Goal: Task Accomplishment & Management: Manage account settings

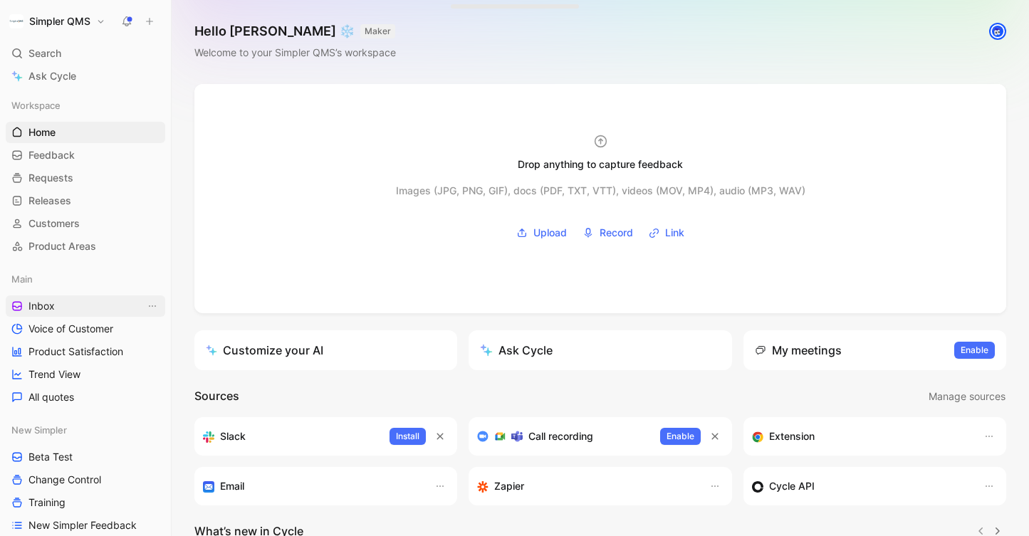
click at [53, 309] on span "Inbox" at bounding box center [41, 306] width 26 height 14
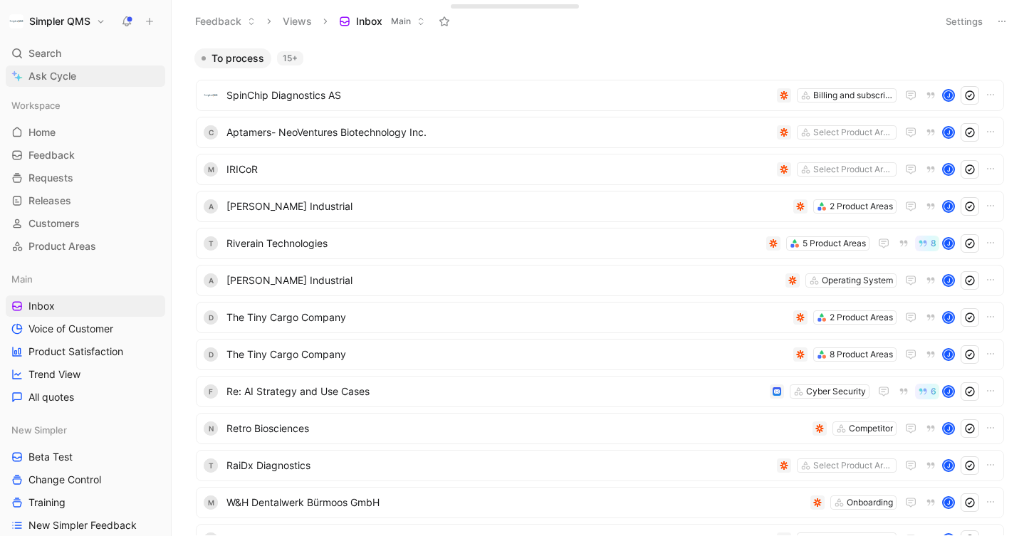
click at [43, 81] on span "Ask Cycle" at bounding box center [52, 76] width 48 height 17
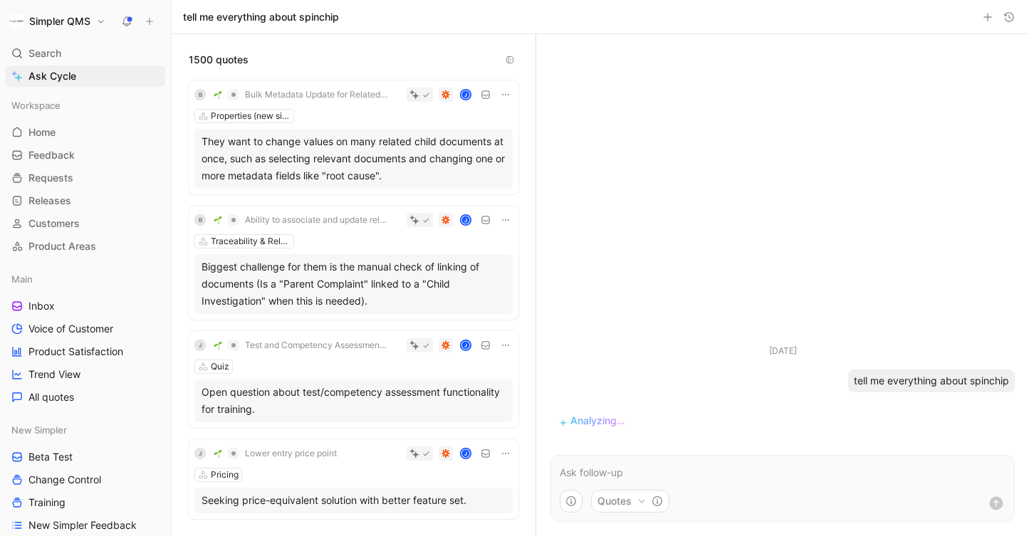
drag, startPoint x: 363, startPoint y: 17, endPoint x: 177, endPoint y: 15, distance: 186.7
click at [177, 15] on div "Simpler QMS Search ⌘ K Ask Cycle Workspace Home G then H Feedback G then F Requ…" at bounding box center [514, 268] width 1029 height 536
copy h1 "tell me everything about spinchip"
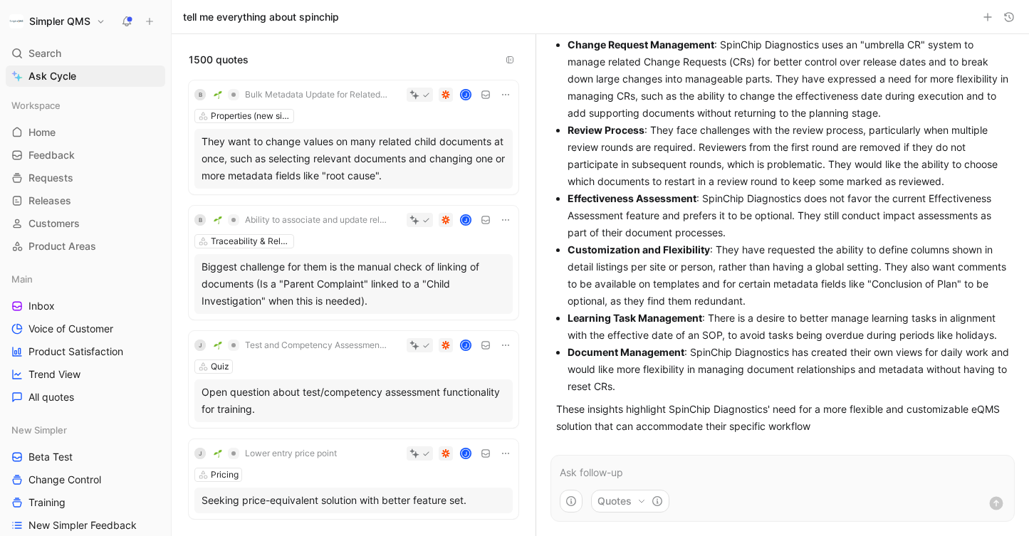
scroll to position [123, 0]
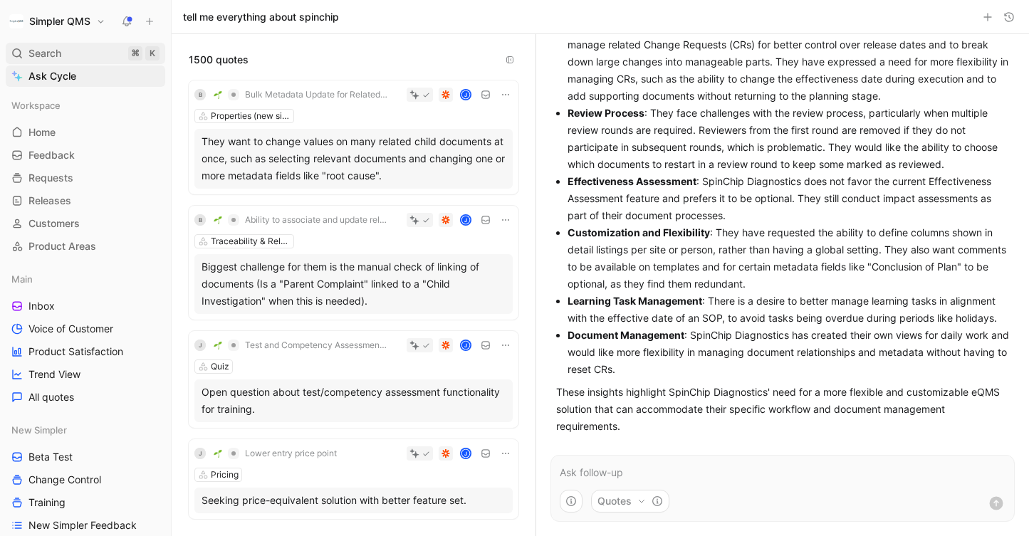
click at [53, 54] on span "Search" at bounding box center [44, 53] width 33 height 17
click at [53, 54] on body "Simpler QMS Search ⌘ K Ask Cycle Workspace Home G then H Feedback G then F Requ…" at bounding box center [514, 268] width 1029 height 536
click at [57, 53] on span "Search" at bounding box center [44, 53] width 33 height 17
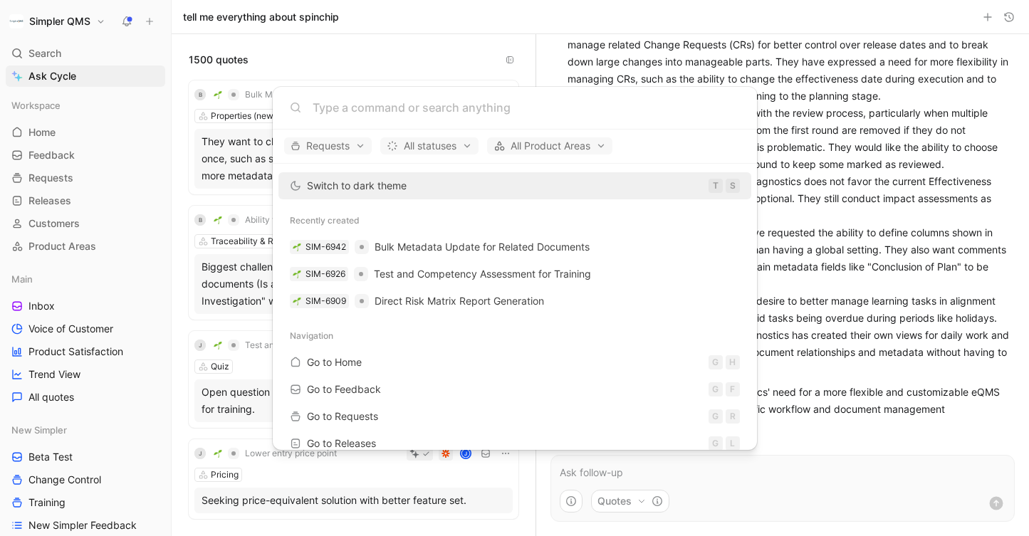
click at [58, 53] on body "Simpler QMS Search ⌘ K Ask Cycle Workspace Home G then H Feedback G then F Requ…" at bounding box center [514, 268] width 1029 height 536
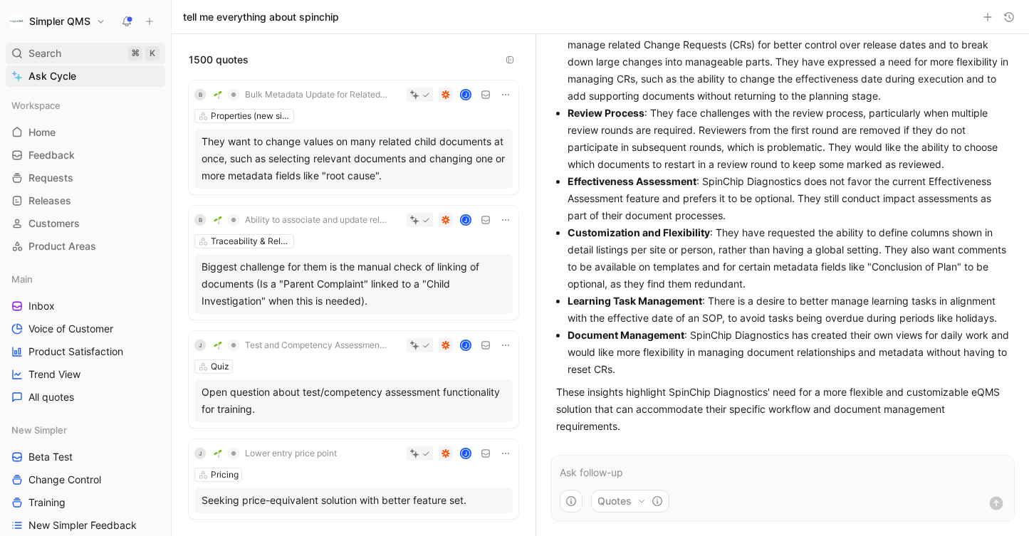
click at [57, 55] on span "Search" at bounding box center [44, 53] width 33 height 17
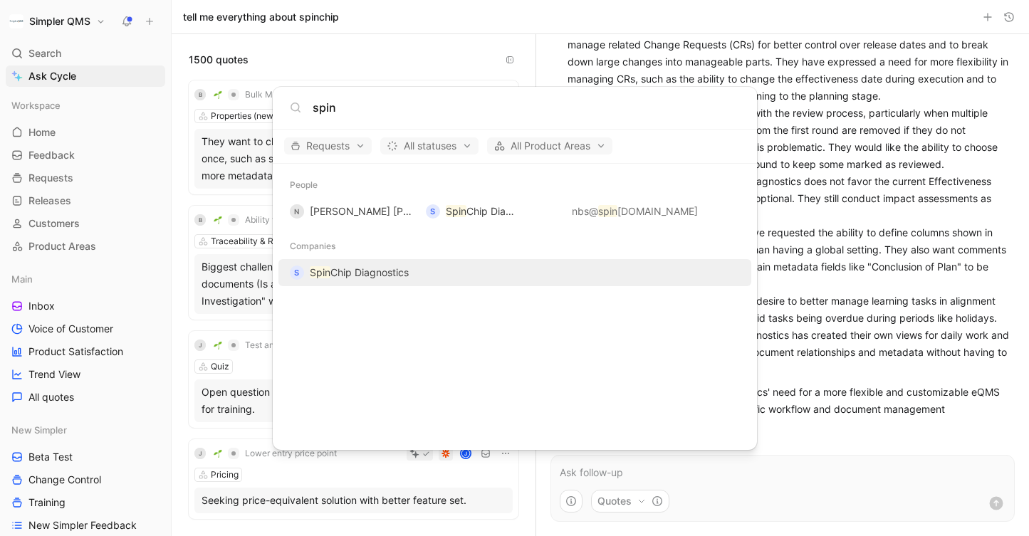
type input "spin"
click at [358, 271] on span "Chip Diagnostics" at bounding box center [370, 272] width 78 height 12
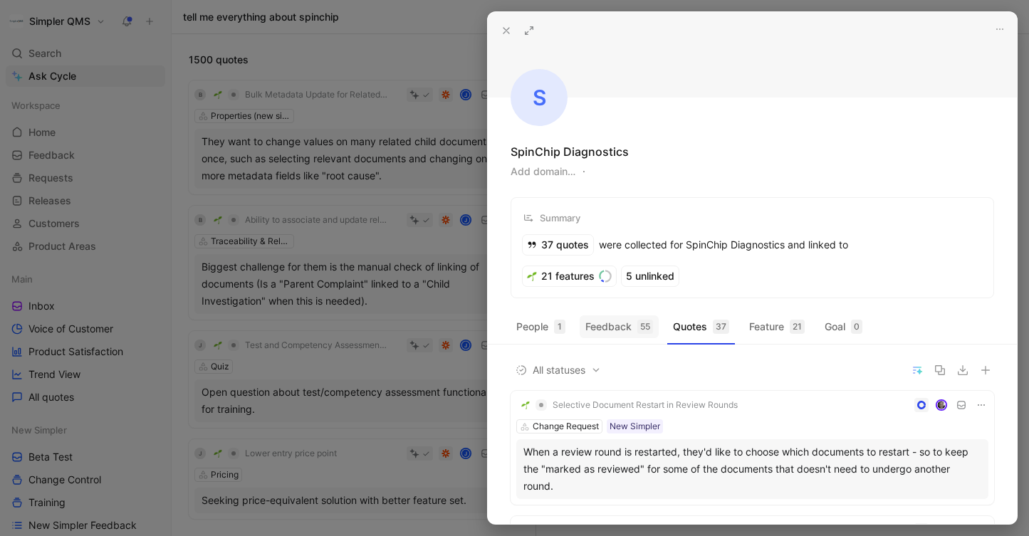
click at [603, 328] on button "Feedback 55" at bounding box center [619, 327] width 79 height 23
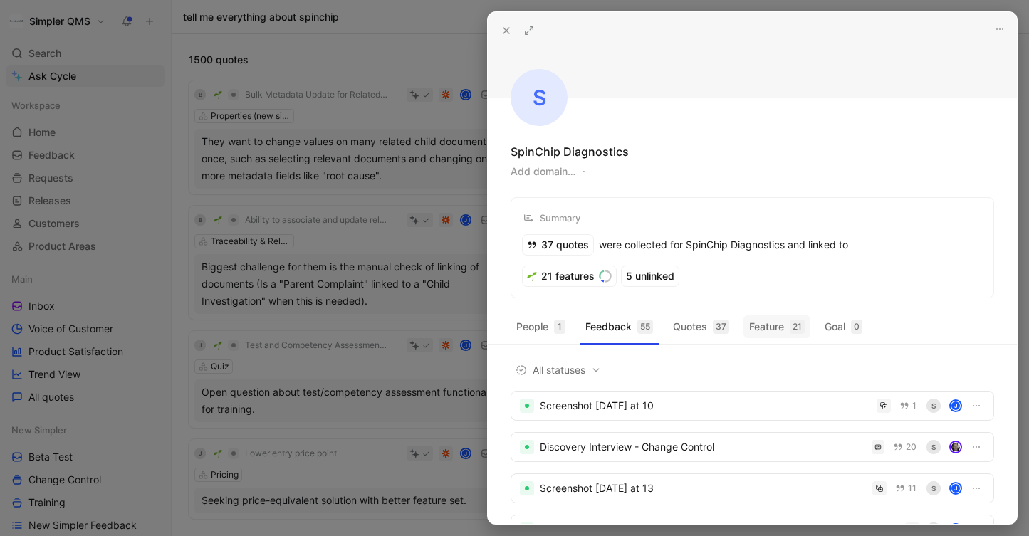
click at [784, 323] on button "Feature 21" at bounding box center [777, 327] width 67 height 23
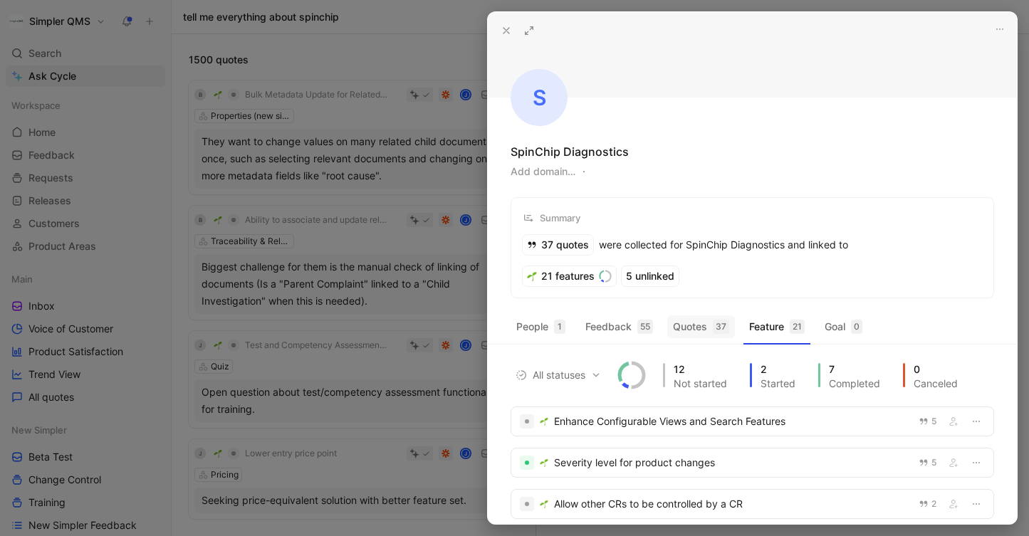
click at [682, 322] on button "Quotes 37" at bounding box center [702, 327] width 68 height 23
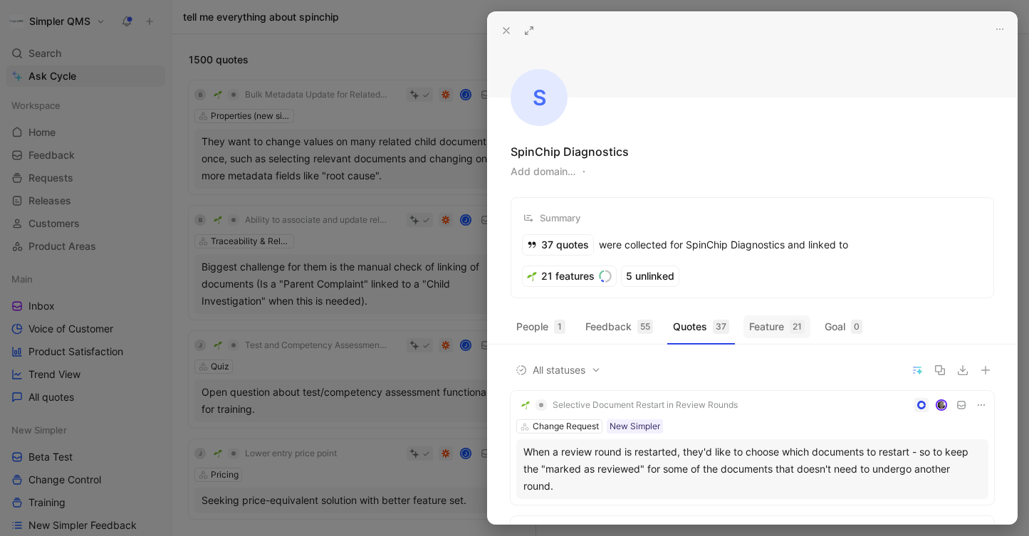
click at [795, 326] on div "21" at bounding box center [797, 327] width 15 height 14
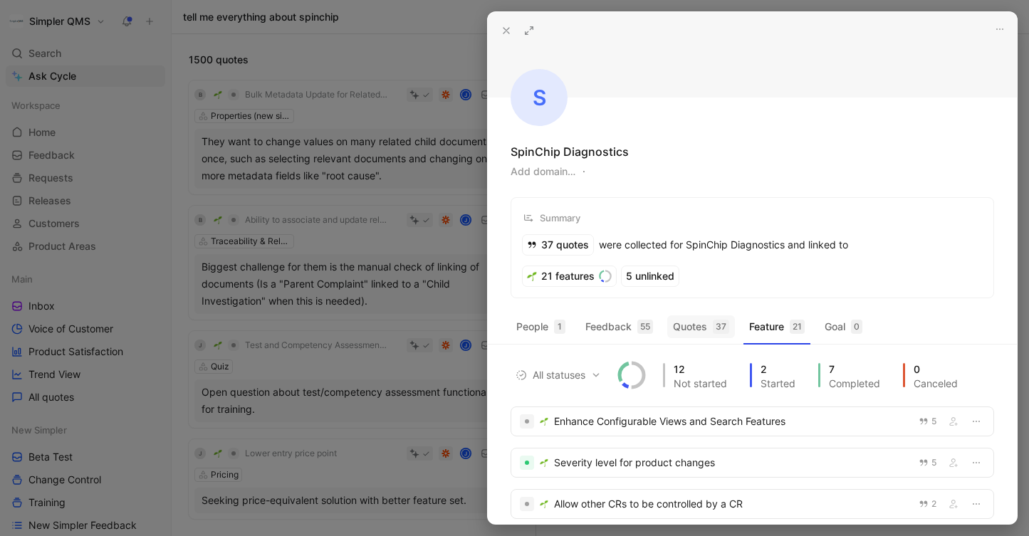
click at [699, 335] on button "Quotes 37" at bounding box center [702, 327] width 68 height 23
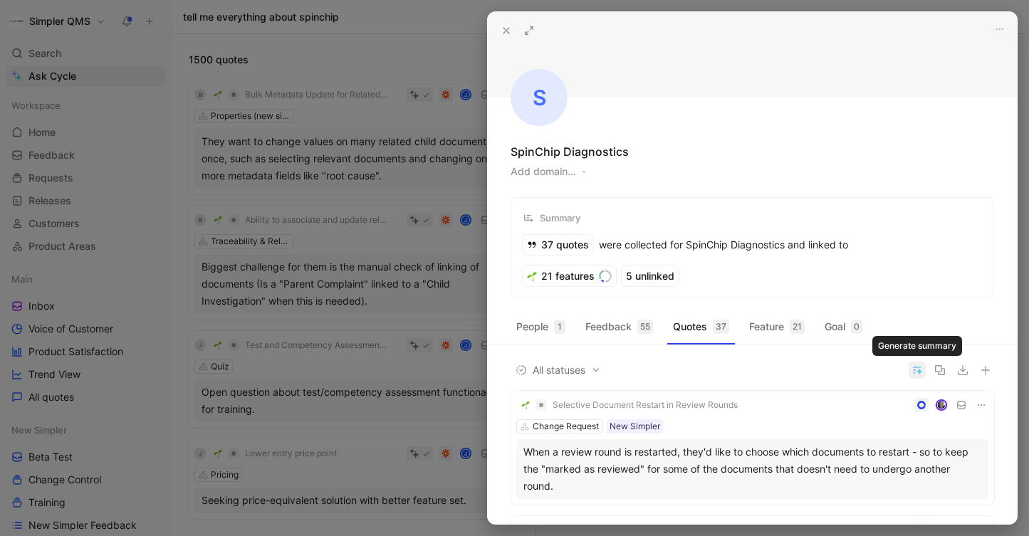
click at [919, 374] on icon "button" at bounding box center [920, 372] width 6 height 6
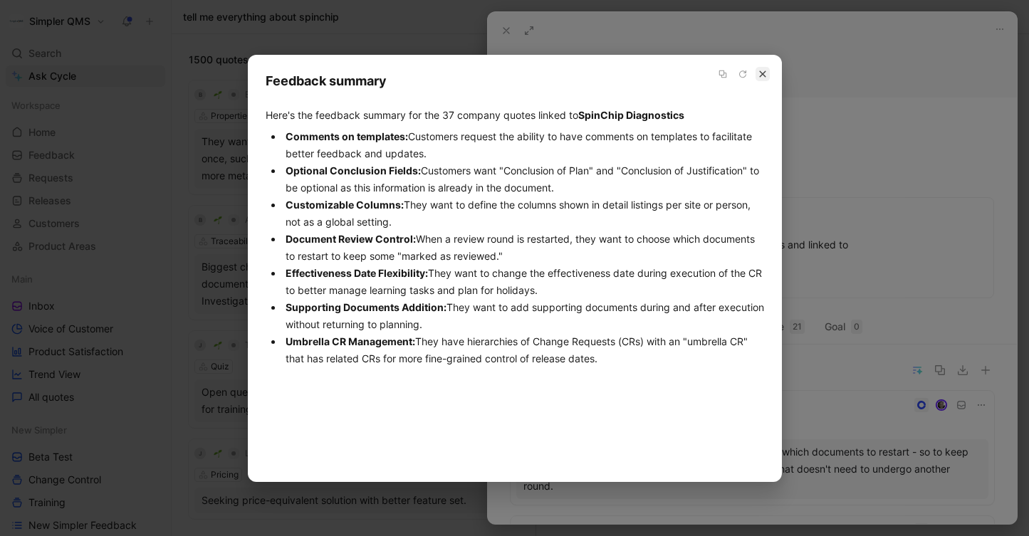
click at [761, 73] on icon "button" at bounding box center [762, 74] width 6 height 6
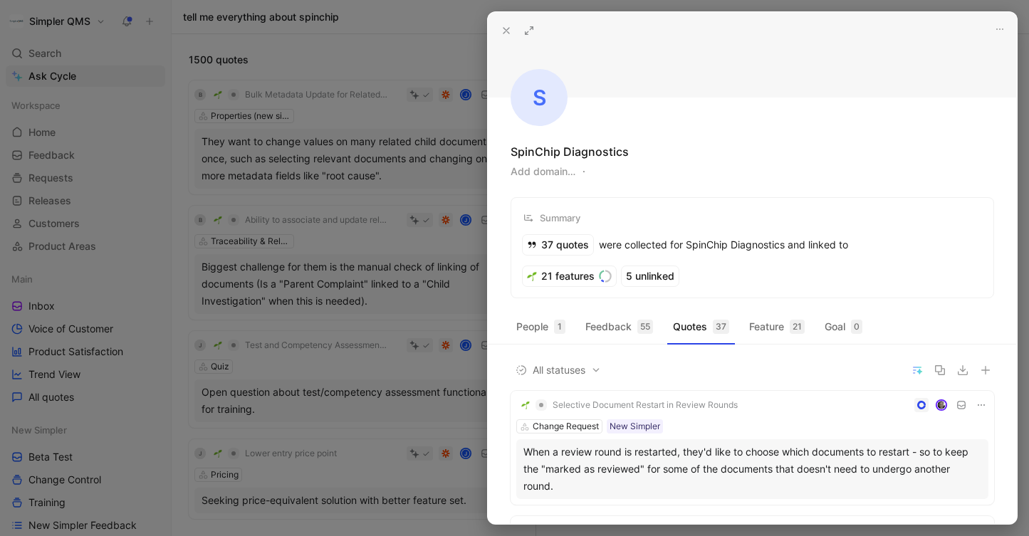
click at [502, 31] on icon at bounding box center [506, 30] width 11 height 11
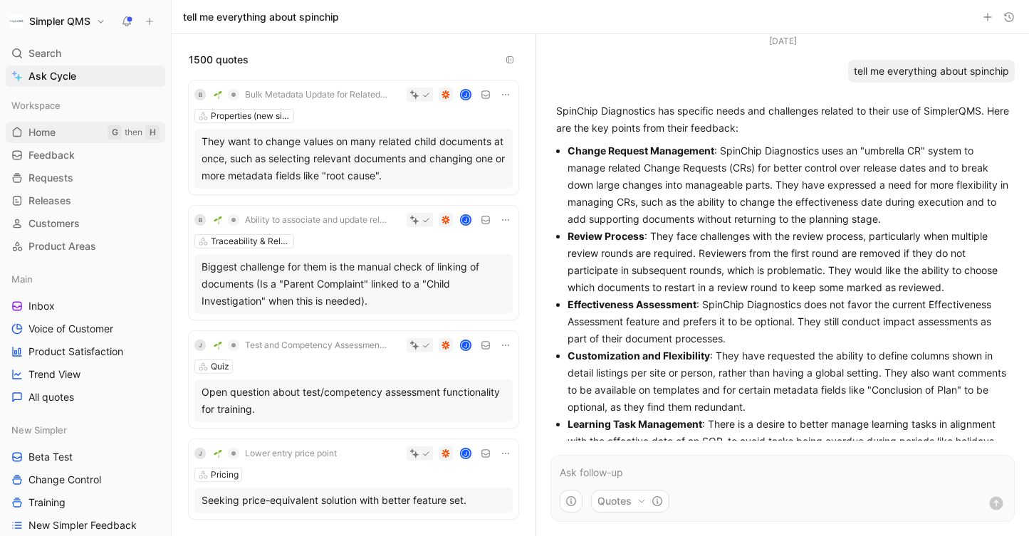
click at [40, 135] on span "Home" at bounding box center [41, 132] width 27 height 14
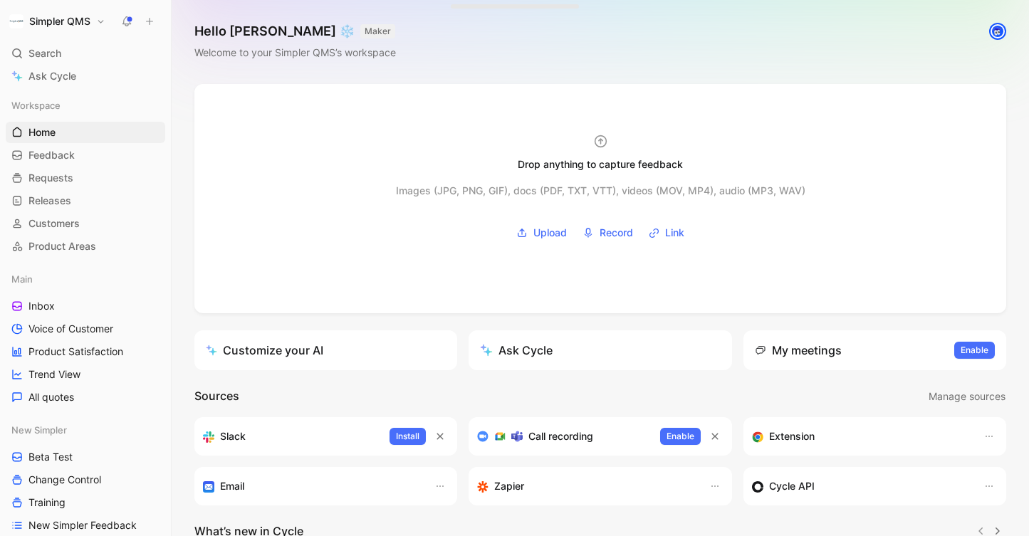
click at [45, 317] on div "Main Inbox Voice of Customer Product Satisfaction Trend View All quotes" at bounding box center [86, 339] width 160 height 140
click at [73, 311] on link "Inbox" at bounding box center [86, 306] width 160 height 21
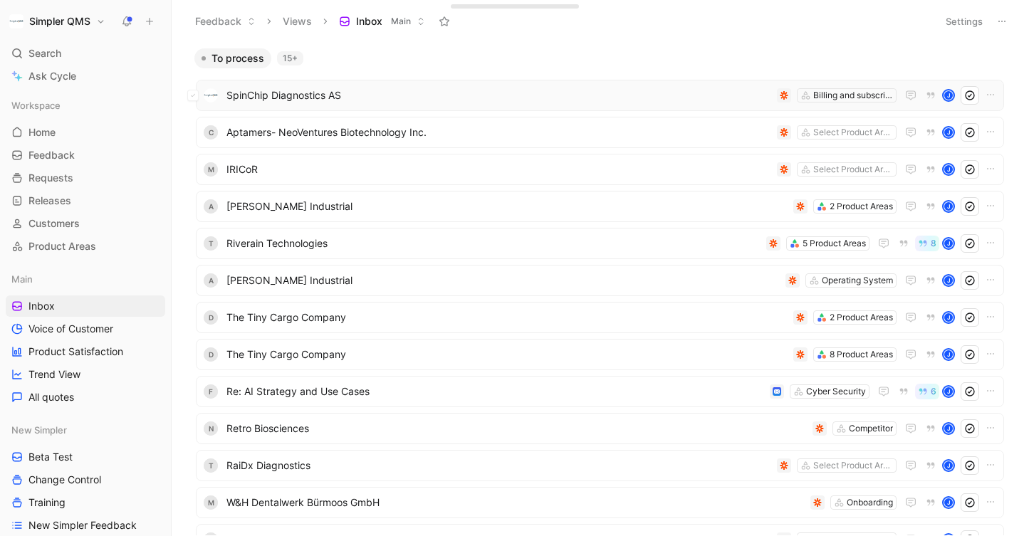
click at [532, 96] on span "SpinChip Diagnostics AS" at bounding box center [499, 95] width 545 height 17
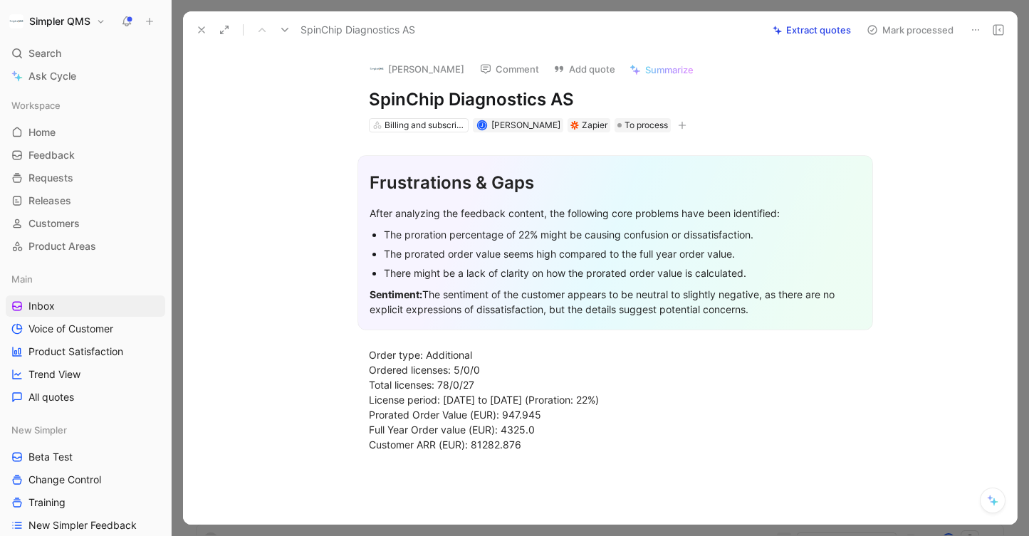
click at [975, 30] on icon at bounding box center [975, 29] width 11 height 11
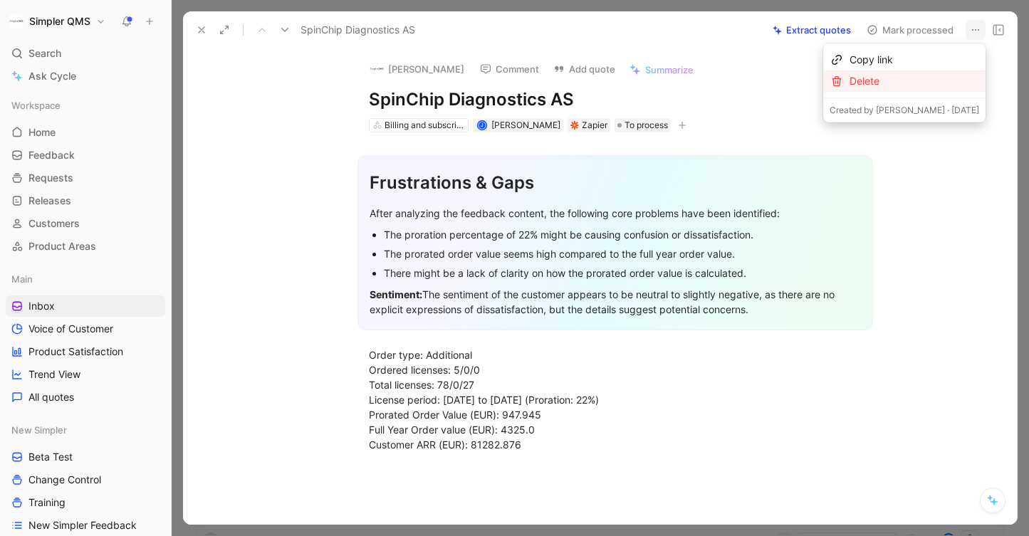
click at [913, 76] on div "Delete" at bounding box center [915, 81] width 130 height 17
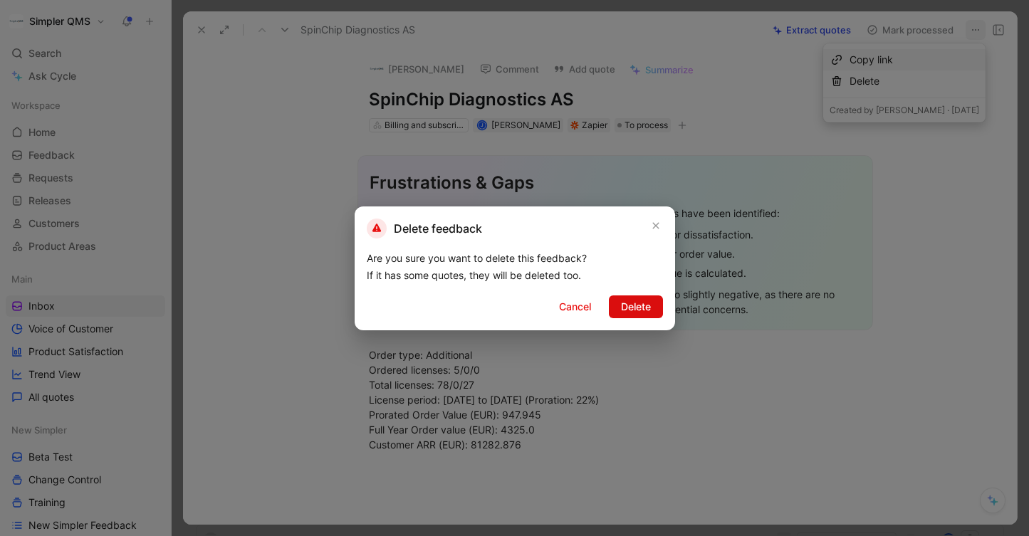
click at [643, 311] on span "Delete" at bounding box center [636, 307] width 30 height 17
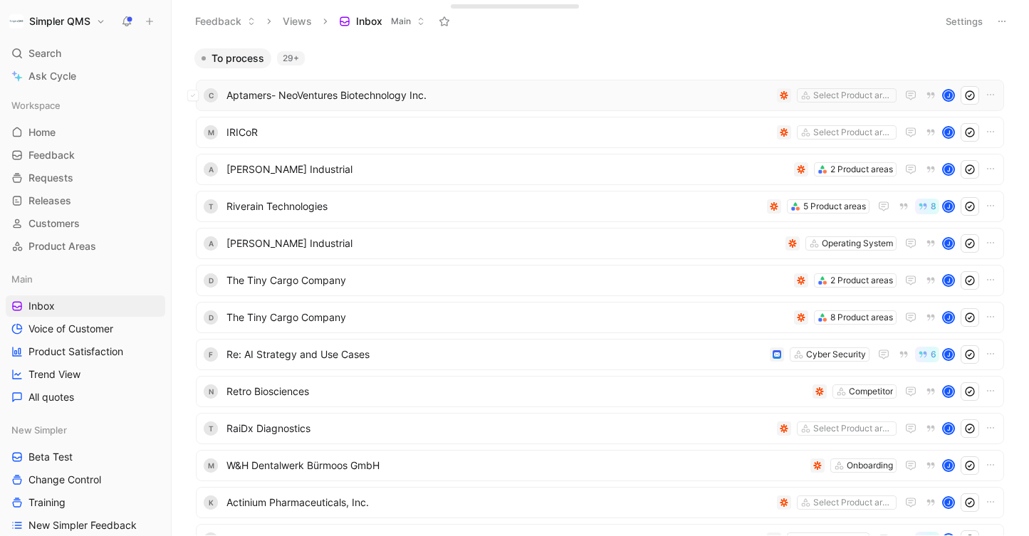
click at [714, 95] on span "Aptamers- NeoVentures Biotechnology Inc." at bounding box center [499, 95] width 545 height 17
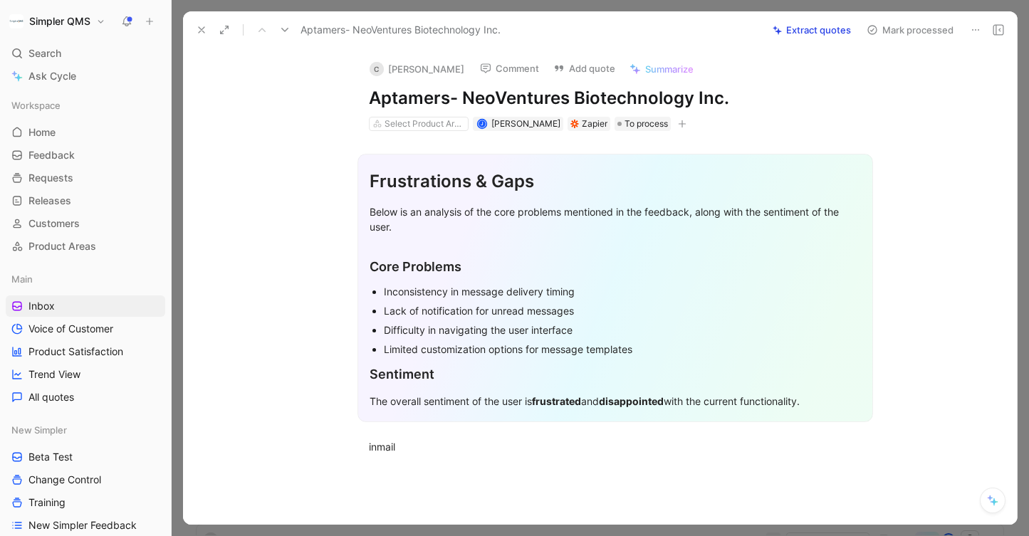
click at [978, 33] on icon at bounding box center [975, 29] width 11 height 11
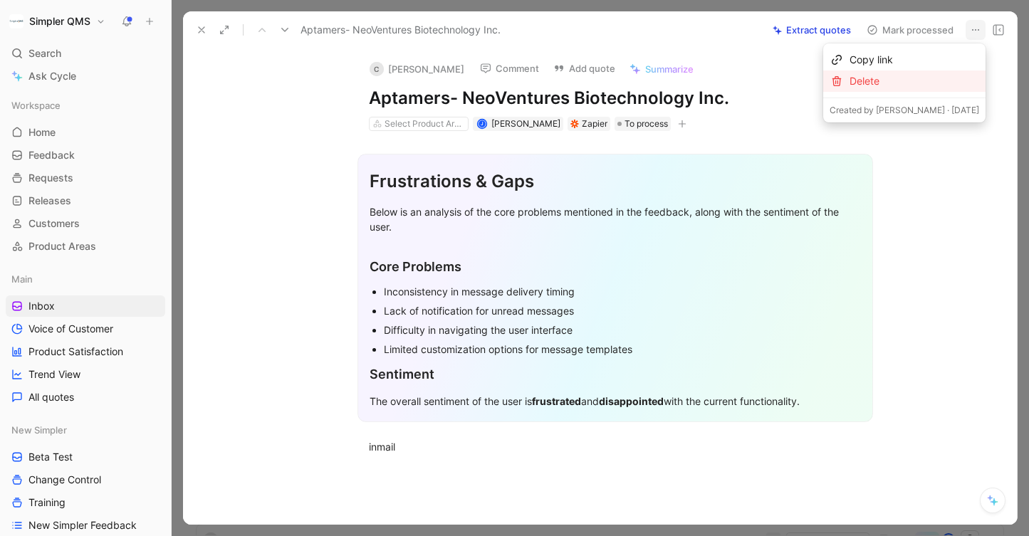
click at [906, 80] on div "Delete" at bounding box center [915, 81] width 130 height 17
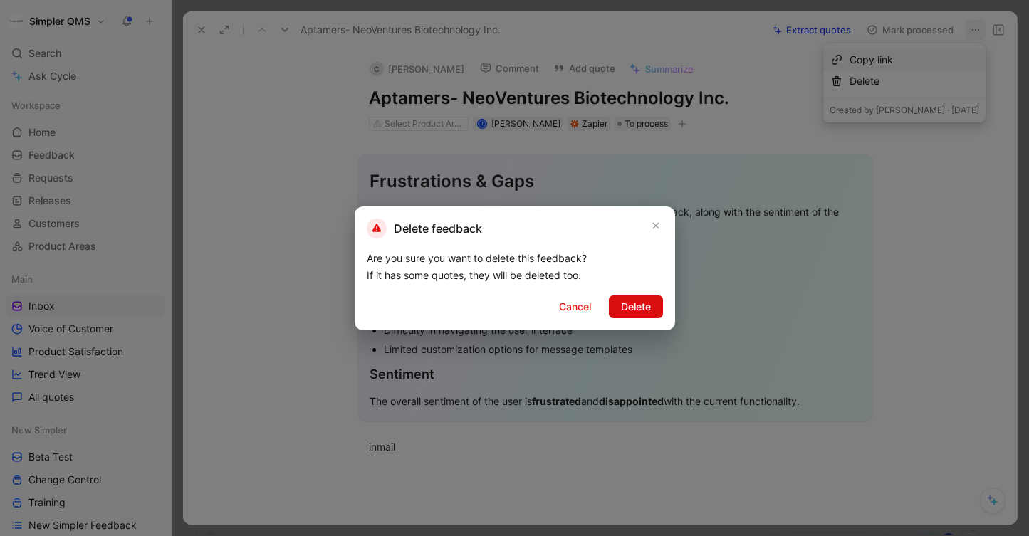
click at [640, 311] on span "Delete" at bounding box center [636, 307] width 30 height 17
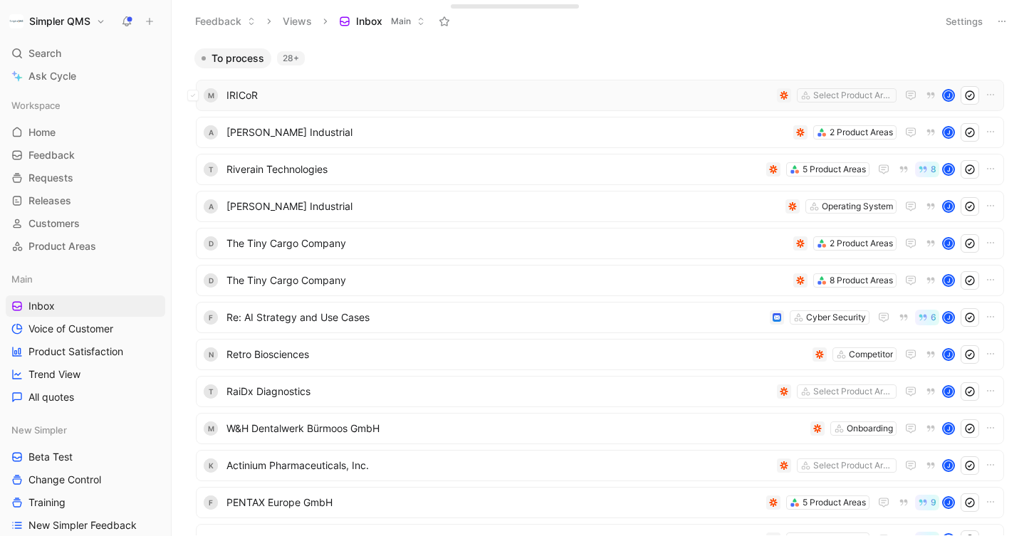
click at [742, 103] on span "IRICoR" at bounding box center [499, 95] width 545 height 17
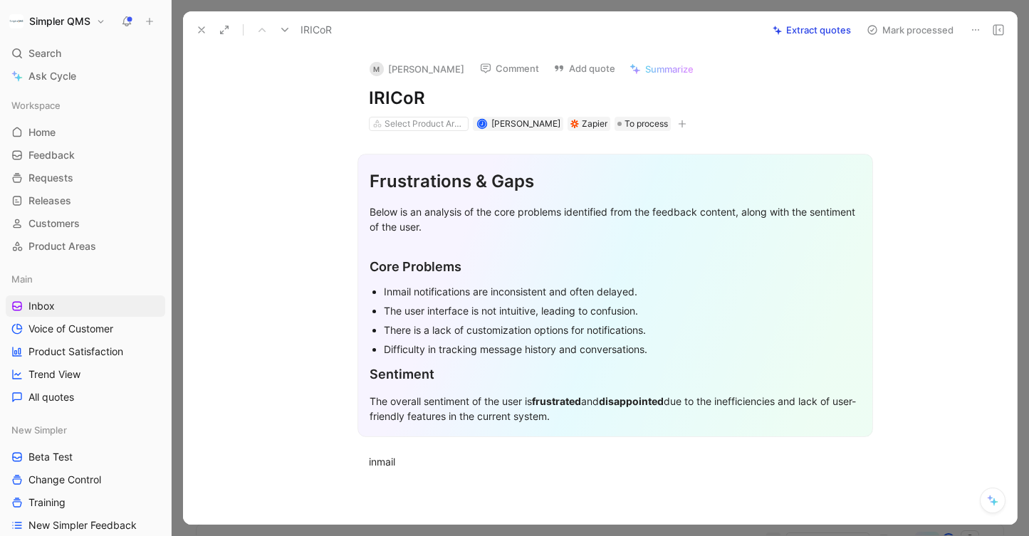
click at [977, 28] on icon at bounding box center [975, 29] width 11 height 11
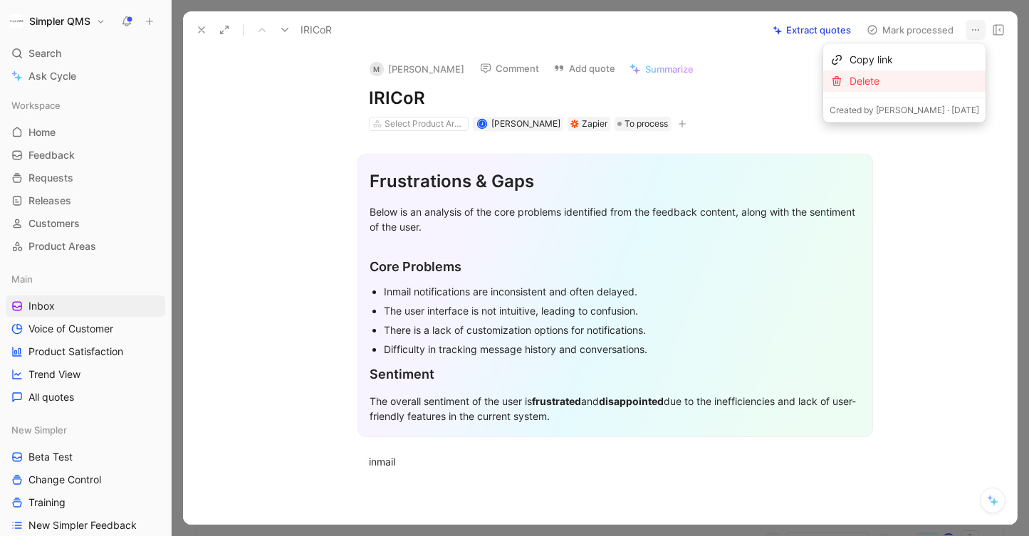
click at [905, 81] on div "Delete" at bounding box center [915, 81] width 130 height 17
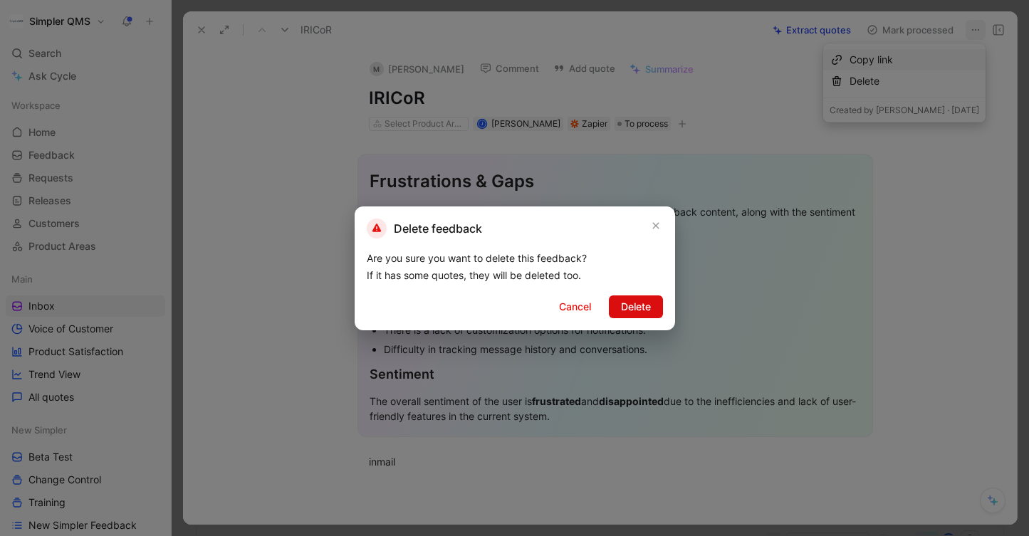
click at [632, 307] on span "Delete" at bounding box center [636, 307] width 30 height 17
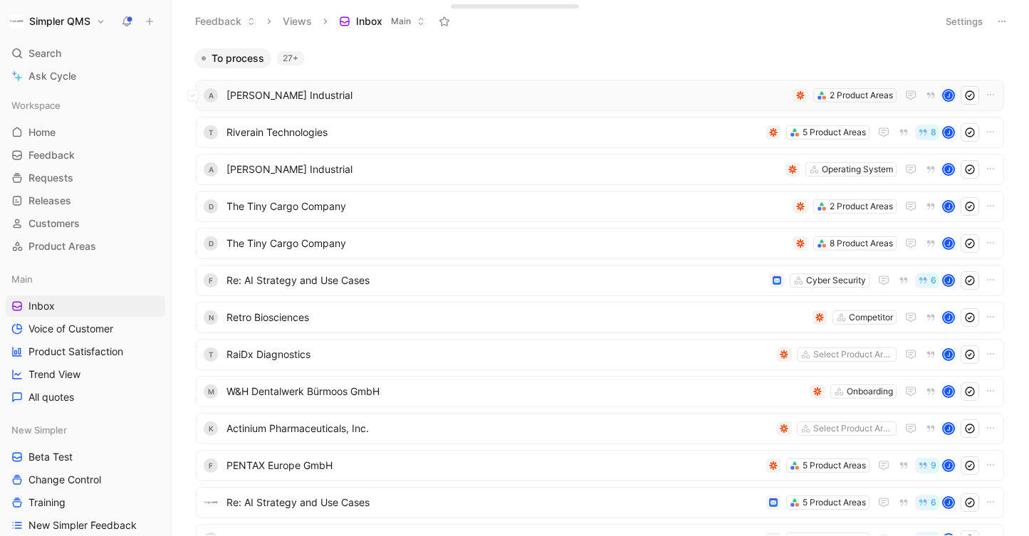
click at [643, 93] on span "Beck Industrial" at bounding box center [507, 95] width 561 height 17
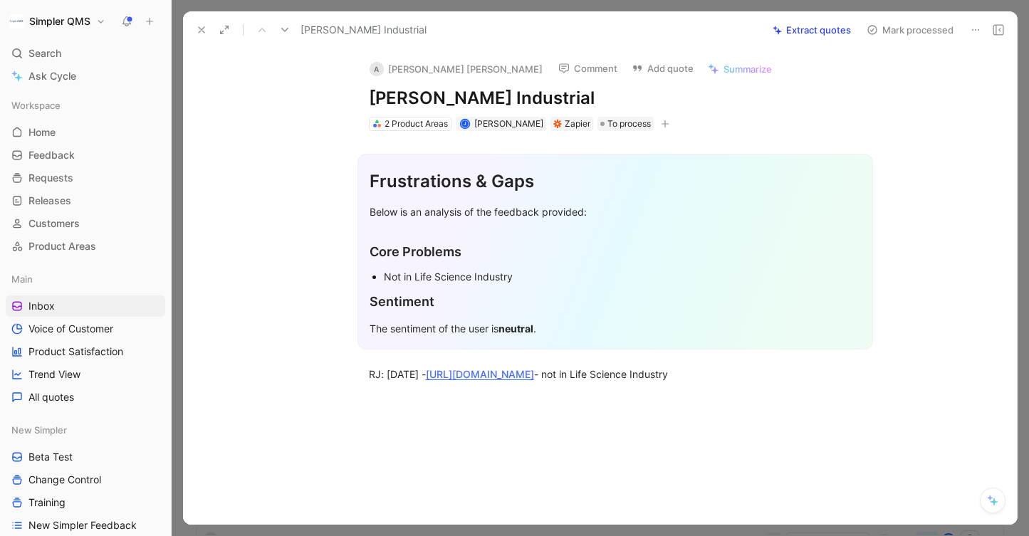
click at [976, 28] on icon at bounding box center [975, 29] width 11 height 11
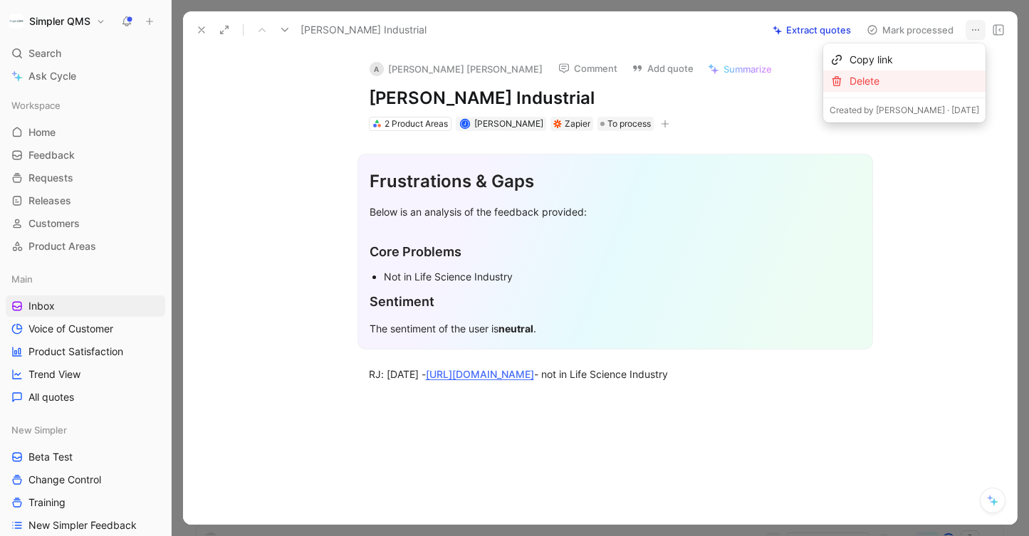
click at [917, 78] on div "Delete" at bounding box center [915, 81] width 130 height 17
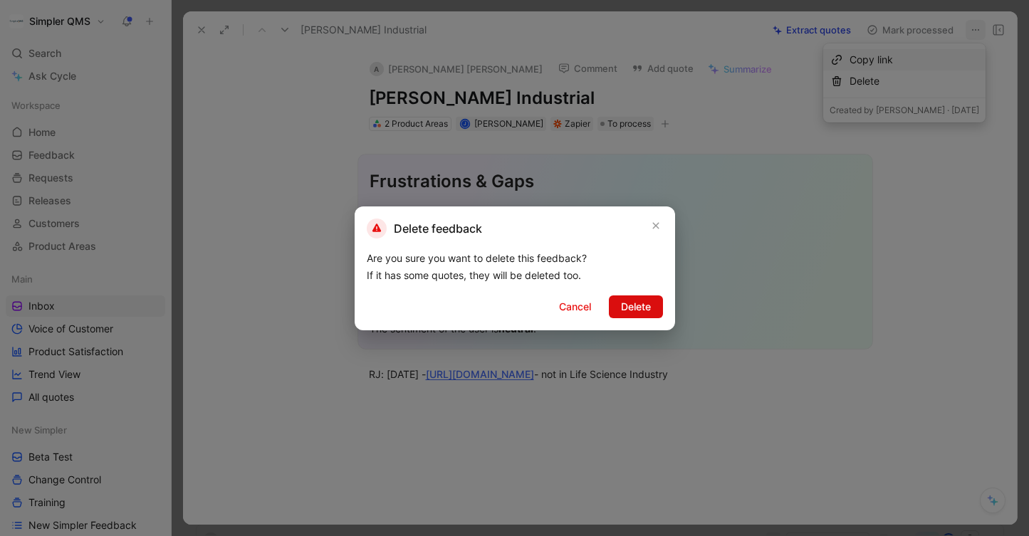
click at [627, 302] on span "Delete" at bounding box center [636, 307] width 30 height 17
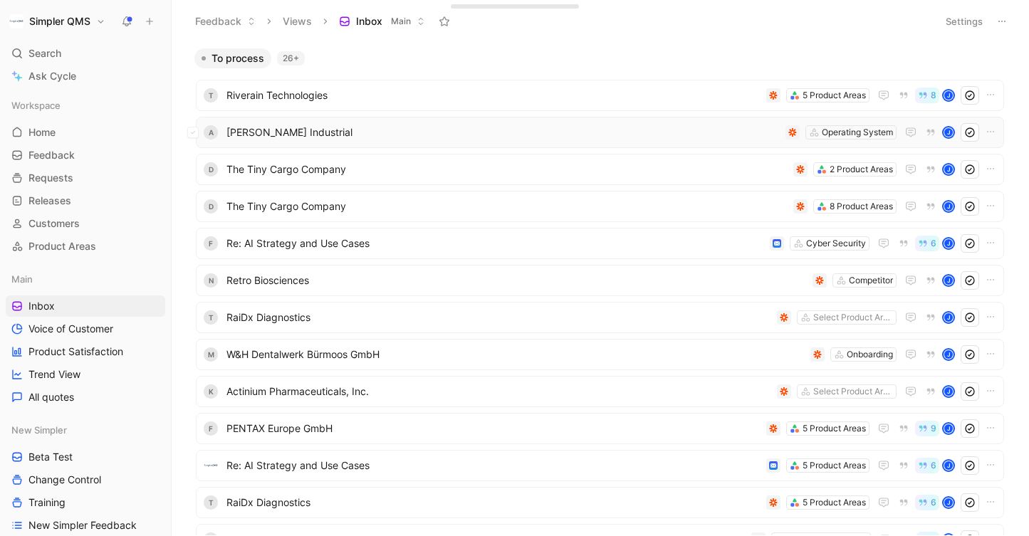
click at [668, 141] on div "A Beck Industrial Operating System J" at bounding box center [600, 132] width 799 height 19
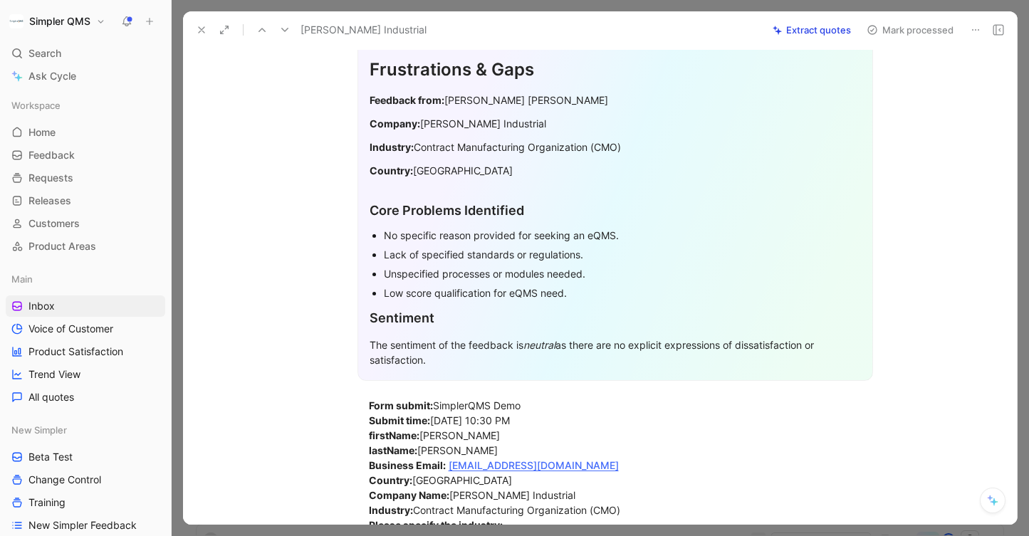
scroll to position [83, 0]
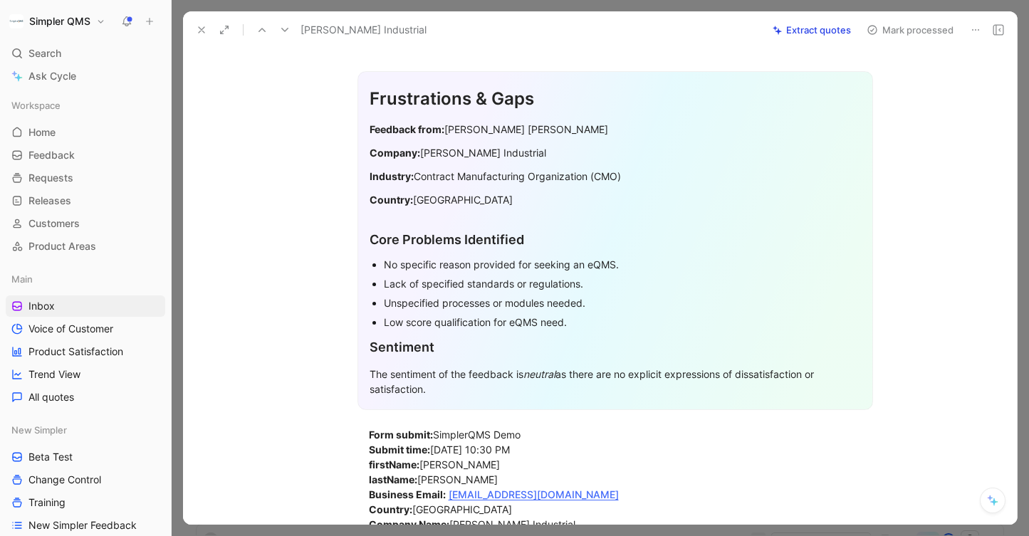
click at [983, 26] on button at bounding box center [976, 30] width 20 height 20
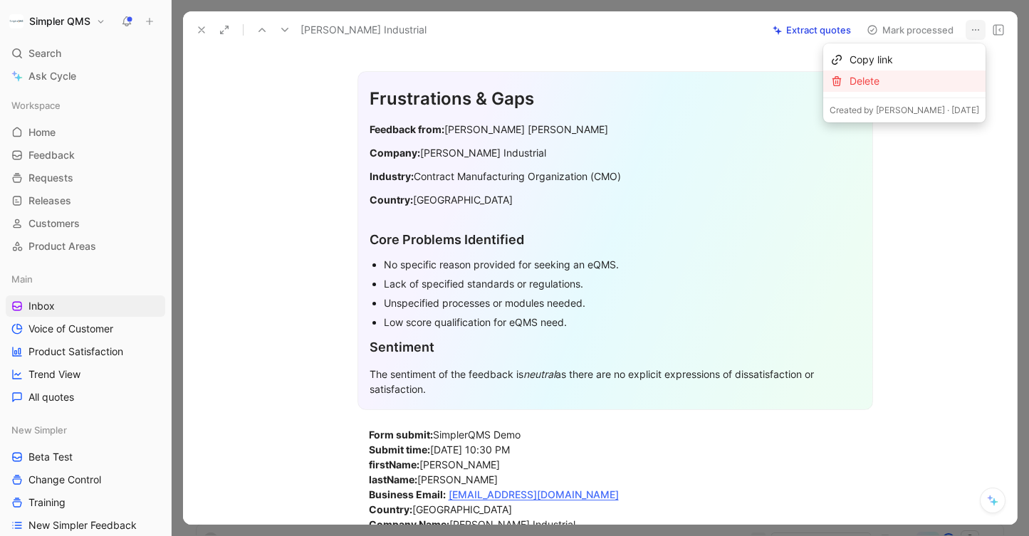
click at [908, 82] on div "Delete" at bounding box center [915, 81] width 130 height 17
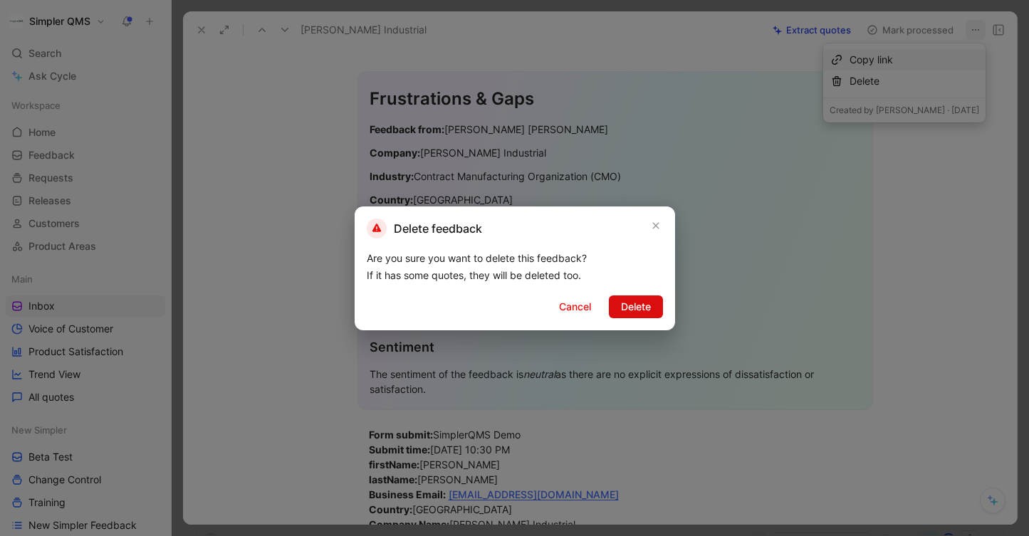
click at [648, 310] on span "Delete" at bounding box center [636, 307] width 30 height 17
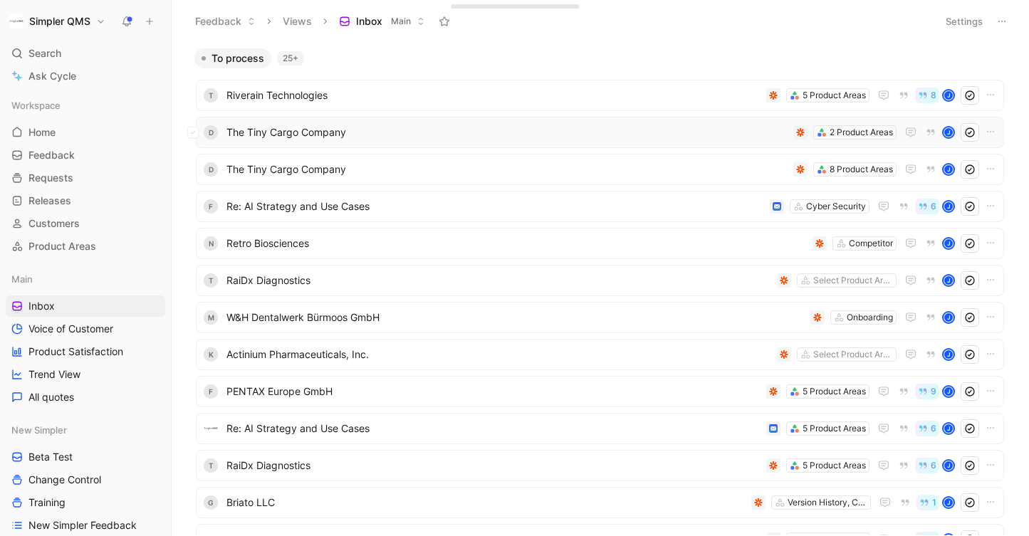
click at [716, 139] on span "The Tiny Cargo Company" at bounding box center [507, 132] width 561 height 17
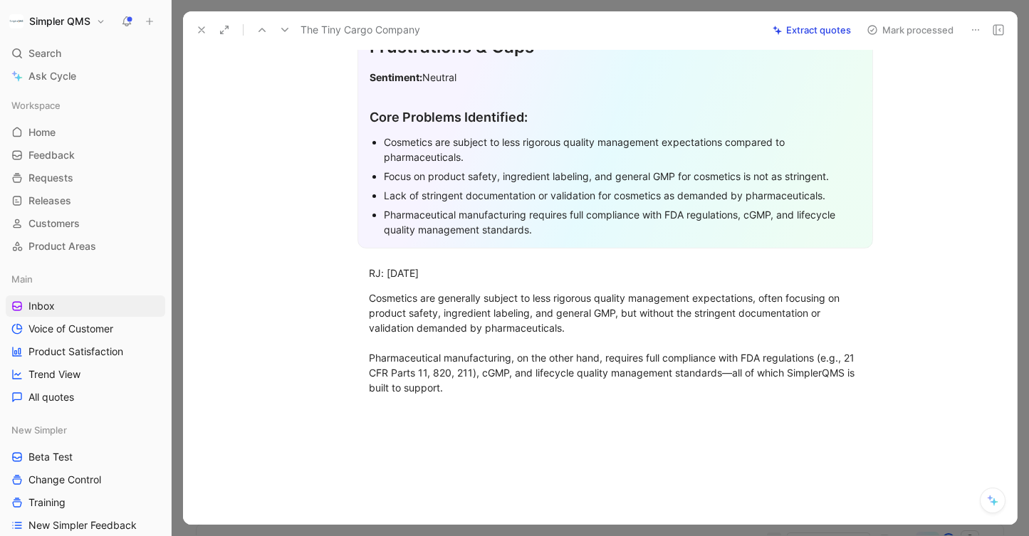
scroll to position [182, 0]
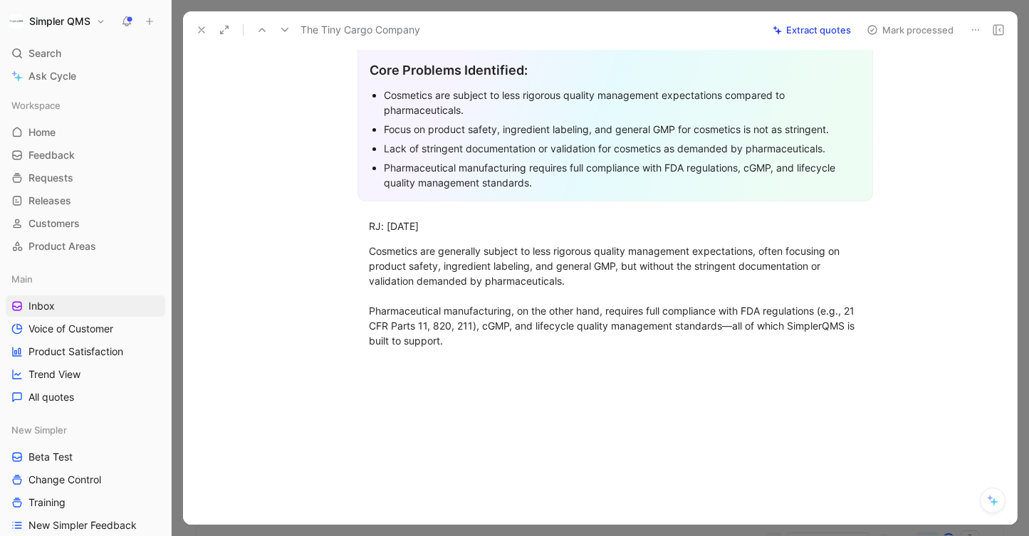
click at [972, 28] on icon at bounding box center [975, 29] width 11 height 11
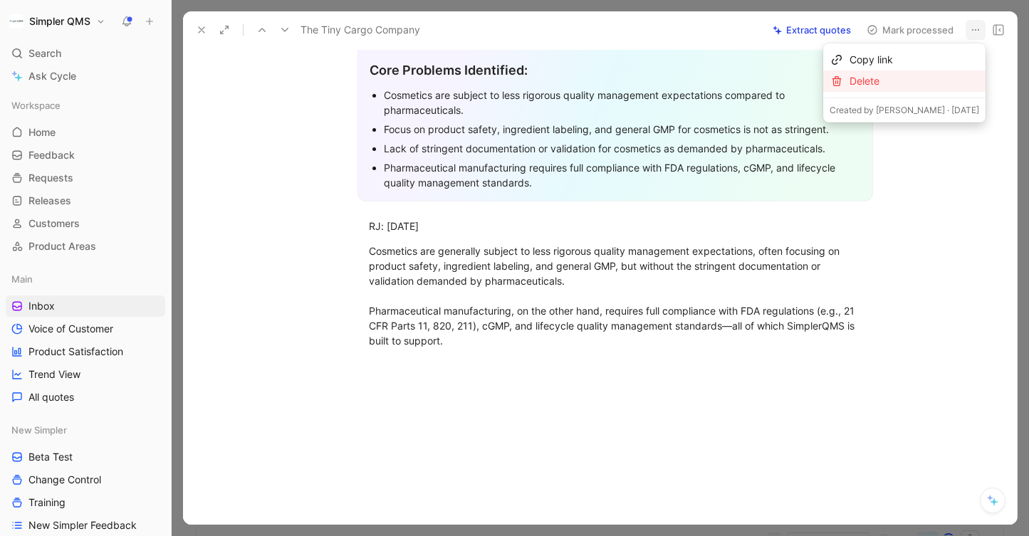
click at [914, 83] on div "Delete" at bounding box center [915, 81] width 130 height 17
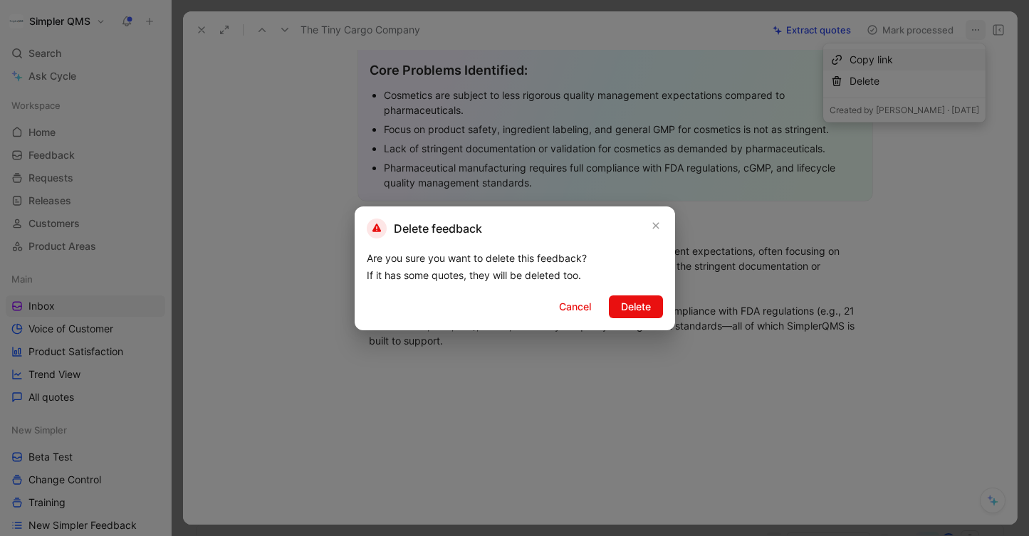
click at [630, 318] on div "Delete feedback Are you sure you want to delete this feedback? If it has some q…" at bounding box center [515, 269] width 321 height 124
click at [638, 308] on span "Delete" at bounding box center [636, 307] width 30 height 17
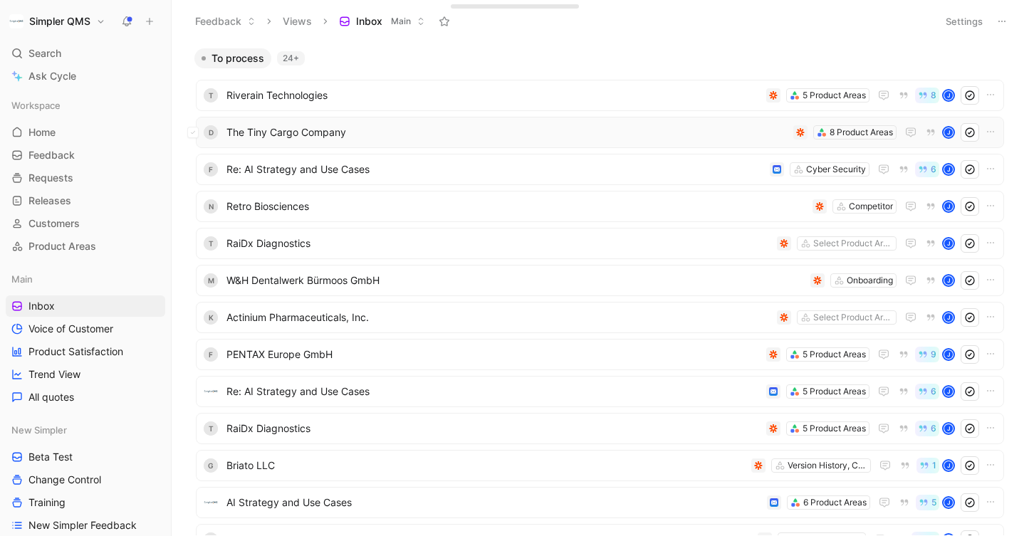
click at [653, 130] on span "The Tiny Cargo Company" at bounding box center [507, 132] width 561 height 17
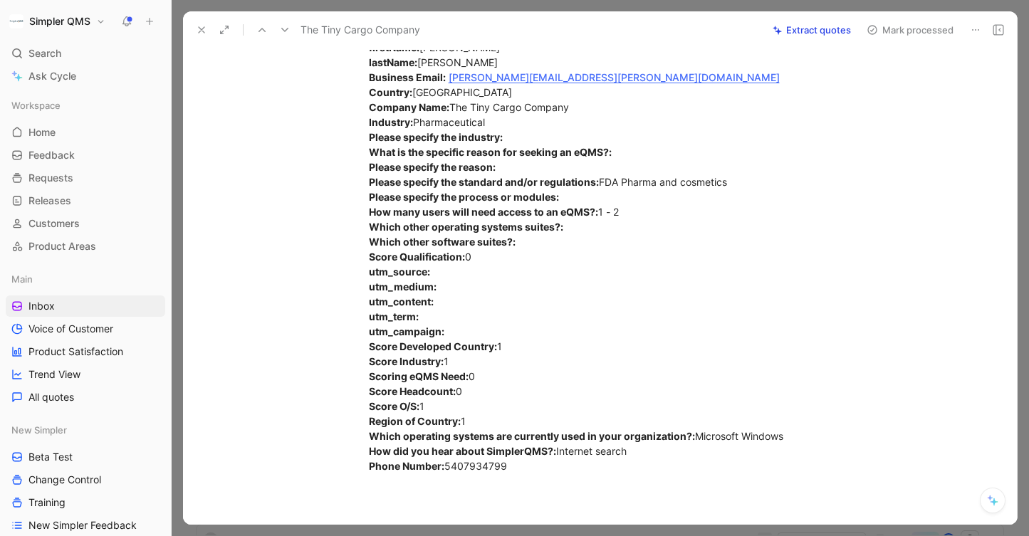
scroll to position [429, 0]
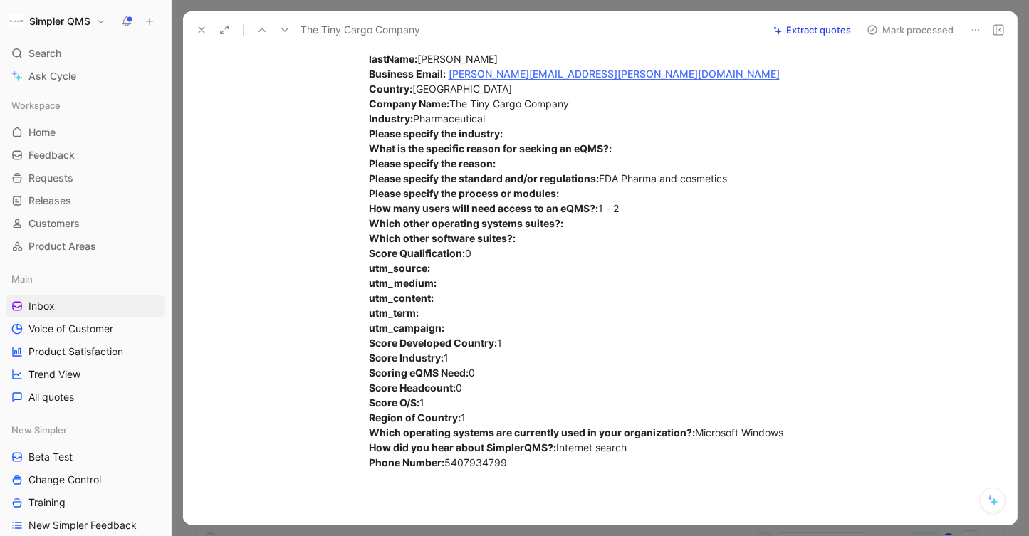
click at [974, 26] on icon at bounding box center [975, 29] width 11 height 11
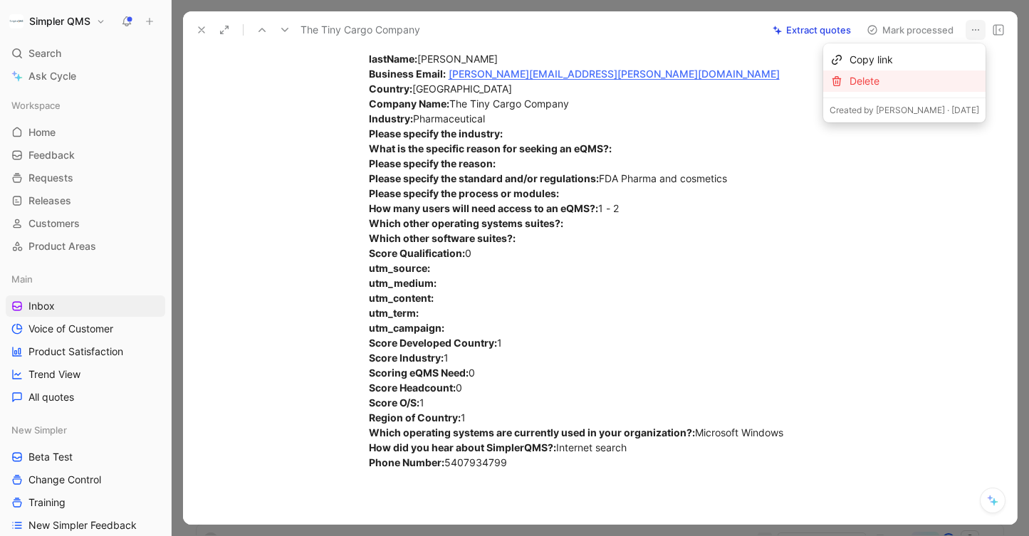
click at [933, 85] on div "Delete" at bounding box center [915, 81] width 130 height 17
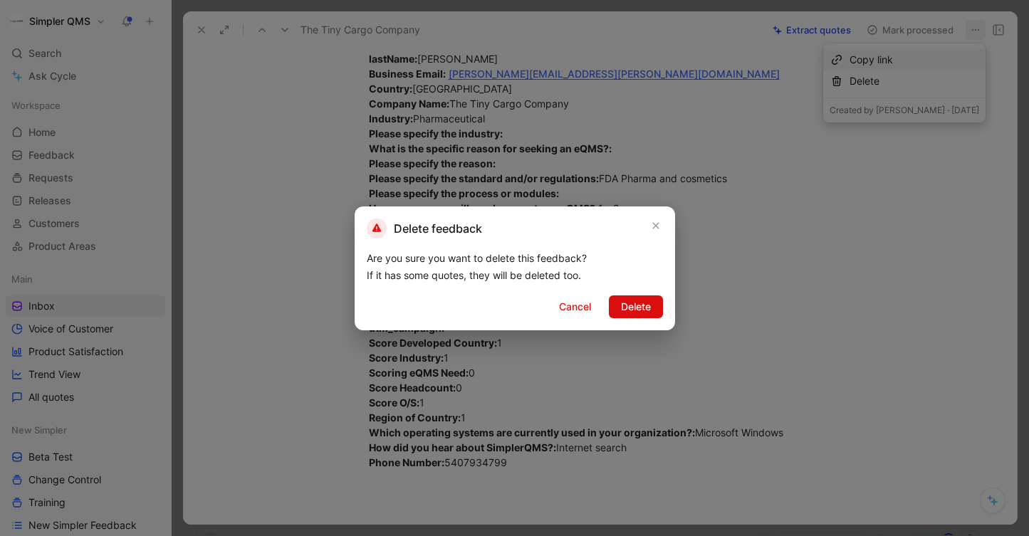
click at [628, 304] on span "Delete" at bounding box center [636, 307] width 30 height 17
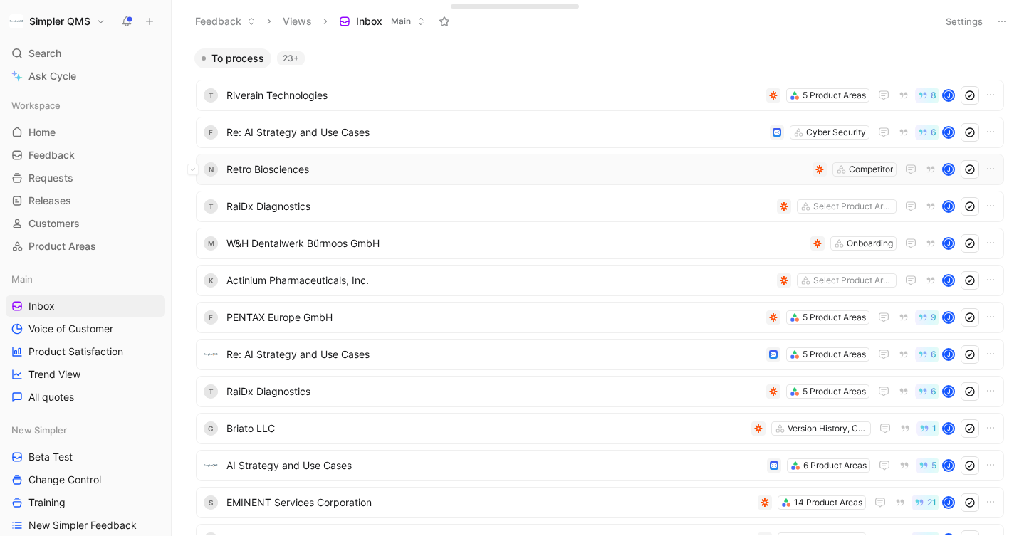
click at [683, 171] on span "Retro Biosciences" at bounding box center [517, 169] width 581 height 17
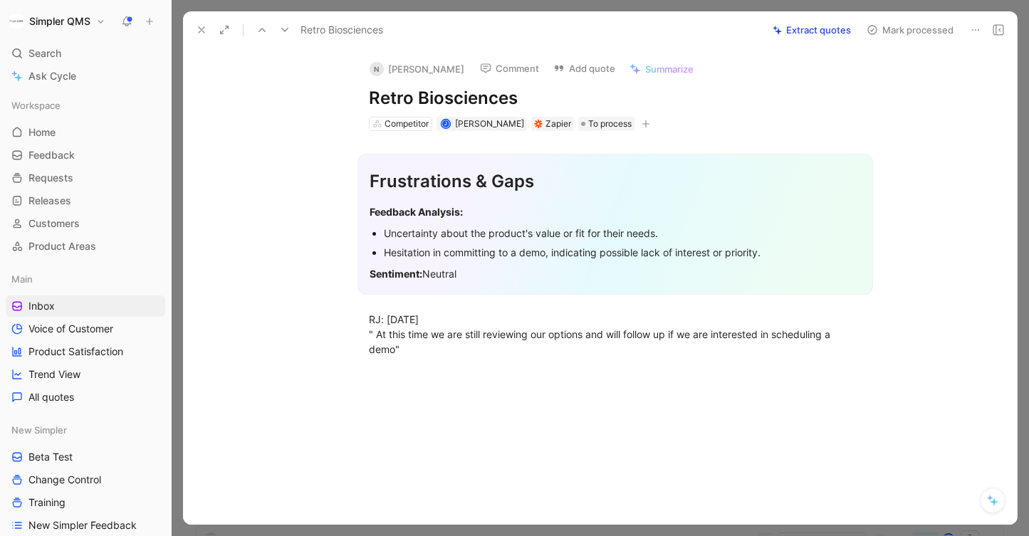
scroll to position [9, 0]
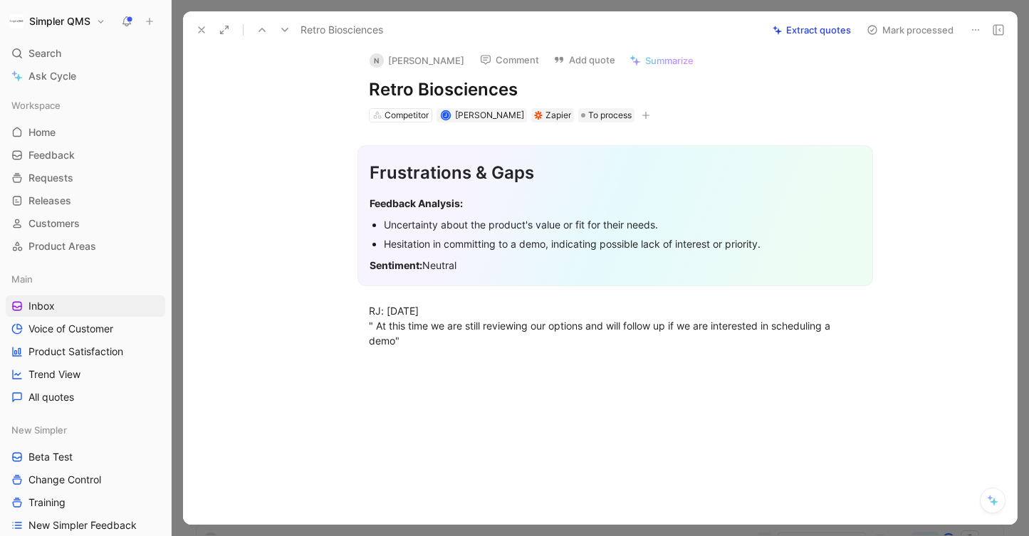
click at [977, 24] on icon at bounding box center [975, 29] width 11 height 11
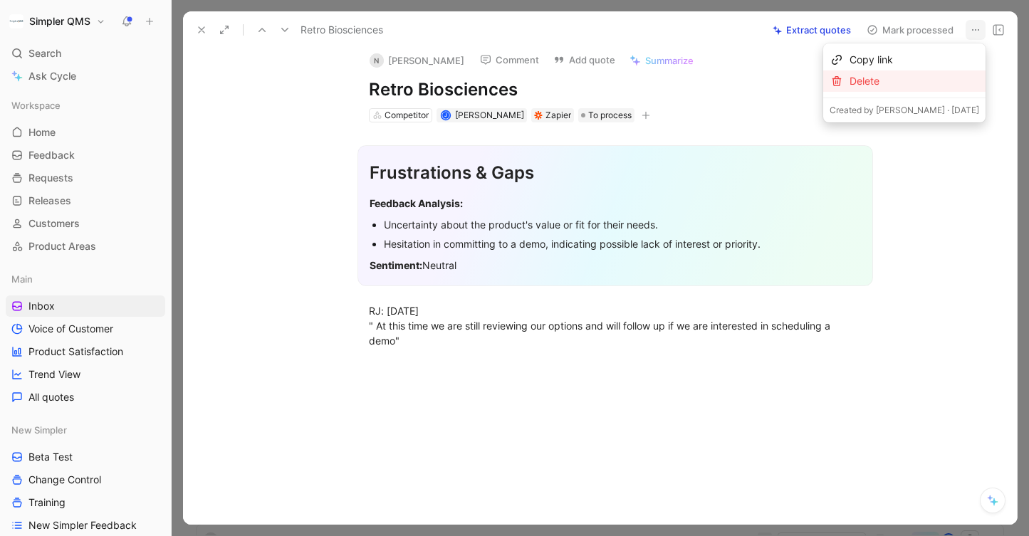
click at [924, 83] on div "Delete" at bounding box center [915, 81] width 130 height 17
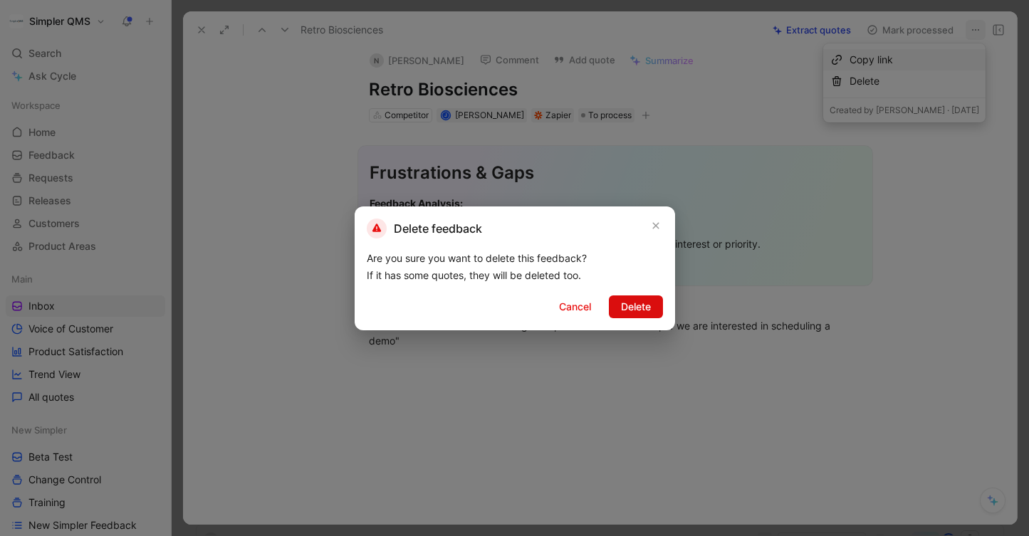
click at [638, 310] on span "Delete" at bounding box center [636, 307] width 30 height 17
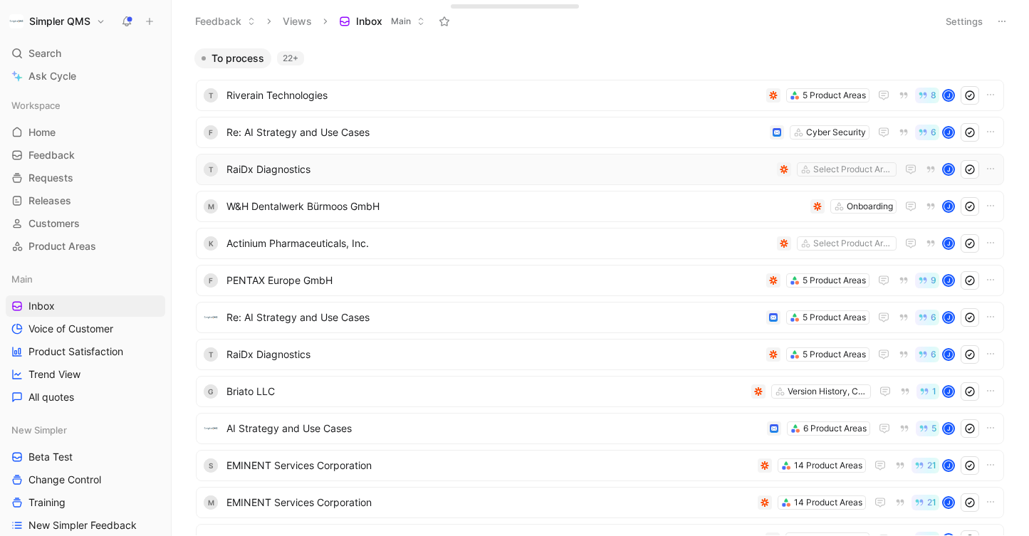
click at [559, 172] on span "RaiDx Diagnostics" at bounding box center [499, 169] width 545 height 17
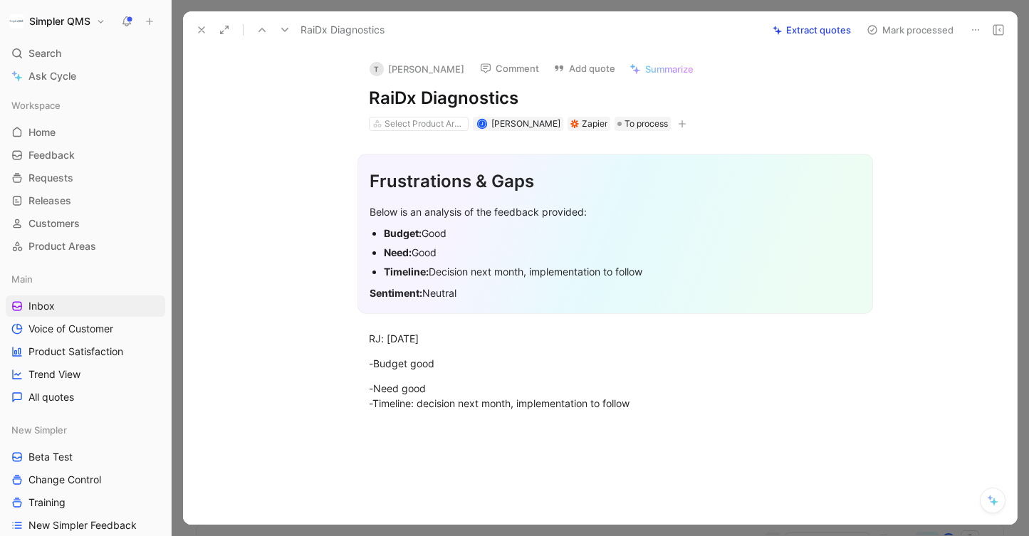
click at [980, 30] on icon at bounding box center [975, 29] width 11 height 11
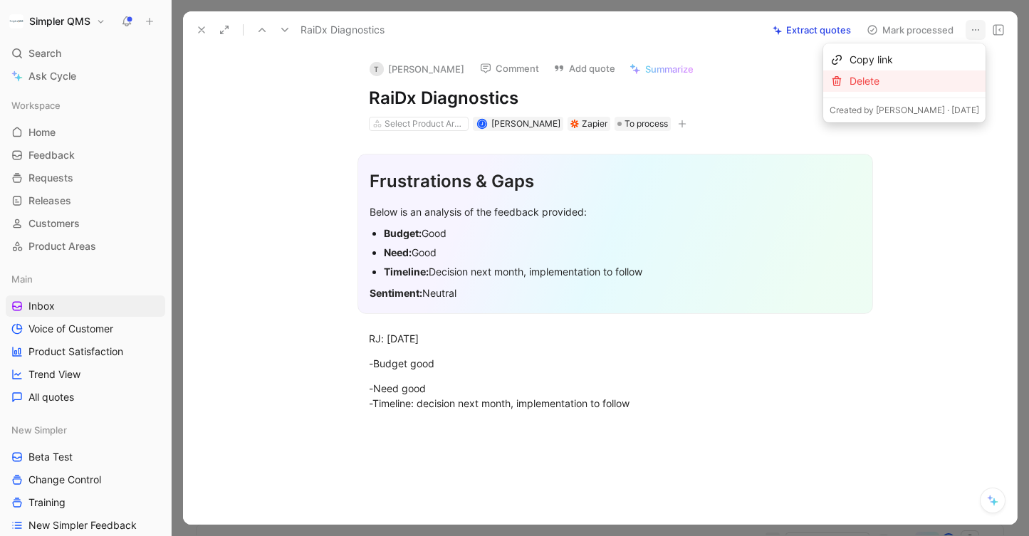
click at [916, 78] on div "Delete" at bounding box center [915, 81] width 130 height 17
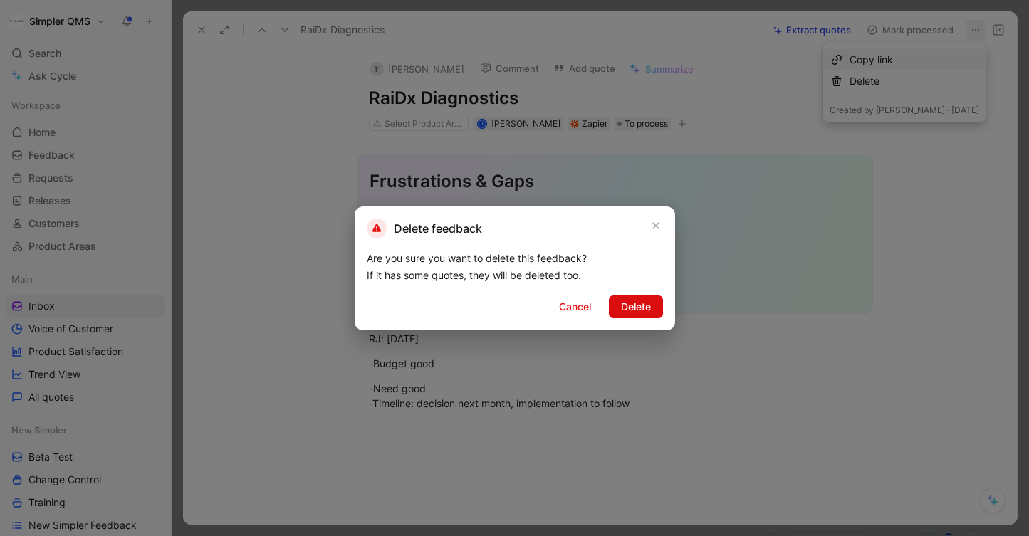
click at [628, 302] on span "Delete" at bounding box center [636, 307] width 30 height 17
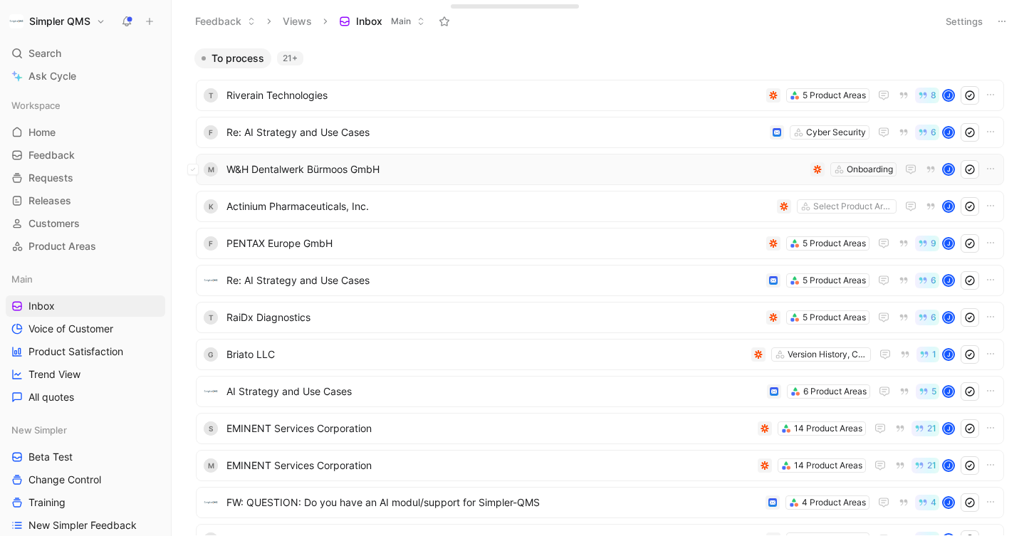
click at [723, 170] on span "W&H Dentalwerk Bürmoos GmbH" at bounding box center [516, 169] width 579 height 17
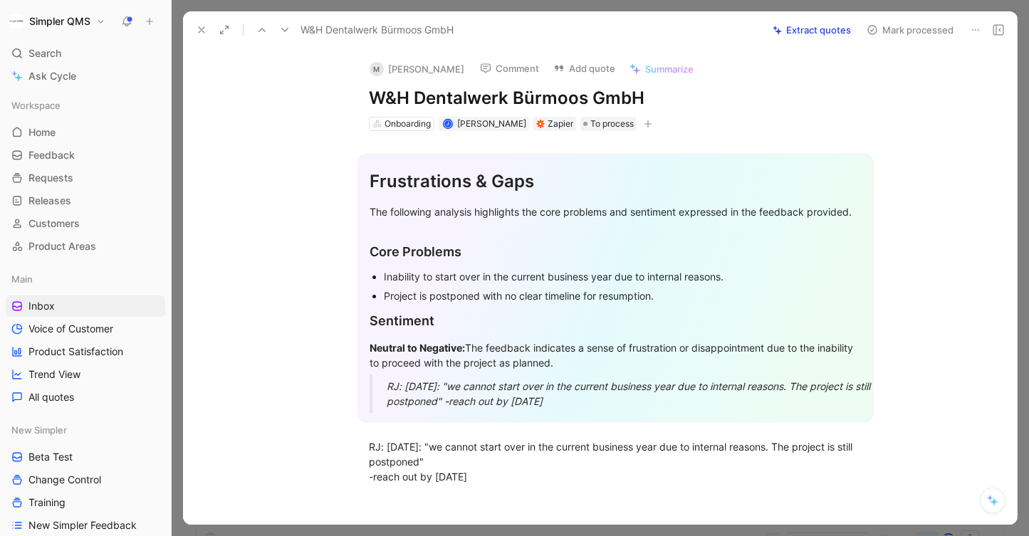
click at [977, 26] on icon at bounding box center [975, 29] width 11 height 11
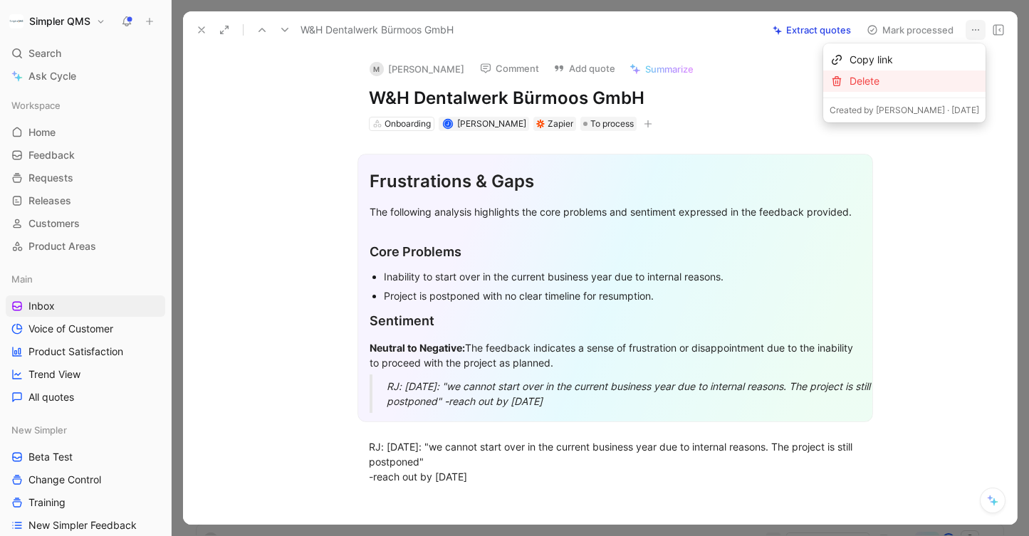
click at [914, 85] on div "Delete" at bounding box center [915, 81] width 130 height 17
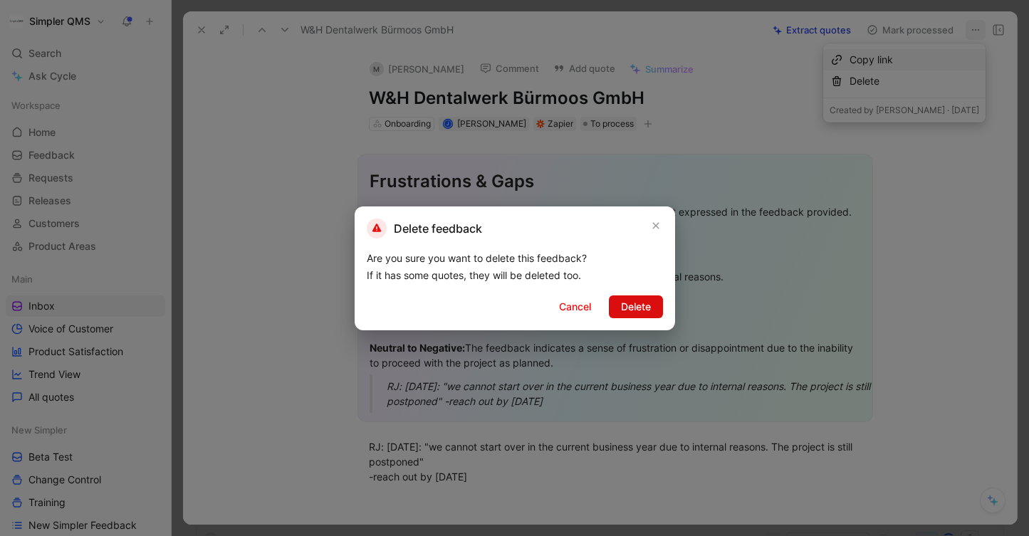
click at [639, 307] on span "Delete" at bounding box center [636, 307] width 30 height 17
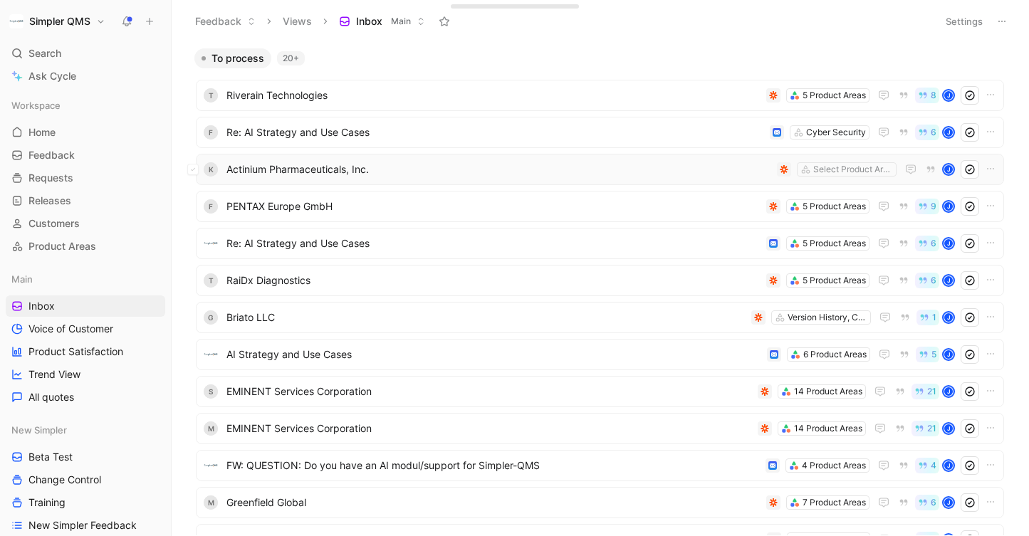
click at [740, 169] on span "Actinium Pharmaceuticals, Inc." at bounding box center [499, 169] width 545 height 17
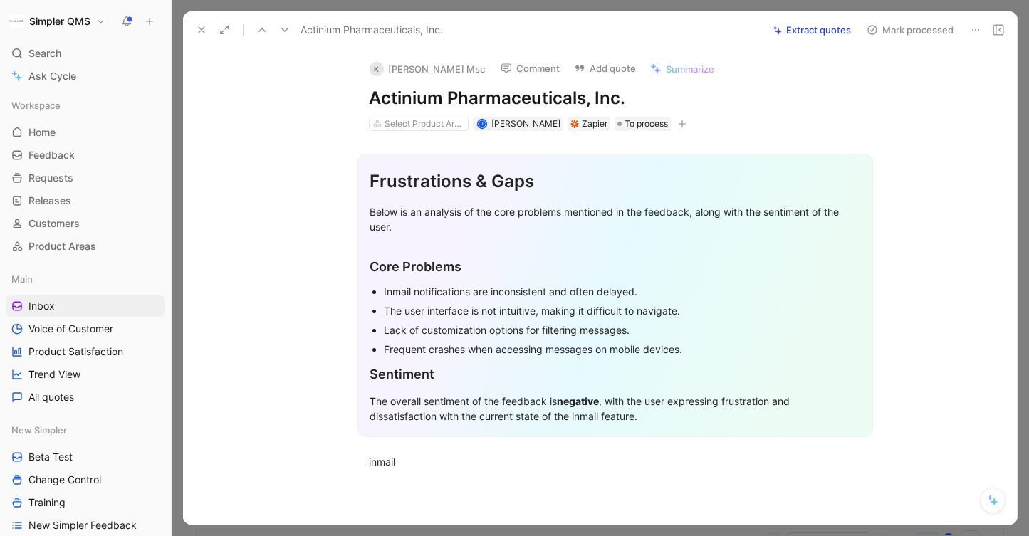
click at [976, 28] on icon at bounding box center [975, 29] width 11 height 11
click at [905, 78] on div "Delete" at bounding box center [936, 81] width 86 height 17
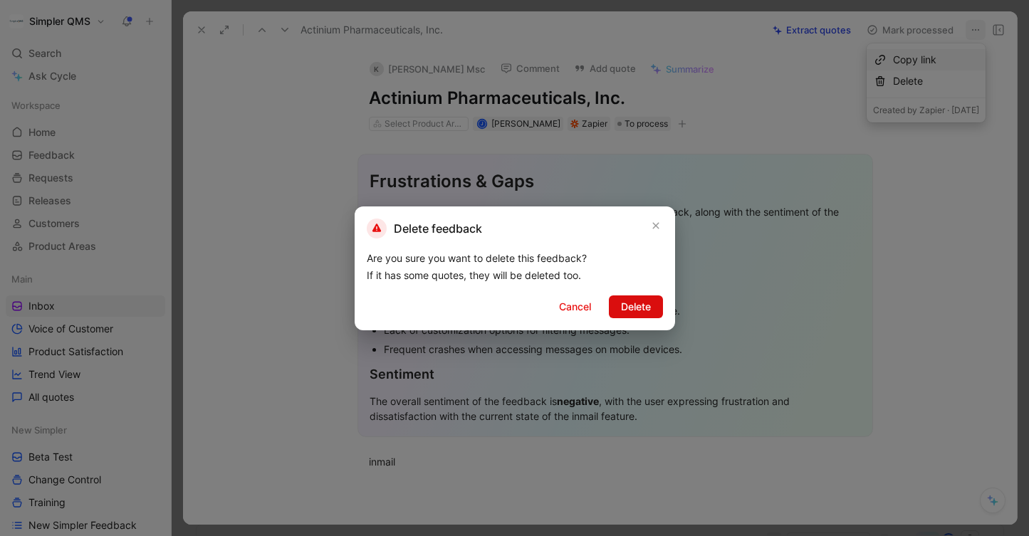
click at [625, 306] on span "Delete" at bounding box center [636, 307] width 30 height 17
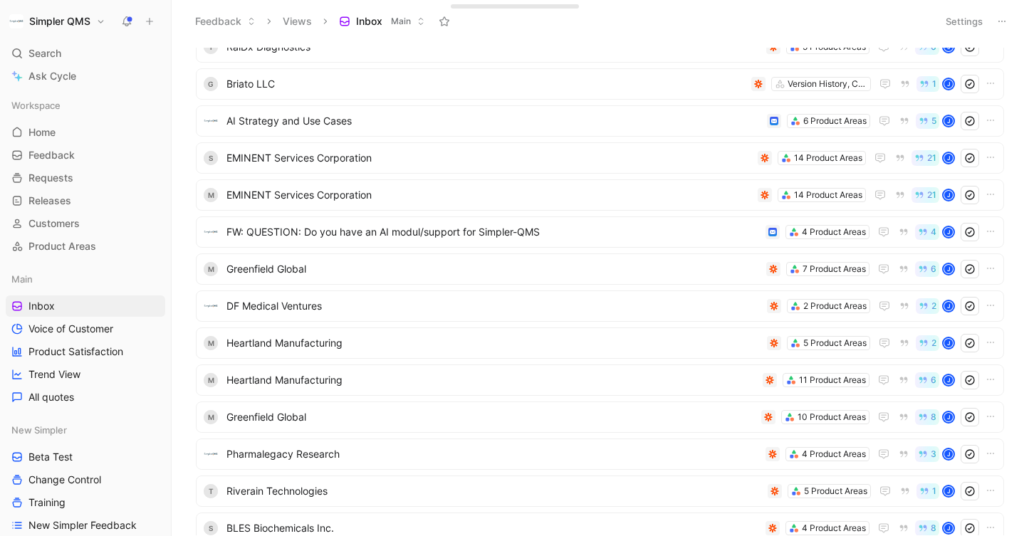
scroll to position [460, 0]
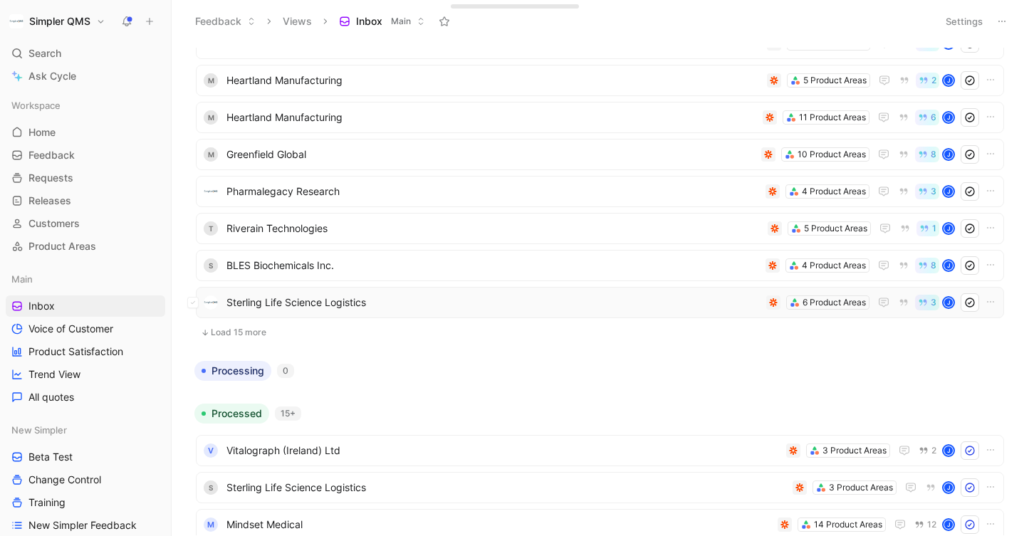
click at [667, 304] on span "Sterling Life Science Logistics" at bounding box center [494, 302] width 534 height 17
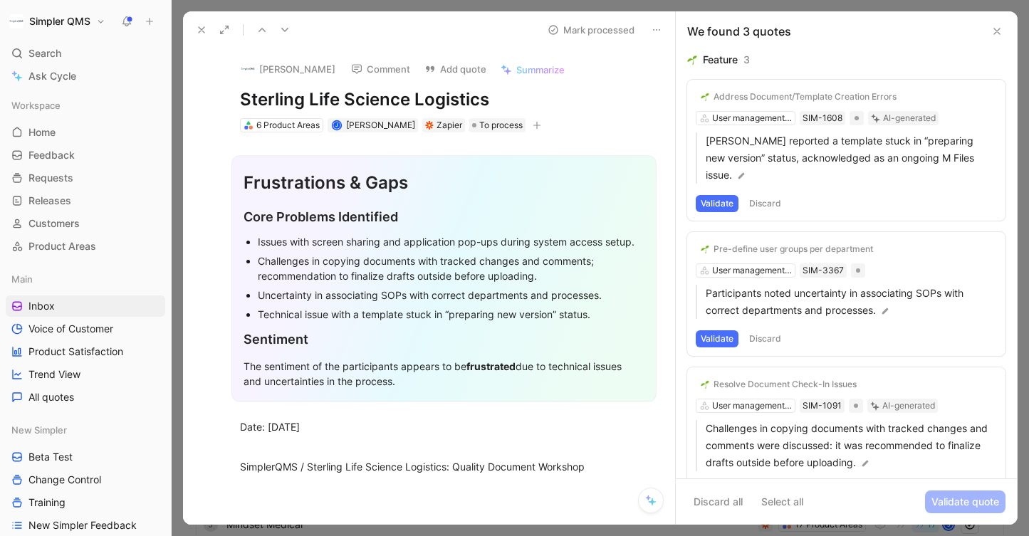
drag, startPoint x: 519, startPoint y: 95, endPoint x: 229, endPoint y: 90, distance: 290.0
click at [229, 90] on div "Janina Franzkowiak Comment Add quote Summarize Sterling Life Science Logistics …" at bounding box center [444, 90] width 462 height 85
copy h1 "Sterling Life Science Logistics"
click at [257, 74] on button "[PERSON_NAME]" at bounding box center [288, 68] width 108 height 21
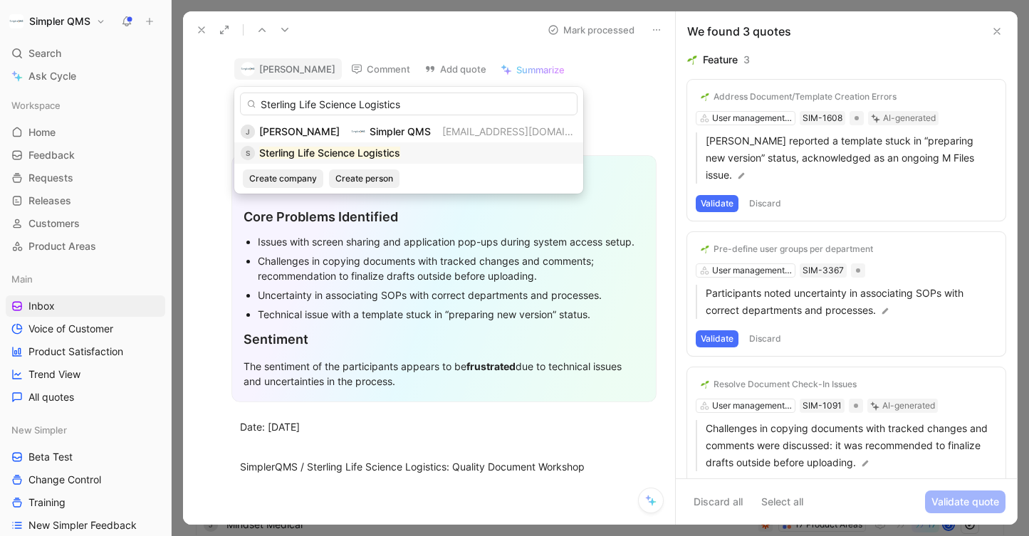
type input "Sterling Life Science Logistics"
click at [379, 150] on mark "Sterling Life Science Logistics" at bounding box center [329, 153] width 141 height 12
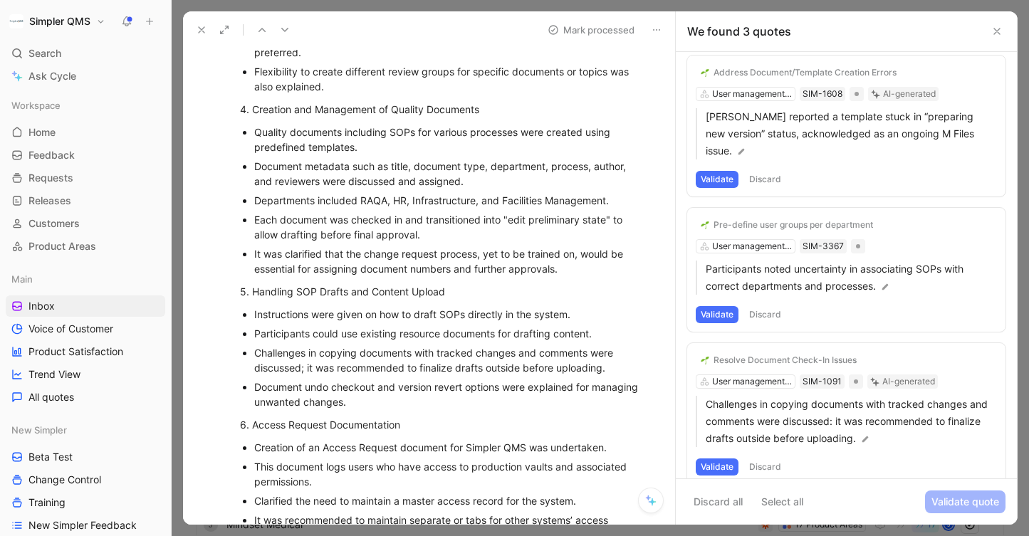
scroll to position [1023, 0]
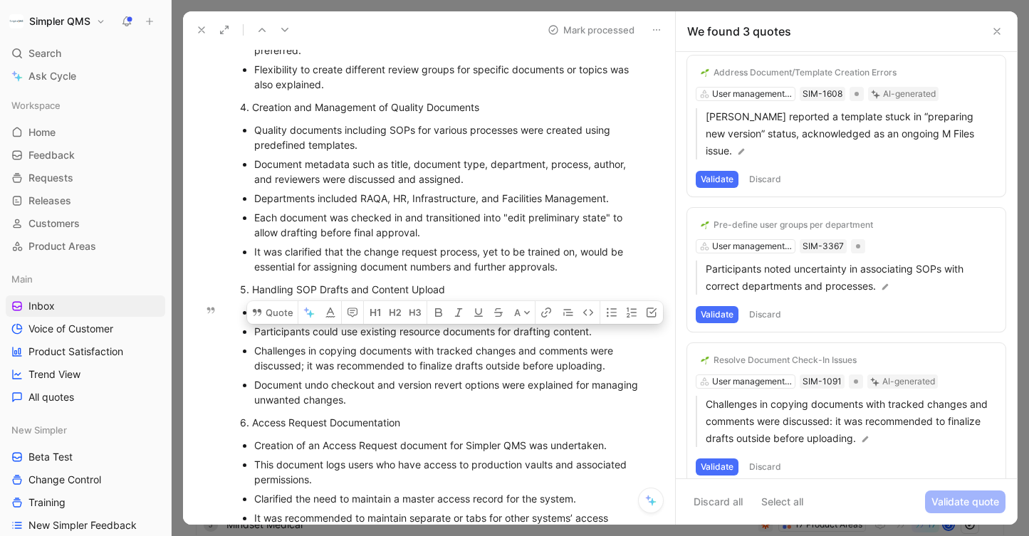
drag, startPoint x: 622, startPoint y: 365, endPoint x: 300, endPoint y: 348, distance: 322.4
click at [300, 348] on div "Challenges in copying documents with tracked changes and comments were discusse…" at bounding box center [451, 358] width 394 height 30
drag, startPoint x: 616, startPoint y: 364, endPoint x: 251, endPoint y: 351, distance: 365.0
click at [251, 351] on ul "Instructions were given on how to draft SOPs directly in the system. Participan…" at bounding box center [444, 356] width 462 height 107
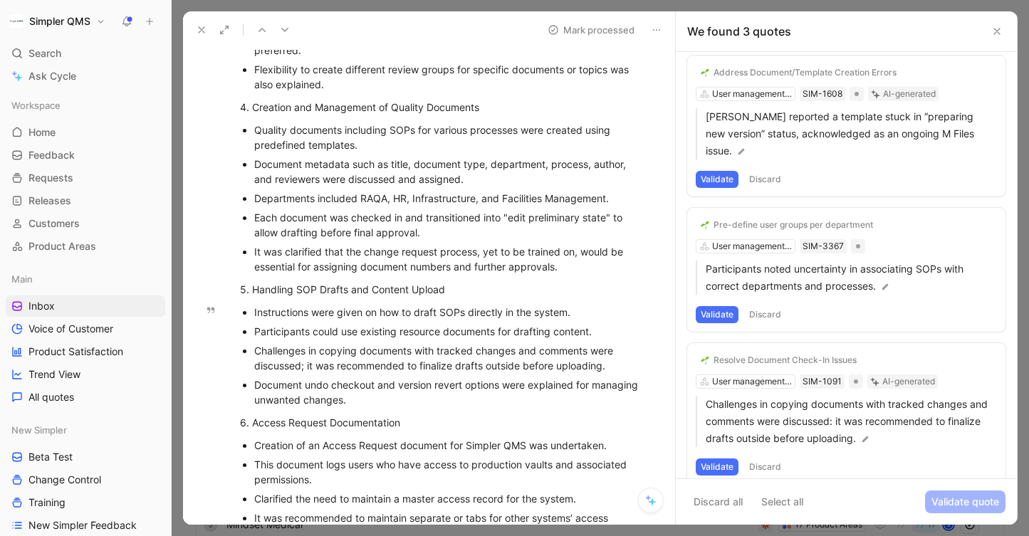
click at [475, 375] on p "Document undo checkout and version revert options were explained for managing u…" at bounding box center [451, 392] width 394 height 34
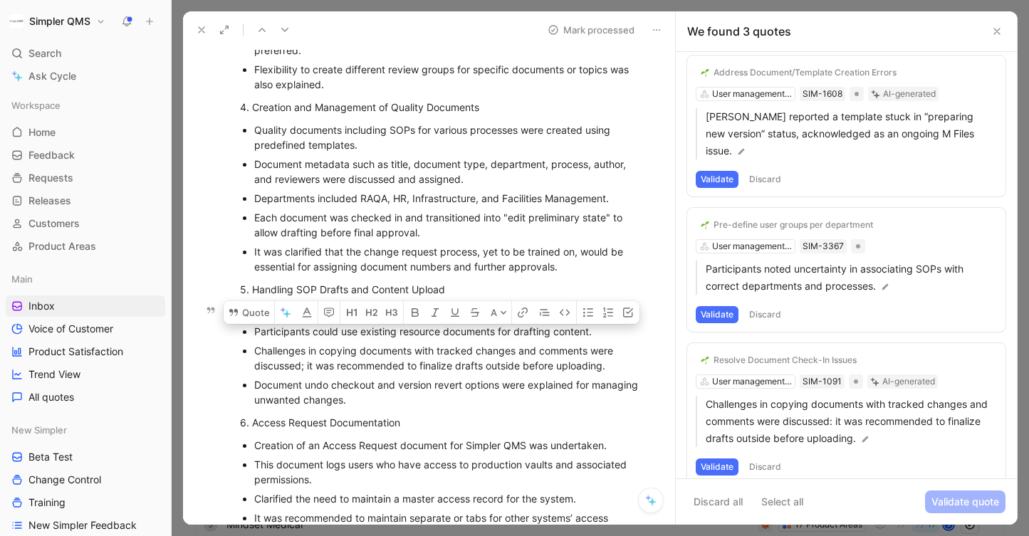
drag, startPoint x: 619, startPoint y: 367, endPoint x: 242, endPoint y: 356, distance: 377.8
click at [254, 356] on li "Challenges in copying documents with tracked changes and comments were discusse…" at bounding box center [451, 358] width 394 height 34
copy div "Challenges in copying documents with tracked changes and comments were discusse…"
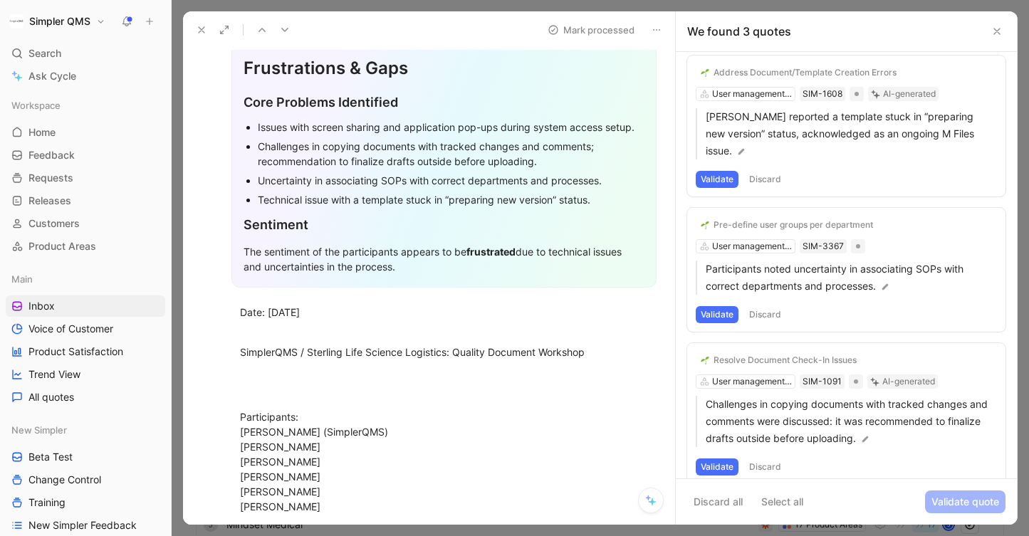
scroll to position [118, 0]
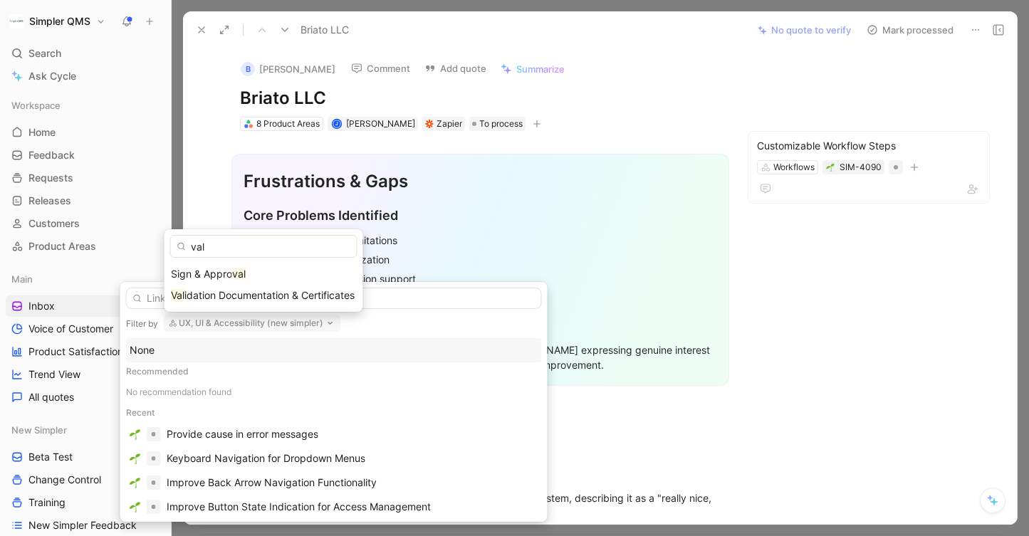
scroll to position [522, 0]
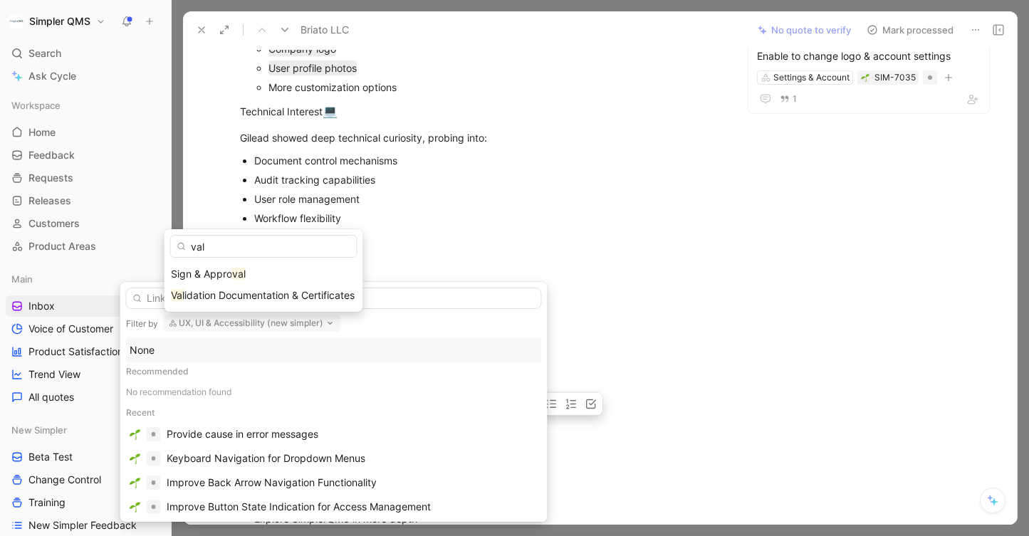
type input "val"
click at [272, 296] on span "idation Documentation & Certificates" at bounding box center [270, 295] width 170 height 12
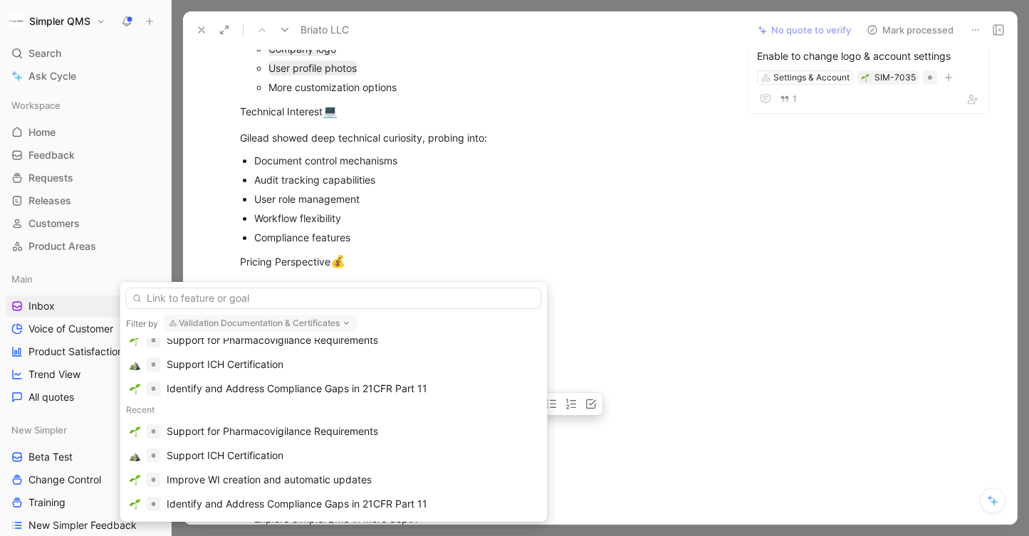
scroll to position [0, 0]
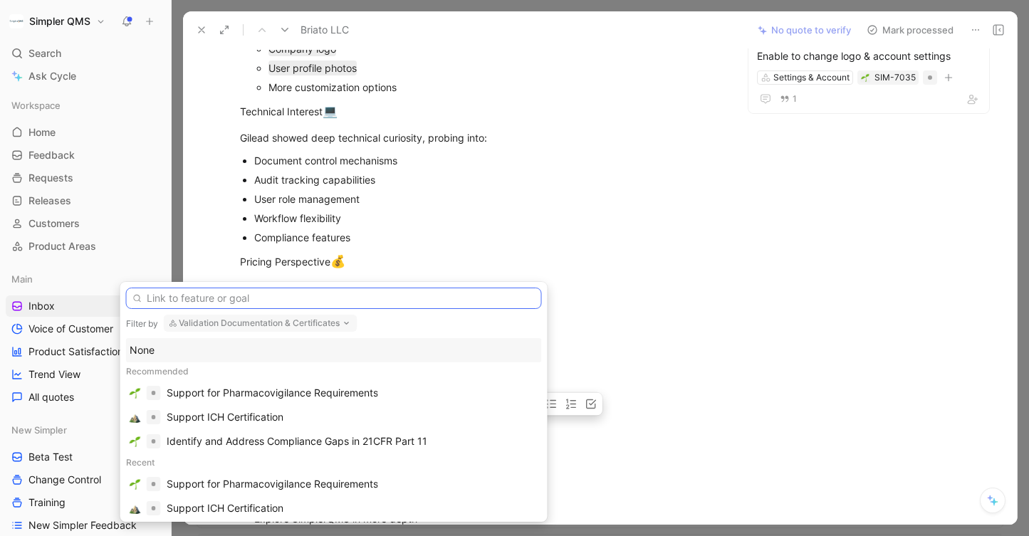
click at [291, 297] on input "text" at bounding box center [334, 298] width 416 height 21
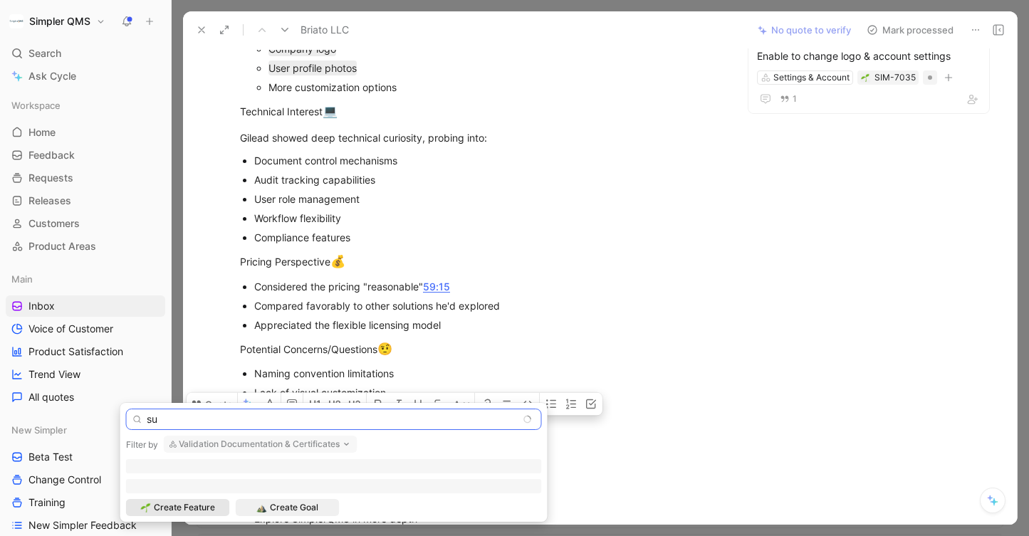
type input "s"
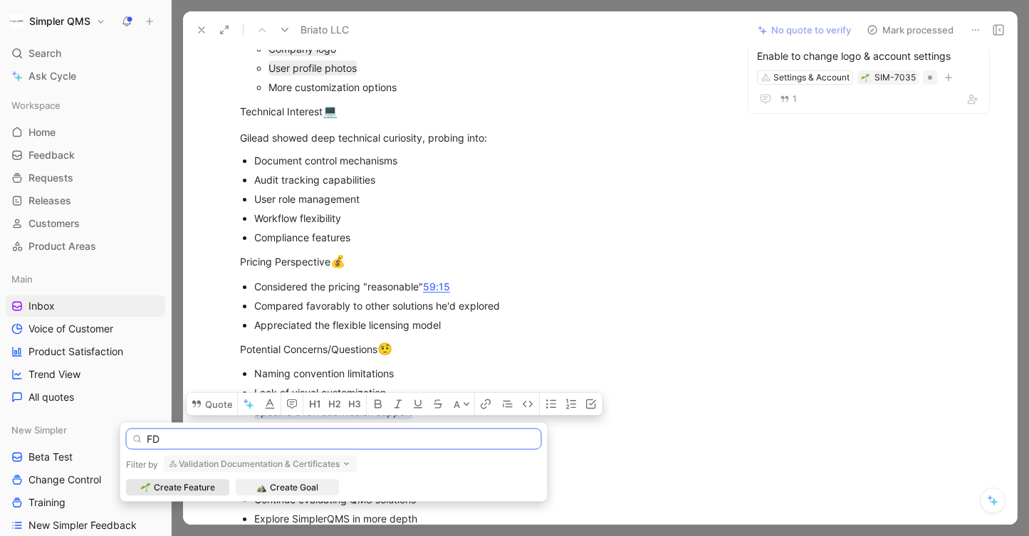
type input "F"
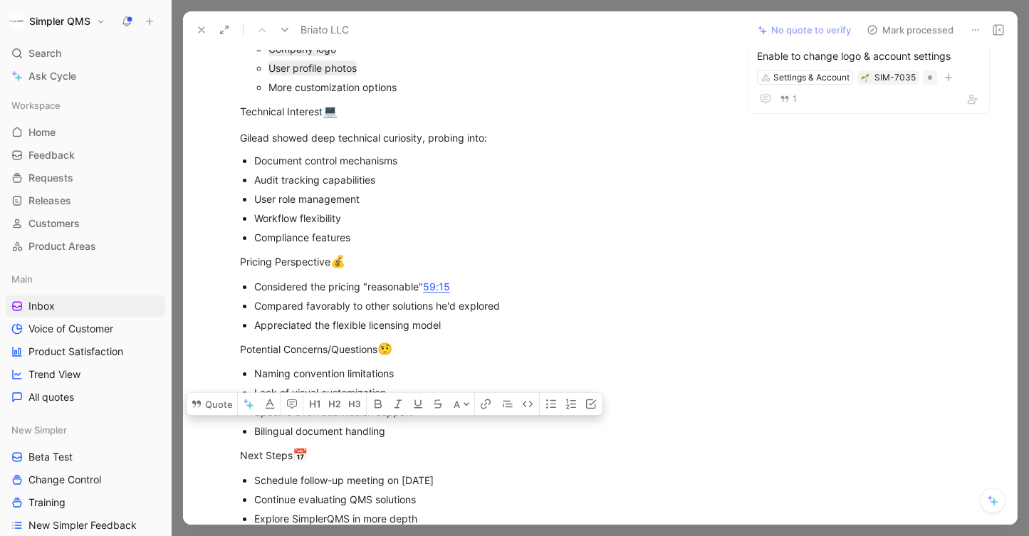
click at [60, 53] on span "Search" at bounding box center [44, 53] width 33 height 17
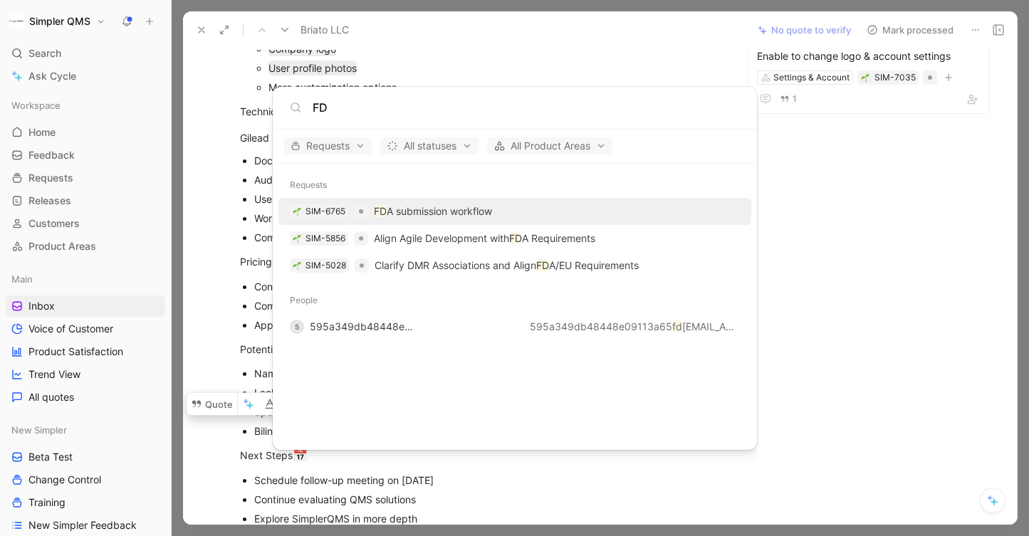
type input "FD"
click at [325, 204] on div "SIM-6765" at bounding box center [326, 211] width 40 height 14
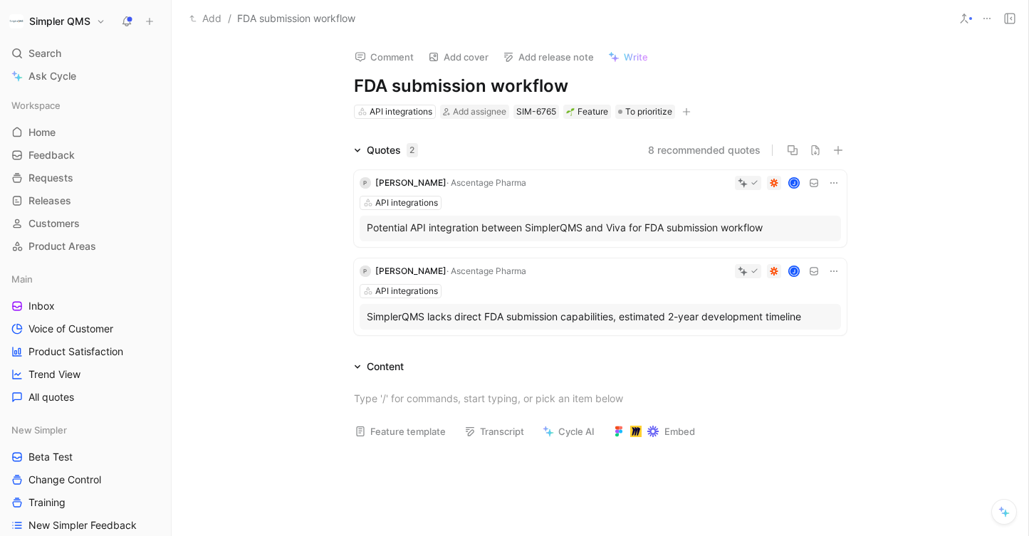
drag, startPoint x: 572, startPoint y: 82, endPoint x: 342, endPoint y: 82, distance: 230.1
click at [342, 82] on div "Comment Add cover Add release note Write FDA submission workflow API integratio…" at bounding box center [600, 78] width 547 height 83
copy h1 "FDA submission workflow"
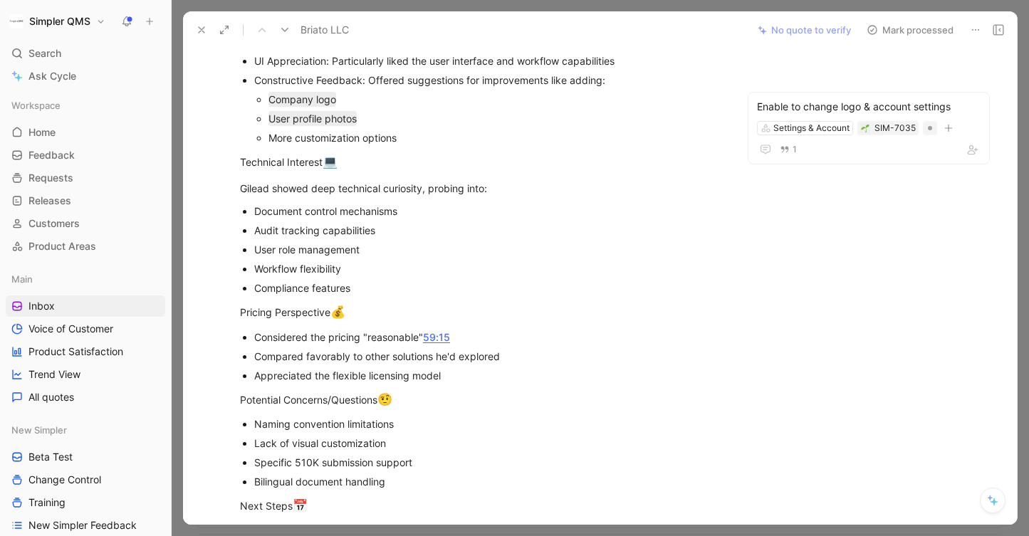
scroll to position [477, 0]
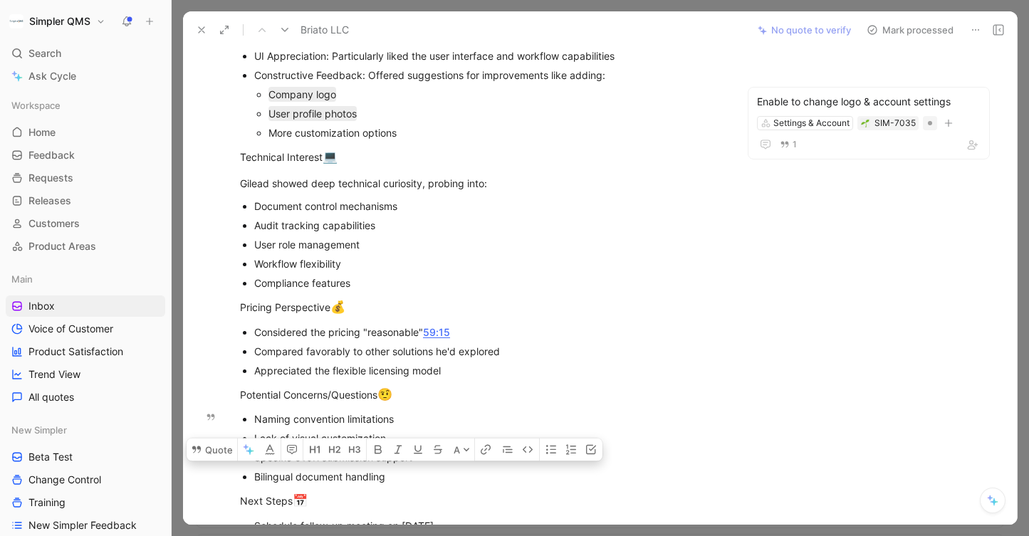
drag, startPoint x: 420, startPoint y: 455, endPoint x: 254, endPoint y: 458, distance: 166.0
click at [254, 458] on div "Specific 510K submission support" at bounding box center [487, 457] width 467 height 15
click at [214, 438] on button "Quote" at bounding box center [212, 449] width 51 height 23
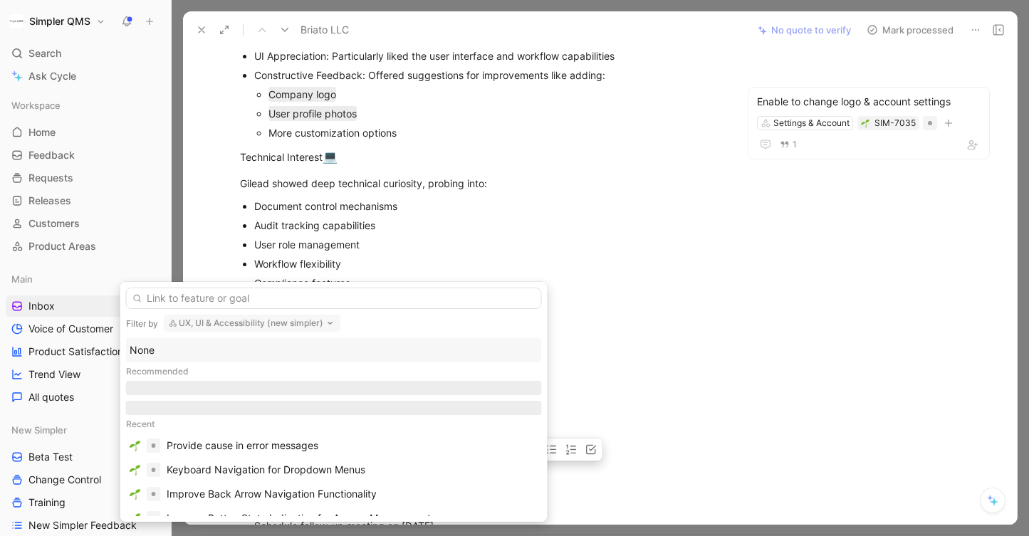
click at [279, 326] on button "UX, UI & Accessibility (new simpler)" at bounding box center [252, 323] width 177 height 17
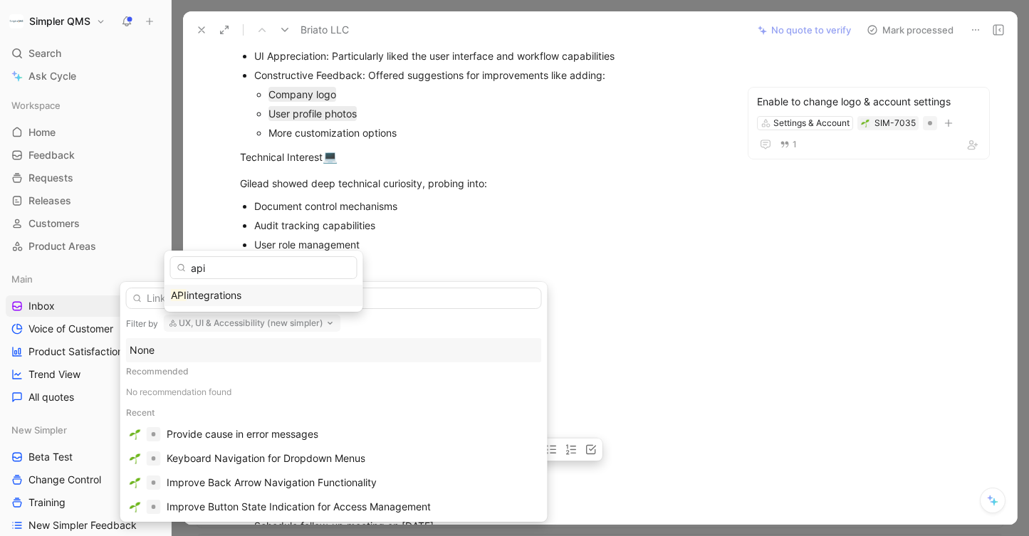
type input "api"
click at [250, 291] on div "API integrations" at bounding box center [264, 295] width 186 height 17
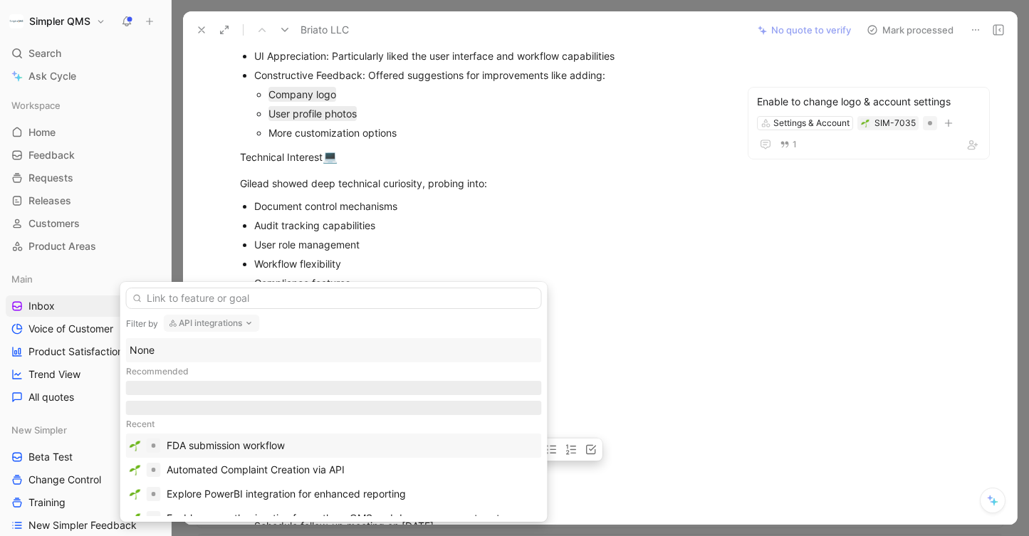
click at [267, 449] on div "FDA submission workflow" at bounding box center [226, 445] width 118 height 17
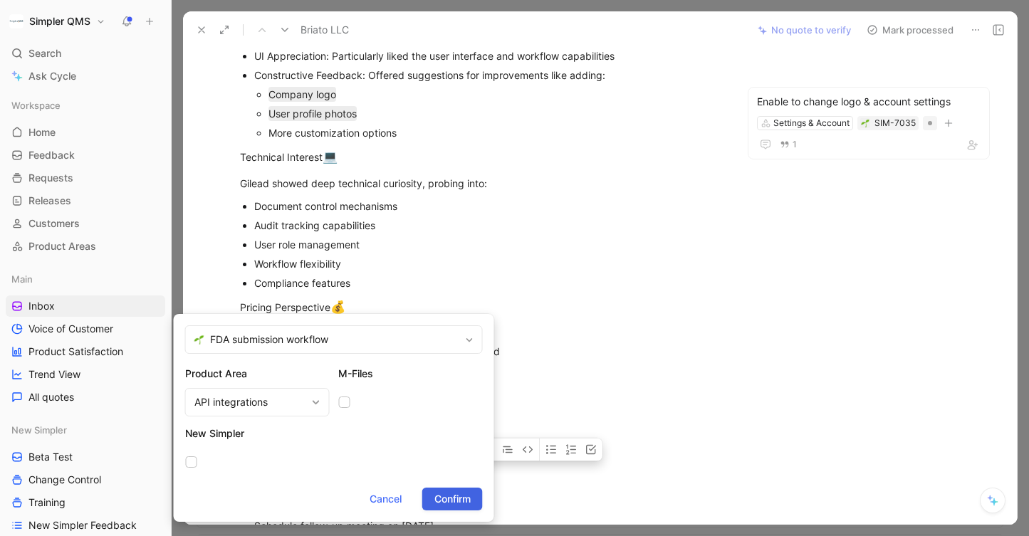
click at [447, 498] on span "Confirm" at bounding box center [453, 499] width 36 height 17
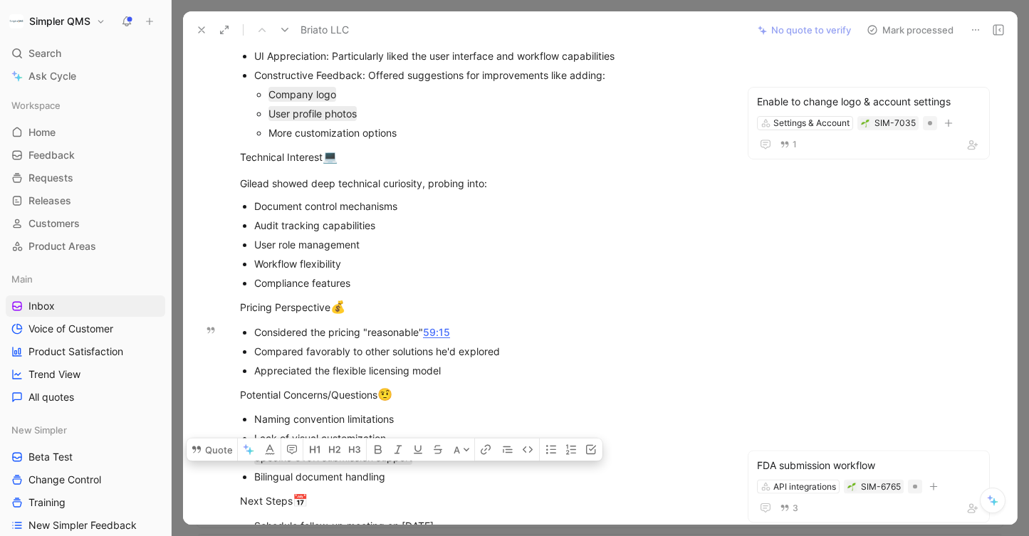
click at [601, 343] on p "Compared favorably to other solutions he'd explored" at bounding box center [487, 351] width 467 height 19
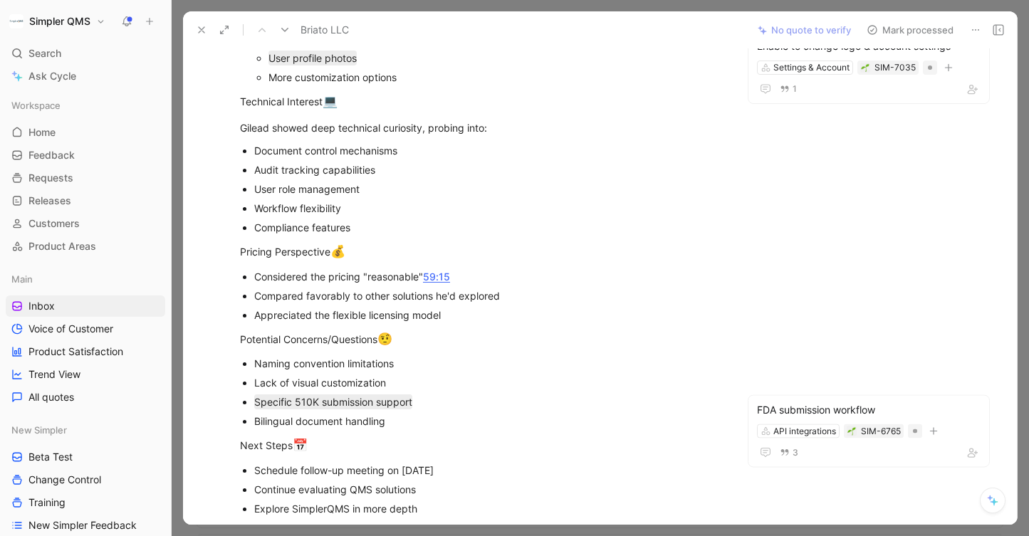
scroll to position [554, 0]
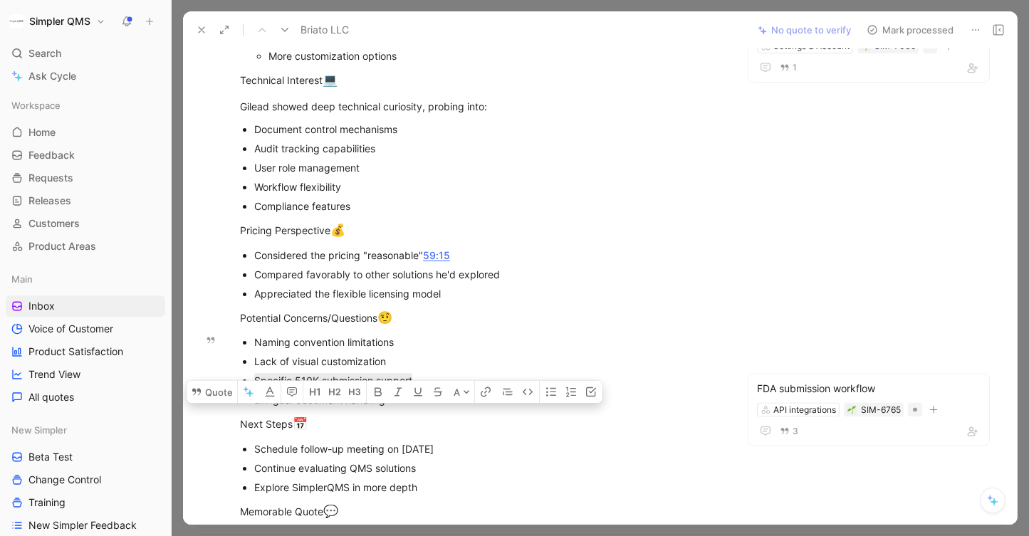
drag, startPoint x: 385, startPoint y: 398, endPoint x: 253, endPoint y: 398, distance: 131.8
click at [253, 398] on ul "Naming convention limitations Lack of visual customization Specific 510K submis…" at bounding box center [480, 371] width 535 height 77
click at [212, 380] on button "Quote" at bounding box center [212, 391] width 51 height 23
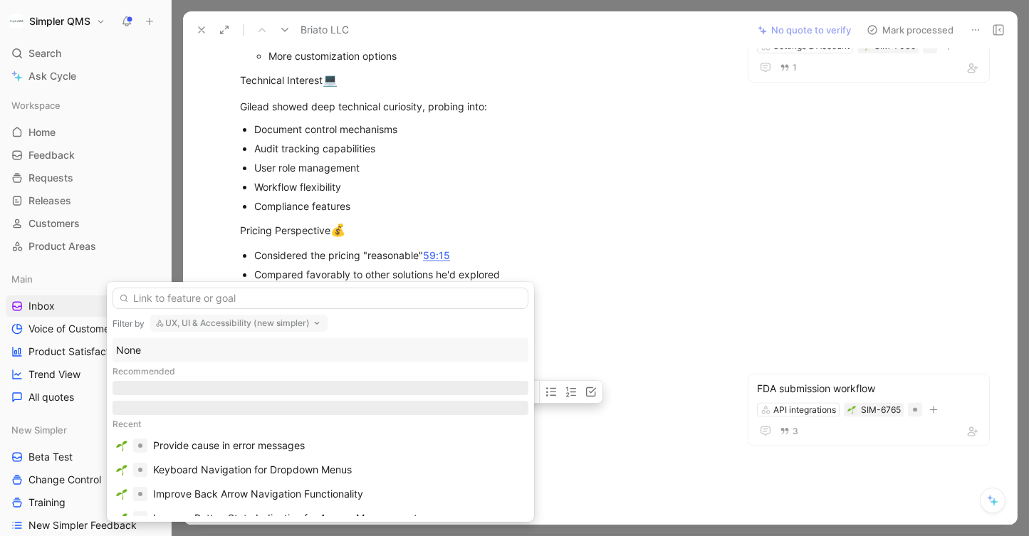
click at [299, 313] on div "Filter by UX, UI & Accessibility (new simpler) None Recommended Recent Provide …" at bounding box center [320, 402] width 427 height 240
click at [301, 325] on button "UX, UI & Accessibility (new simpler)" at bounding box center [238, 323] width 177 height 17
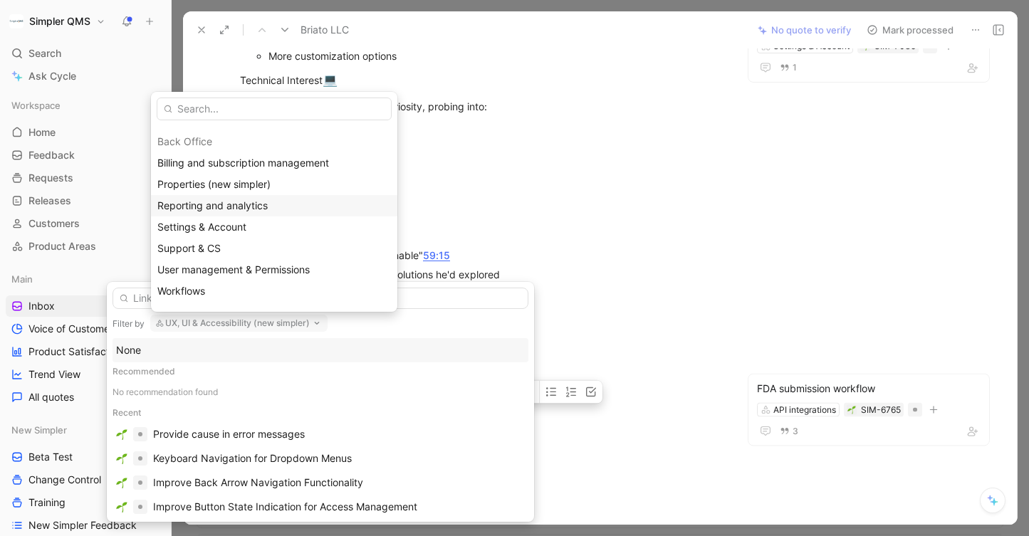
scroll to position [65, 0]
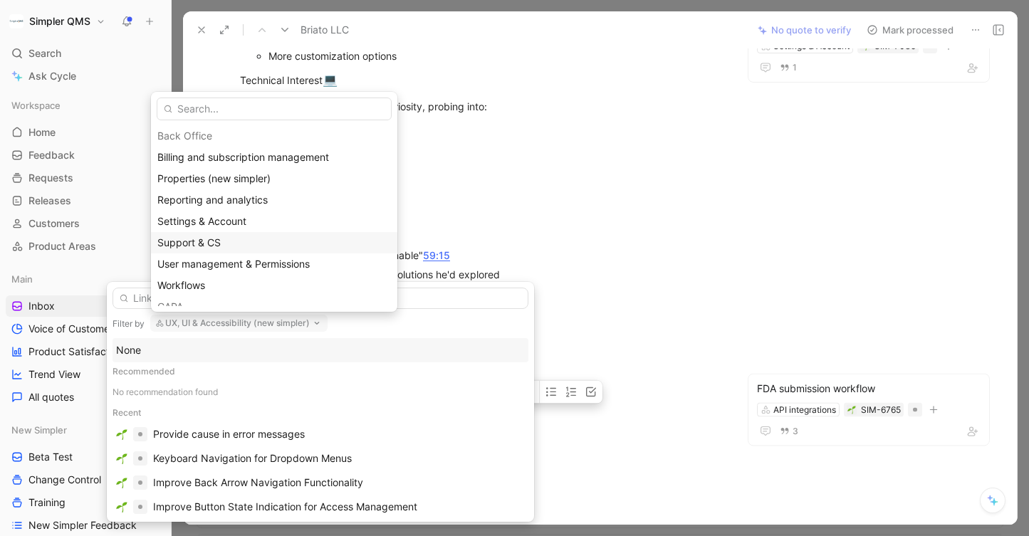
click at [217, 242] on span "Support & CS" at bounding box center [188, 243] width 63 height 12
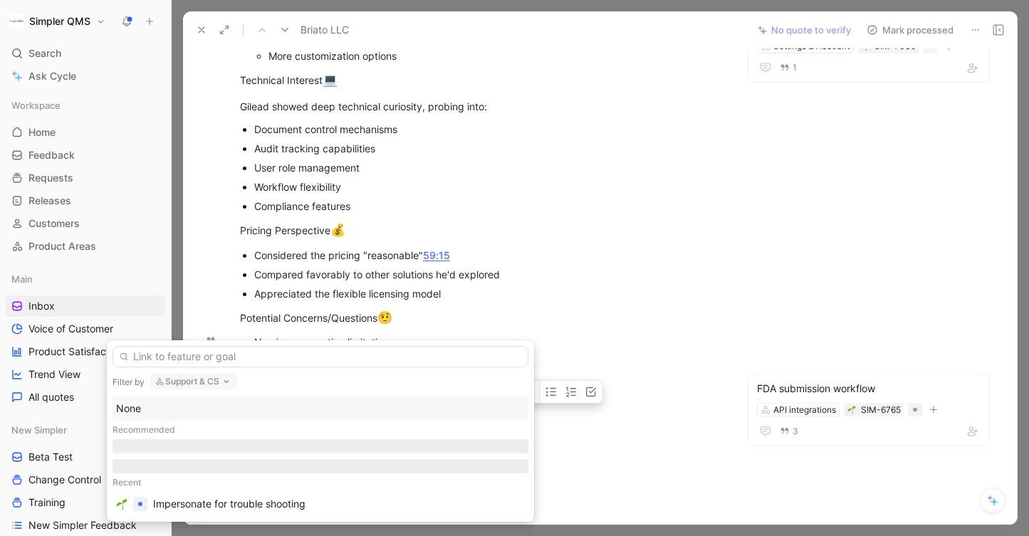
click at [219, 378] on button "Support & CS" at bounding box center [193, 381] width 87 height 17
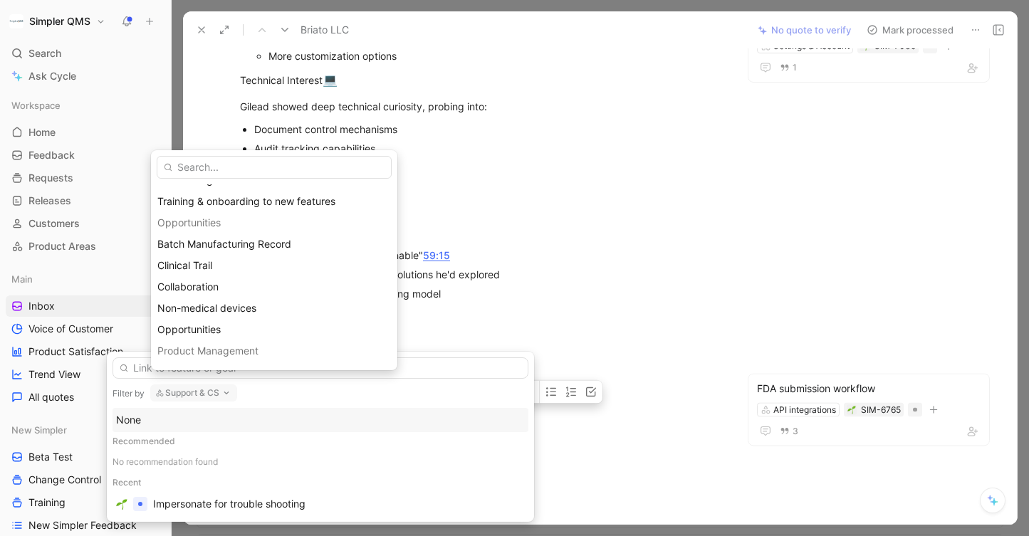
scroll to position [723, 0]
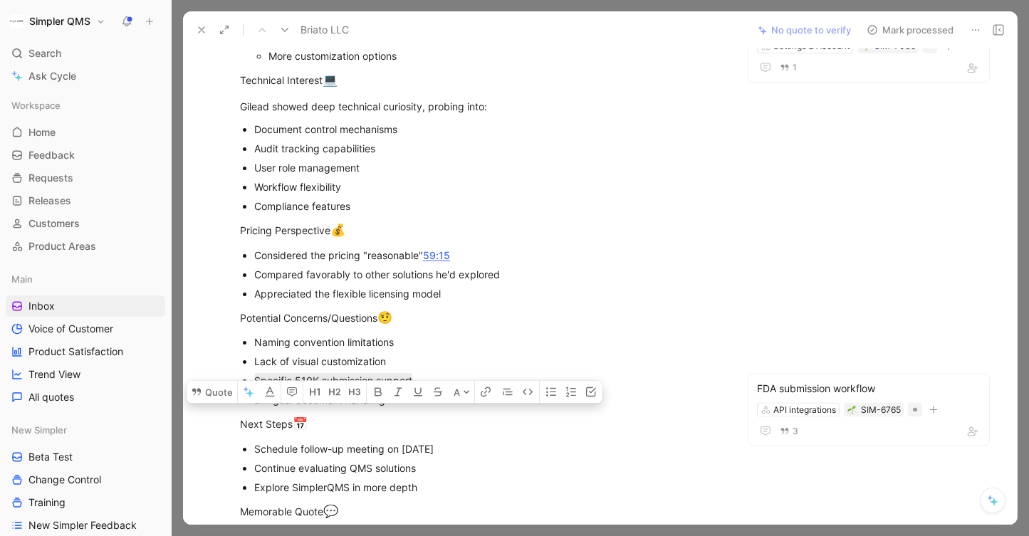
click at [36, 53] on span "Search" at bounding box center [44, 53] width 33 height 17
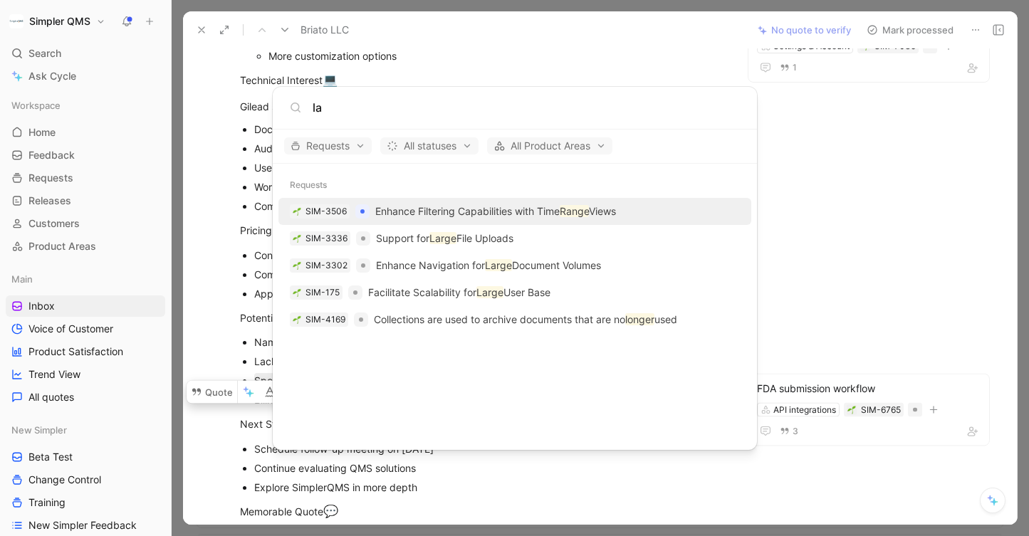
type input "l"
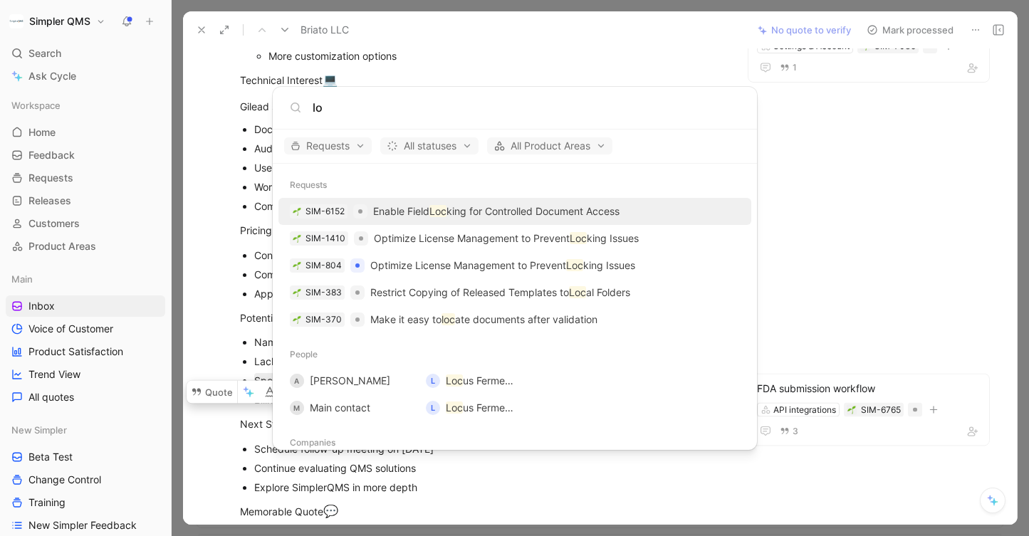
type input "l"
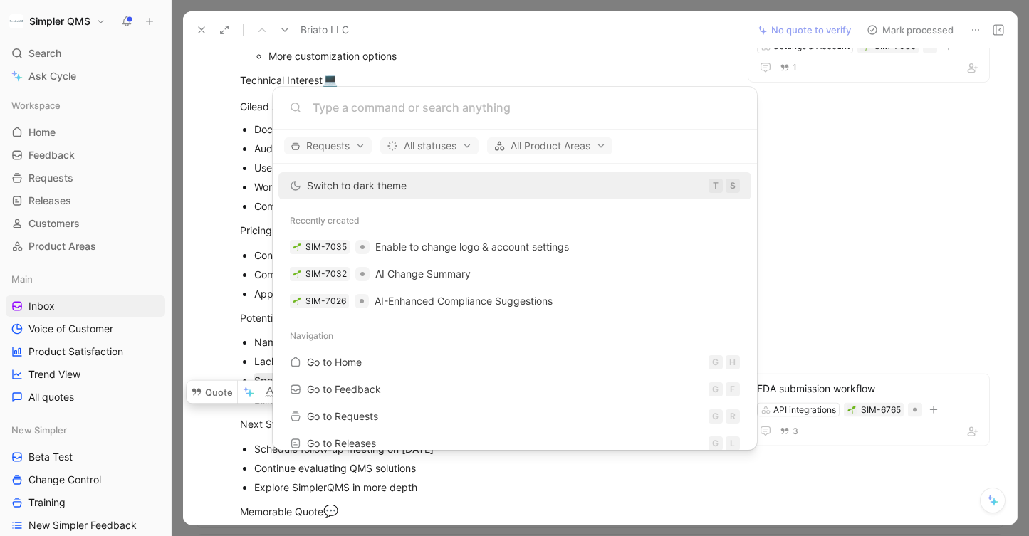
click at [206, 272] on body "Simpler QMS Search ⌘ K Ask Cycle Workspace Home G then H Feedback G then F Requ…" at bounding box center [514, 268] width 1029 height 536
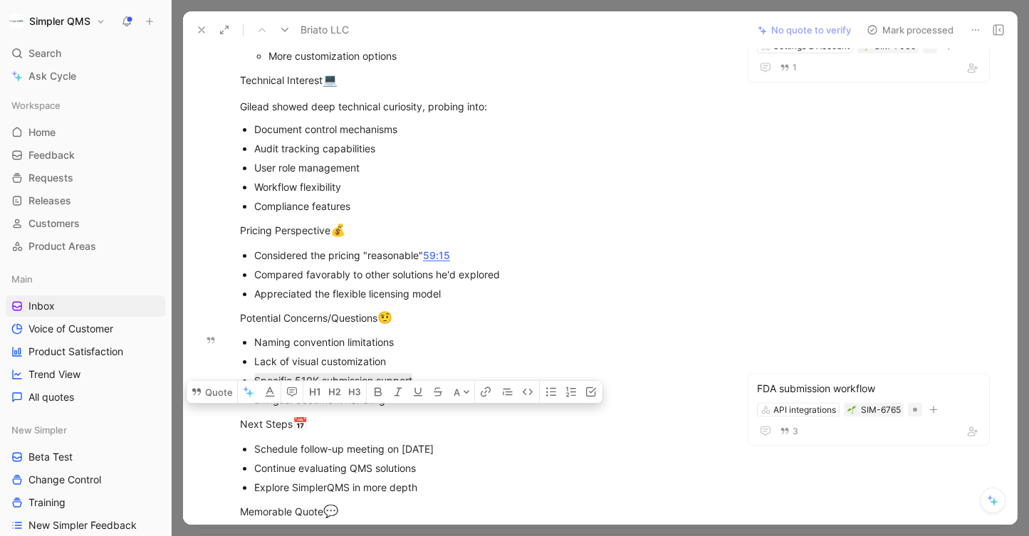
click at [427, 341] on div "Naming convention limitations" at bounding box center [487, 342] width 467 height 15
drag, startPoint x: 396, startPoint y: 395, endPoint x: 252, endPoint y: 395, distance: 143.9
click at [252, 395] on ul "Naming convention limitations Lack of visual customization Specific 510K submis…" at bounding box center [480, 371] width 535 height 77
click at [207, 380] on button "Quote" at bounding box center [212, 391] width 51 height 23
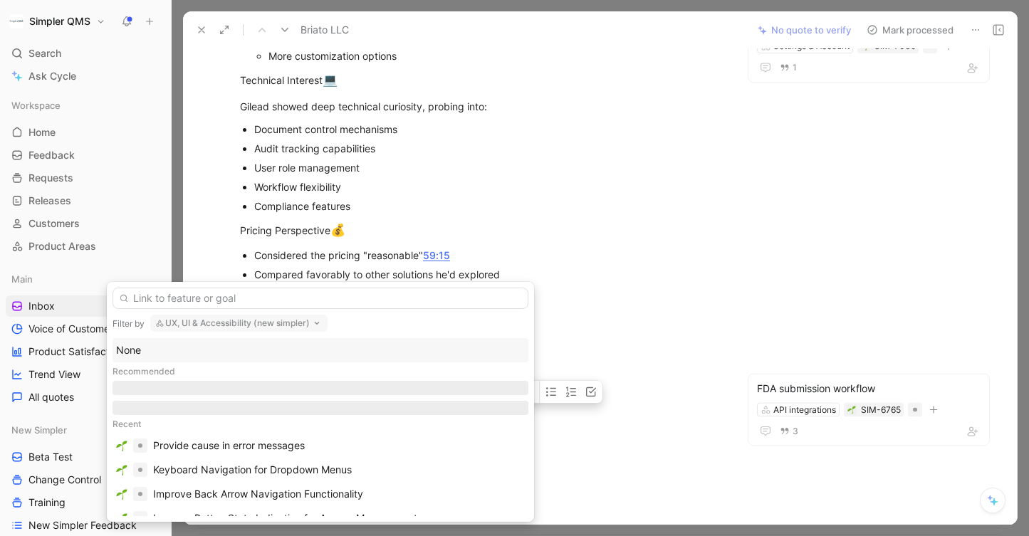
click at [283, 322] on button "UX, UI & Accessibility (new simpler)" at bounding box center [238, 323] width 177 height 17
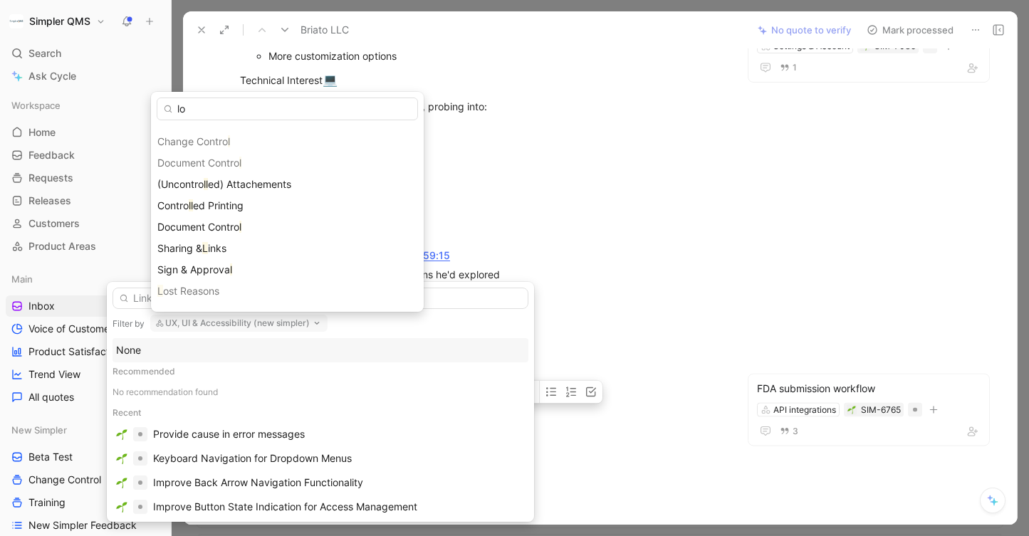
scroll to position [0, 0]
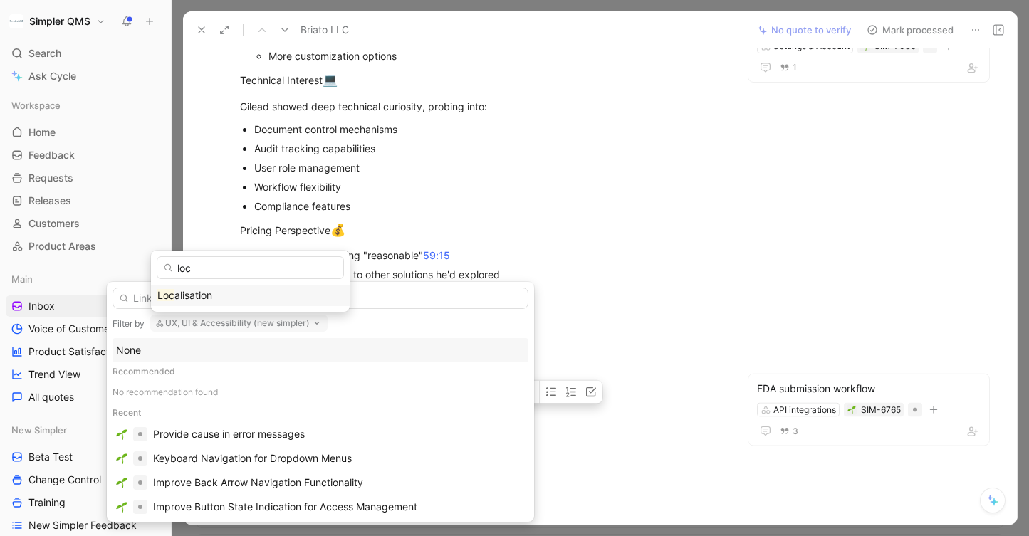
type input "loc"
click at [218, 291] on div "Loc alisation" at bounding box center [250, 295] width 186 height 17
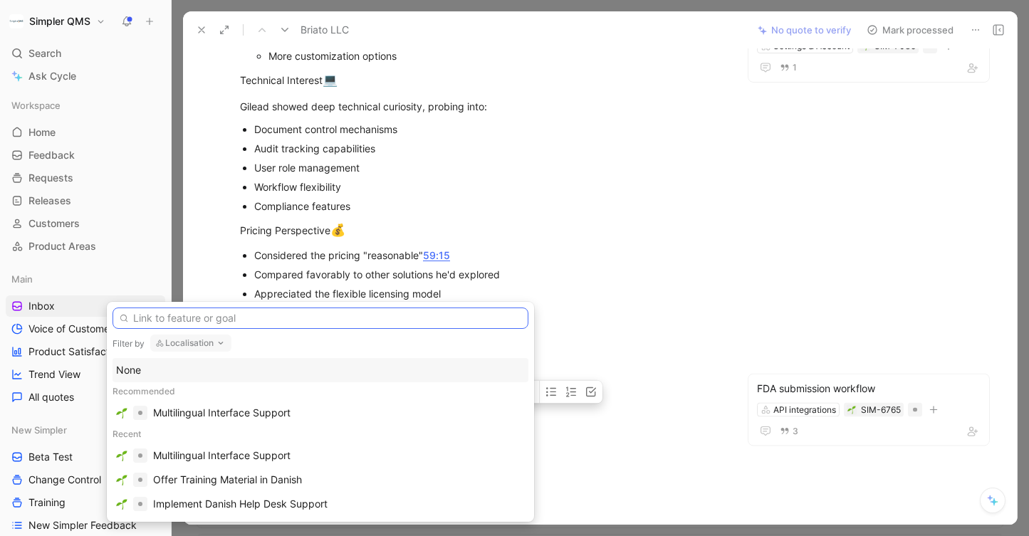
click at [353, 323] on input "text" at bounding box center [321, 318] width 416 height 21
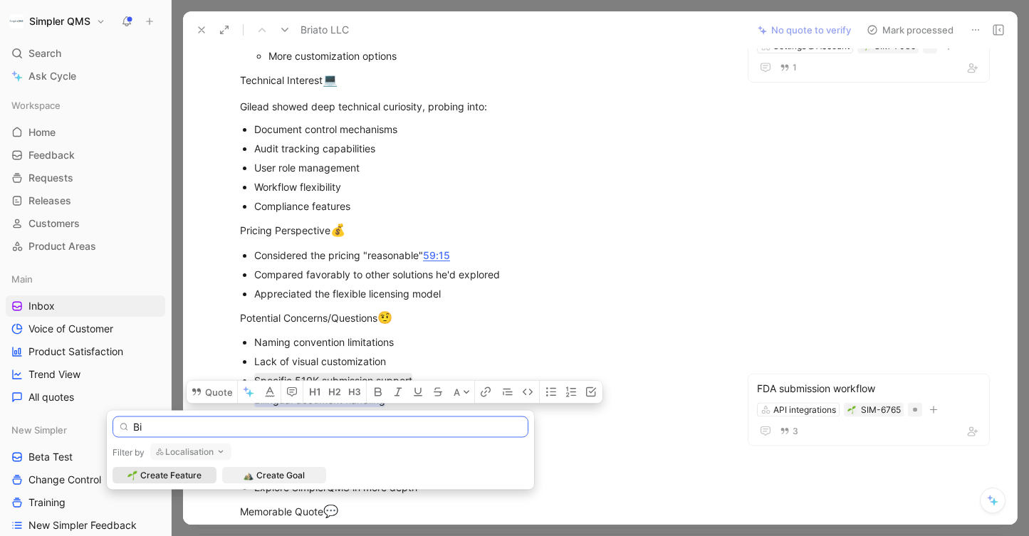
type input "B"
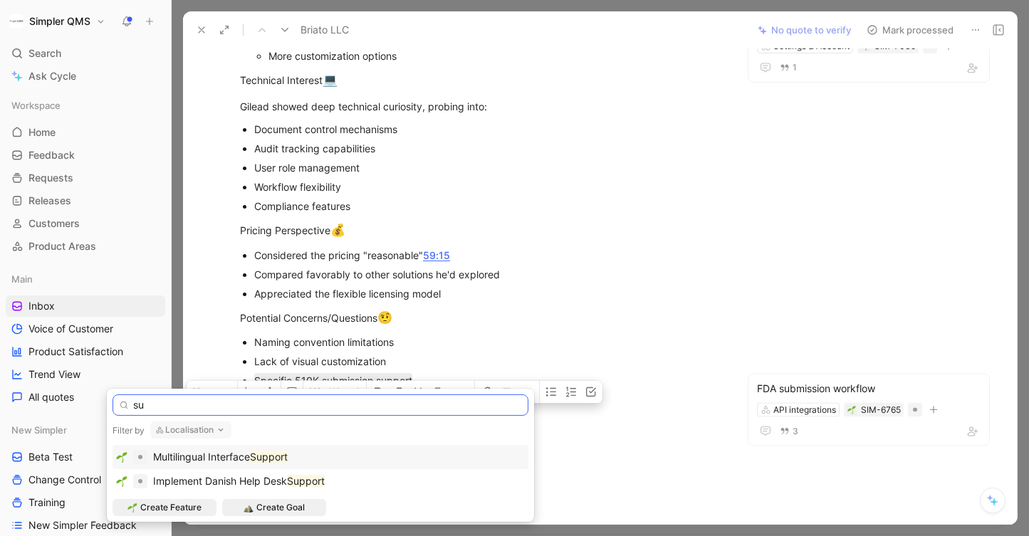
type input "s"
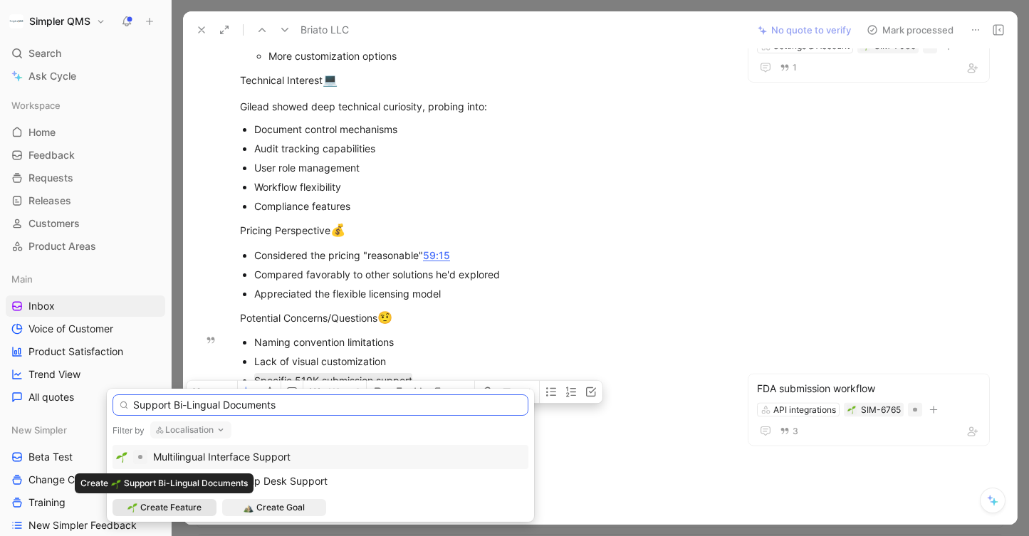
type input "Support Bi-Lingual Documents"
click at [181, 512] on span "Create Feature" at bounding box center [170, 508] width 61 height 14
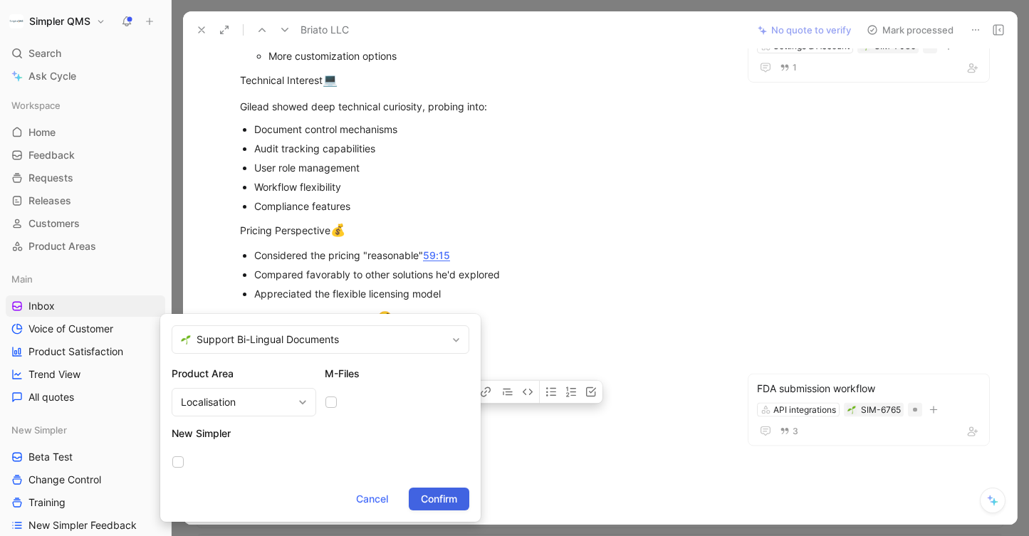
click at [445, 492] on span "Confirm" at bounding box center [439, 499] width 36 height 17
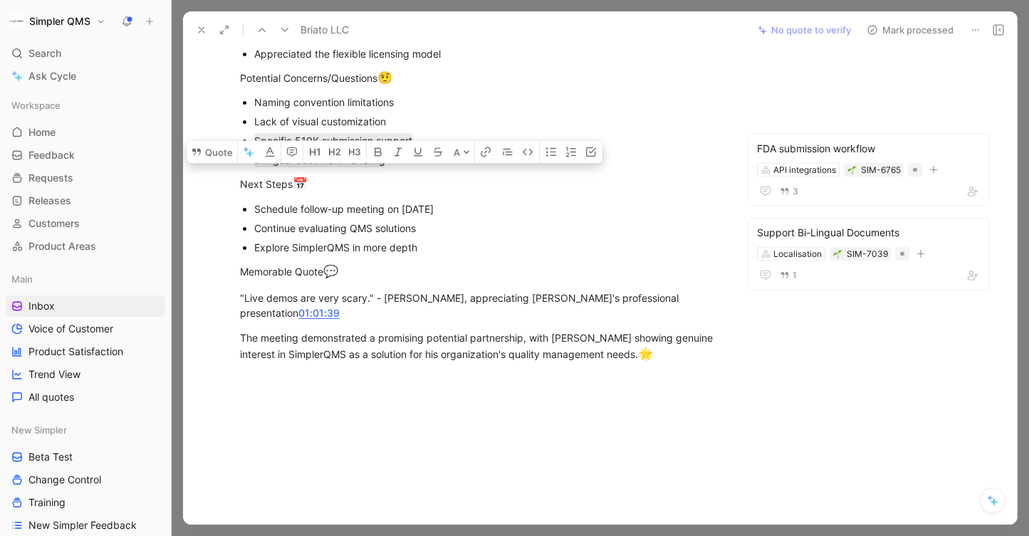
scroll to position [789, 0]
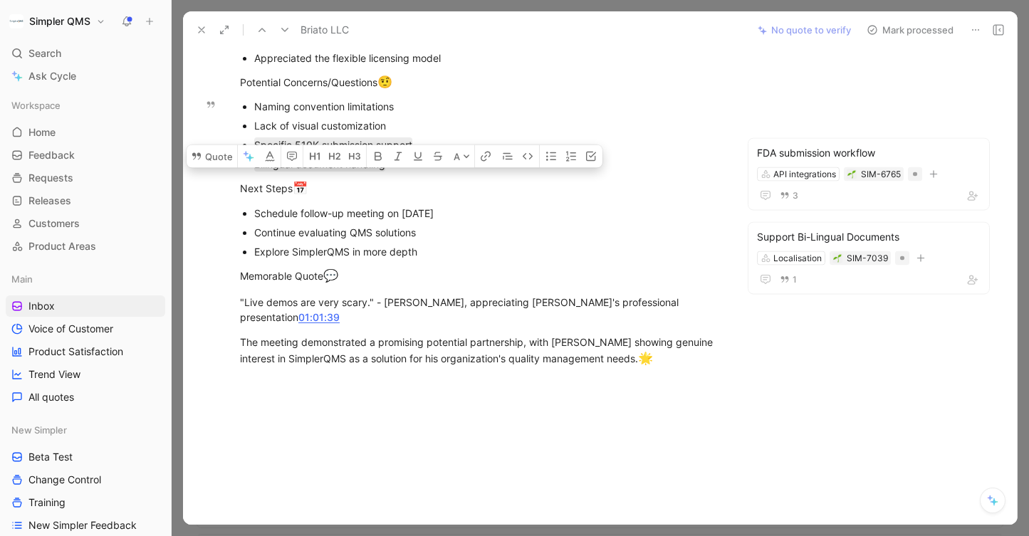
click at [873, 27] on icon at bounding box center [872, 29] width 11 height 11
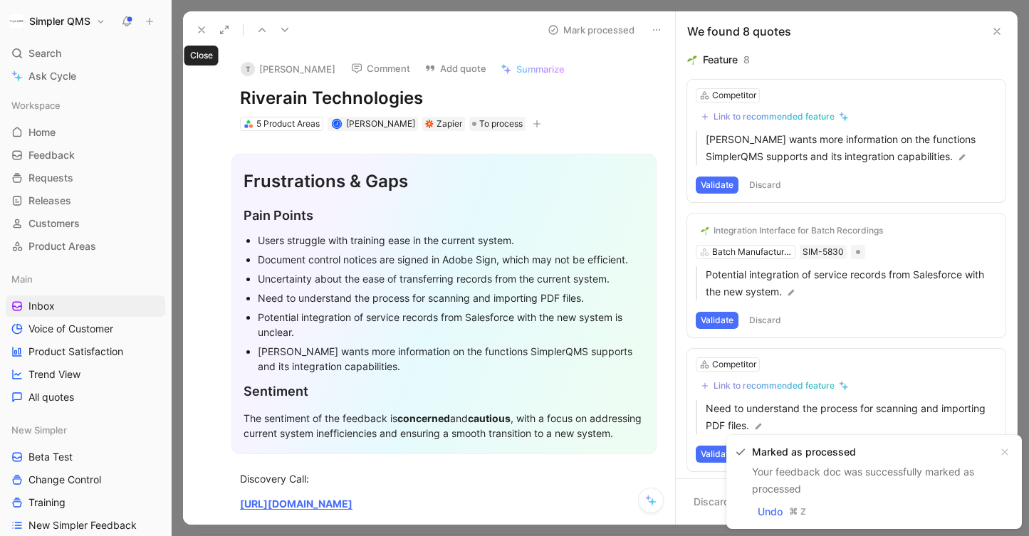
click at [204, 26] on icon at bounding box center [201, 29] width 11 height 11
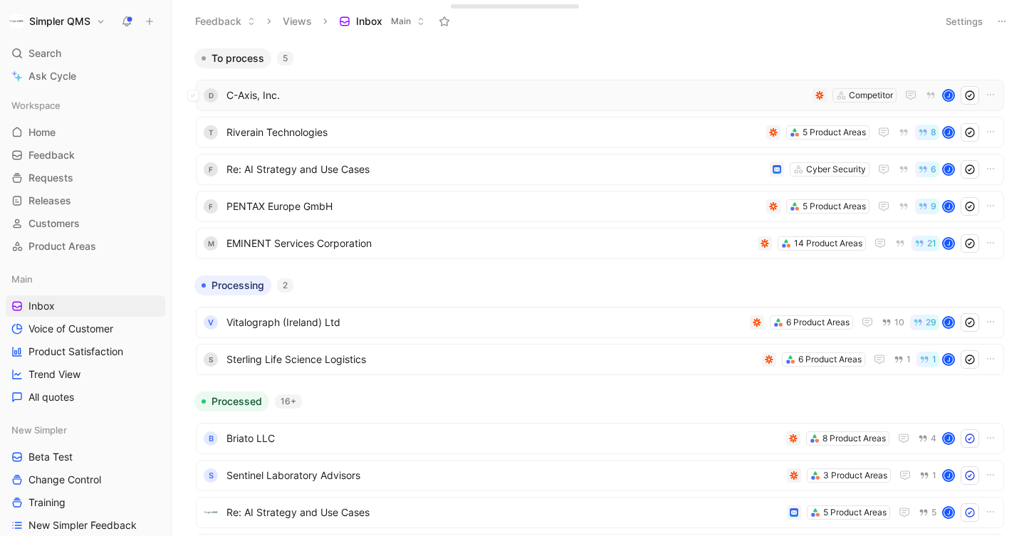
click at [384, 93] on span "C-Axis, Inc." at bounding box center [517, 95] width 581 height 17
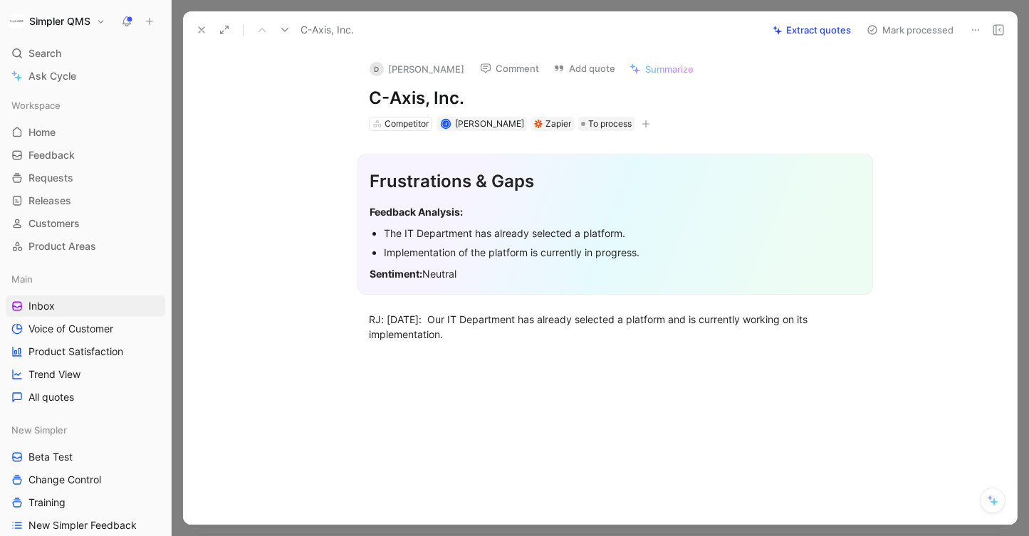
click at [976, 25] on icon at bounding box center [975, 29] width 11 height 11
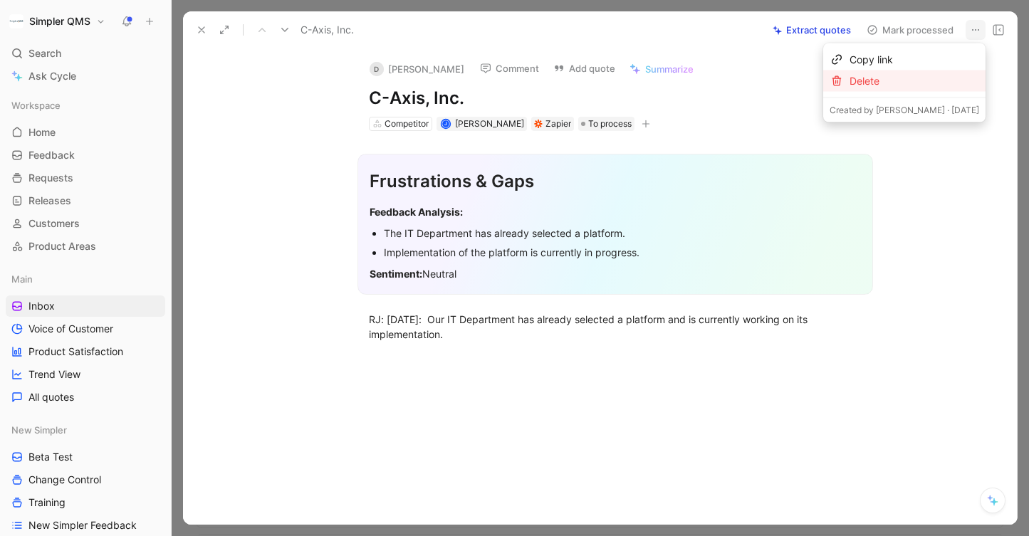
click at [933, 81] on div "Delete" at bounding box center [915, 81] width 130 height 17
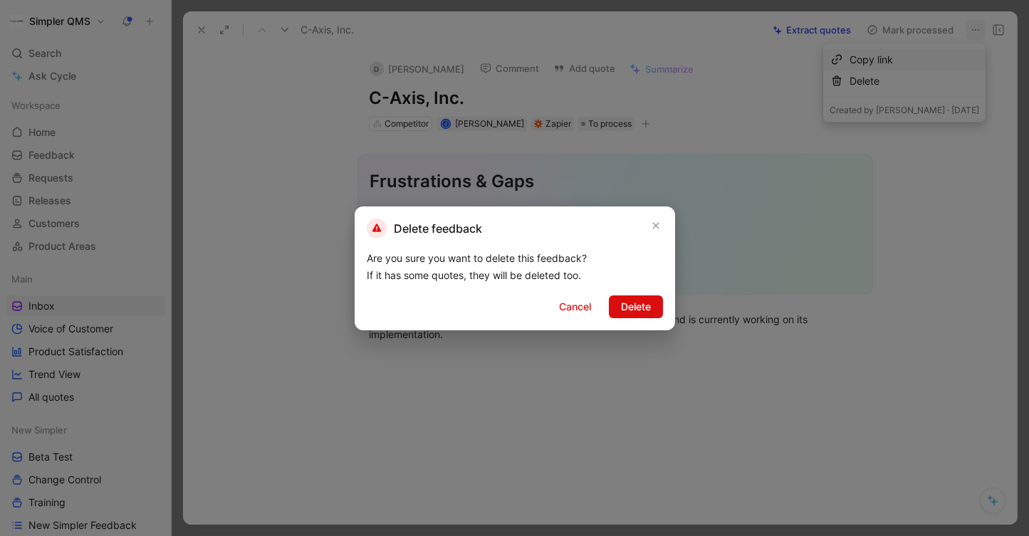
click at [627, 307] on span "Delete" at bounding box center [636, 307] width 30 height 17
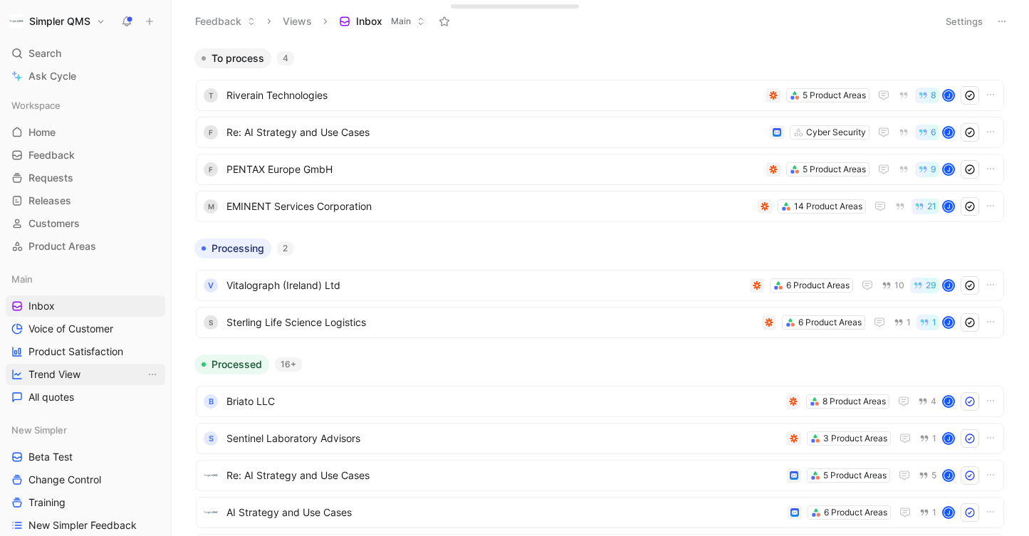
click at [84, 375] on link "Trend View" at bounding box center [86, 374] width 160 height 21
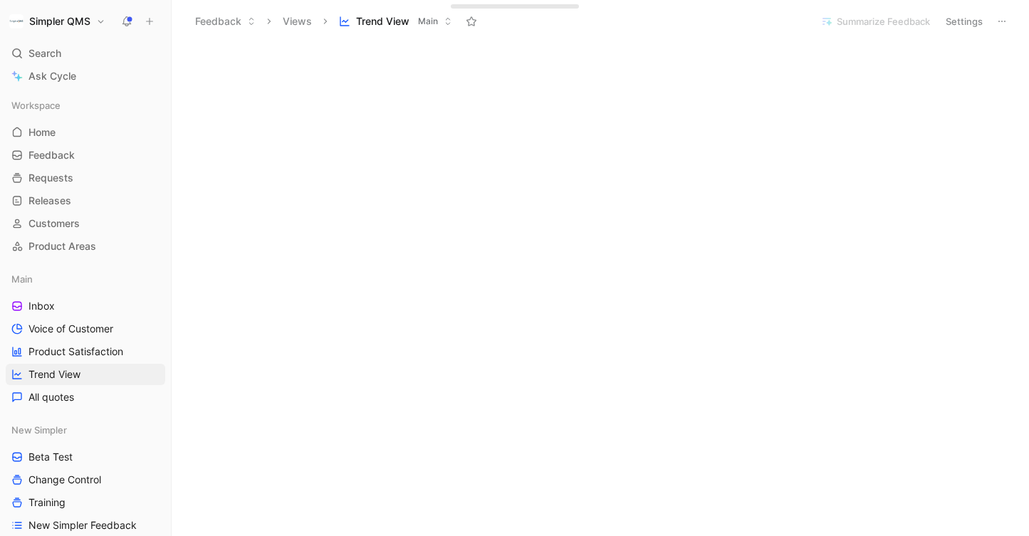
scroll to position [123, 0]
click at [36, 304] on span "Inbox" at bounding box center [41, 306] width 26 height 14
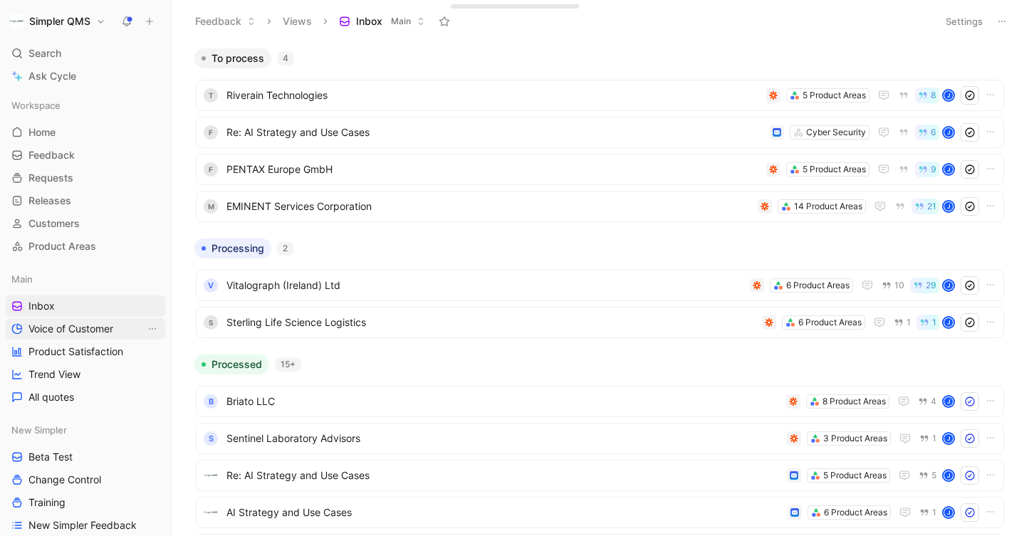
click at [48, 335] on span "Voice of Customer" at bounding box center [70, 329] width 85 height 14
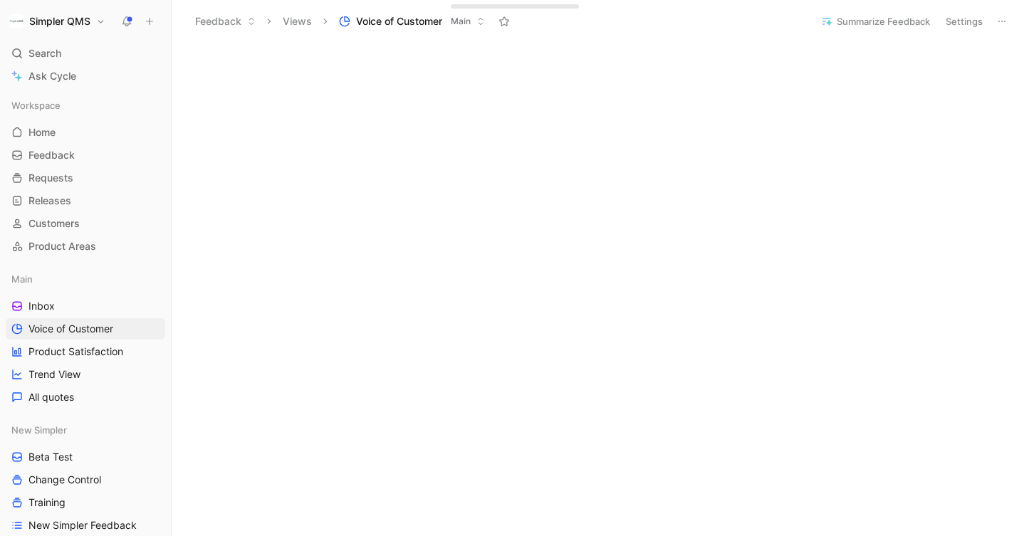
scroll to position [356, 0]
click at [34, 308] on span "Inbox" at bounding box center [41, 306] width 26 height 14
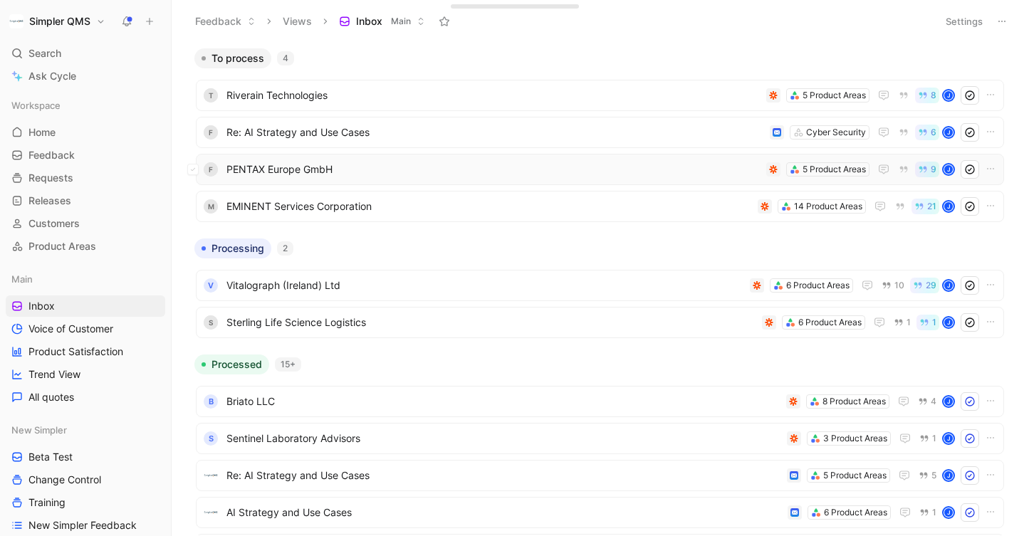
click at [342, 167] on span "PENTAX Europe GmbH" at bounding box center [494, 169] width 534 height 17
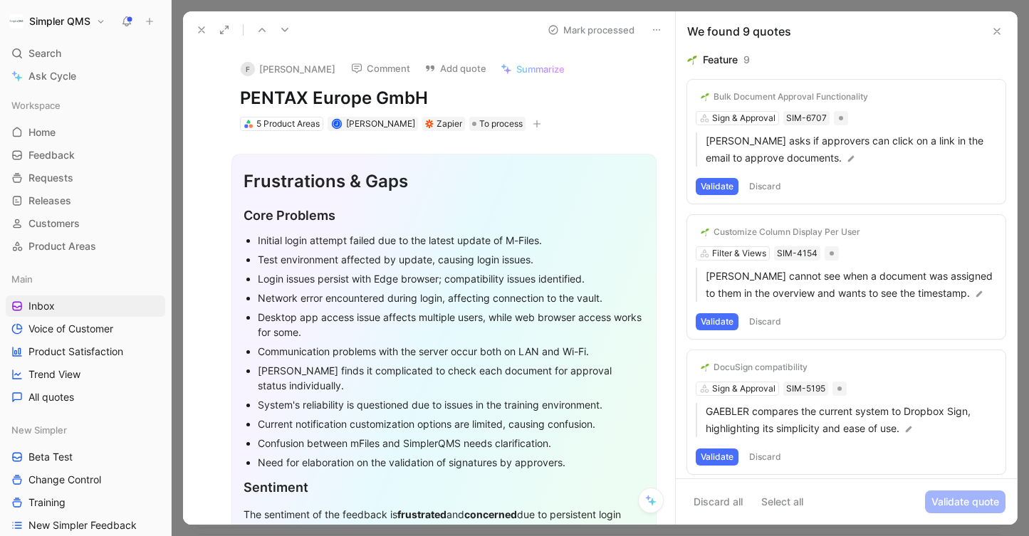
click at [202, 26] on icon at bounding box center [201, 29] width 11 height 11
